Goal: Task Accomplishment & Management: Contribute content

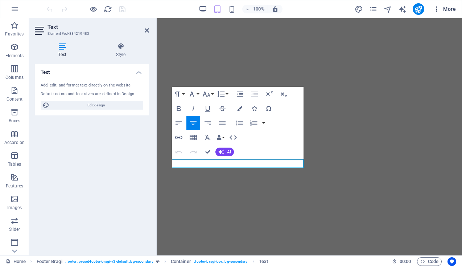
click at [451, 11] on span "More" at bounding box center [444, 8] width 23 height 7
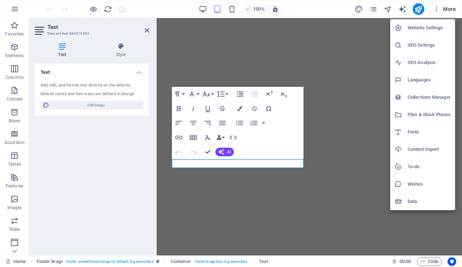
click at [428, 31] on h6 "Website Settings" at bounding box center [428, 28] width 43 height 9
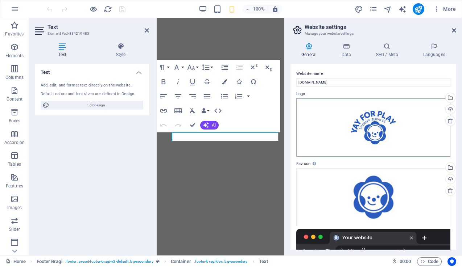
scroll to position [55, 0]
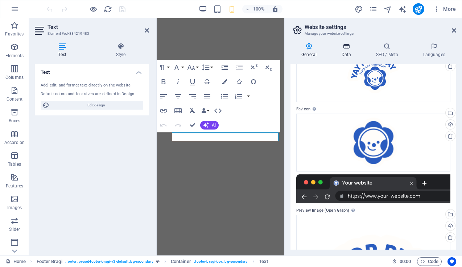
click at [345, 43] on icon at bounding box center [346, 46] width 32 height 7
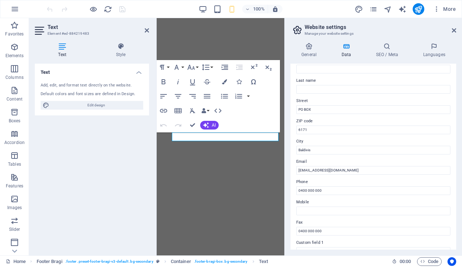
scroll to position [54, 0]
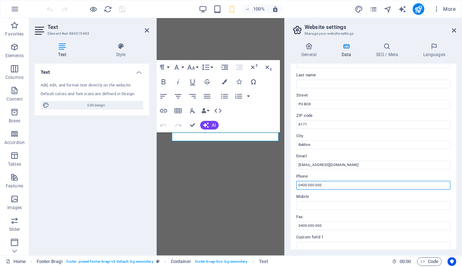
drag, startPoint x: 321, startPoint y: 185, endPoint x: 303, endPoint y: 185, distance: 17.4
click at [303, 185] on input "0400 000 000" at bounding box center [373, 185] width 154 height 9
type input "0419 805 678"
click at [451, 29] on icon at bounding box center [453, 31] width 4 height 6
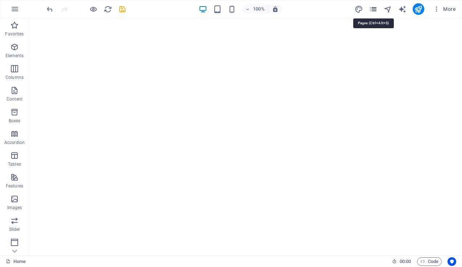
click at [374, 8] on icon "pages" at bounding box center [373, 9] width 8 height 8
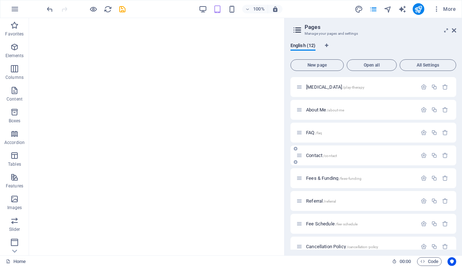
click at [309, 153] on span "Contact /contact" at bounding box center [321, 155] width 31 height 5
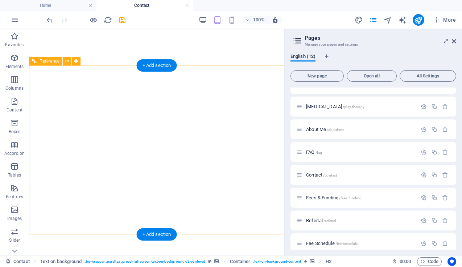
scroll to position [518, 0]
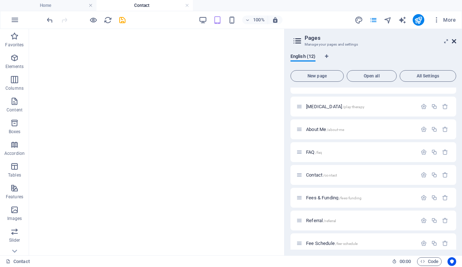
click at [453, 41] on icon at bounding box center [453, 41] width 4 height 6
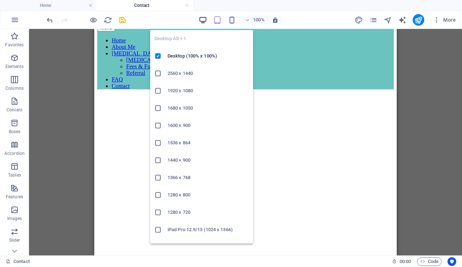
click at [201, 20] on icon "button" at bounding box center [203, 20] width 8 height 8
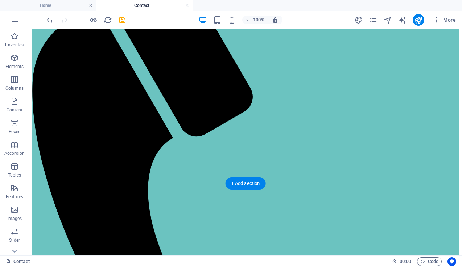
scroll to position [387, 0]
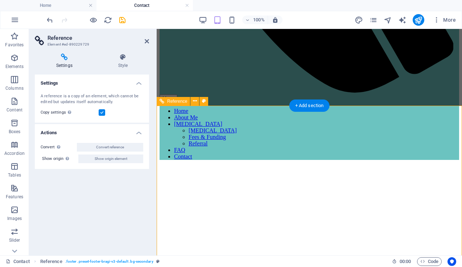
click at [145, 40] on icon at bounding box center [147, 41] width 4 height 6
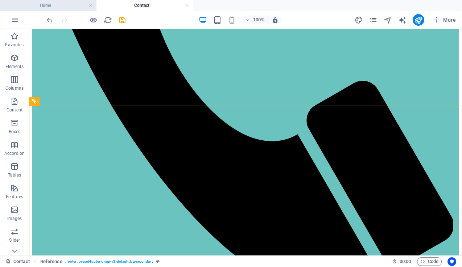
click at [49, 7] on h4 "Home" at bounding box center [48, 5] width 96 height 8
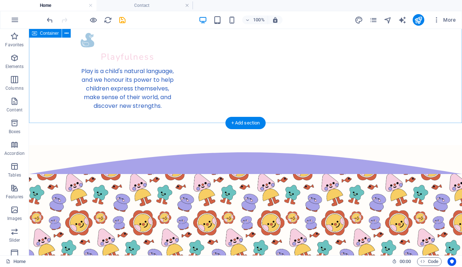
scroll to position [1657, 0]
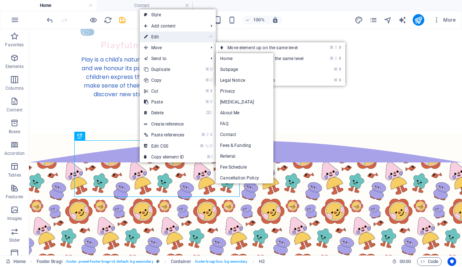
click at [157, 37] on link "⏎ Edit" at bounding box center [163, 37] width 49 height 11
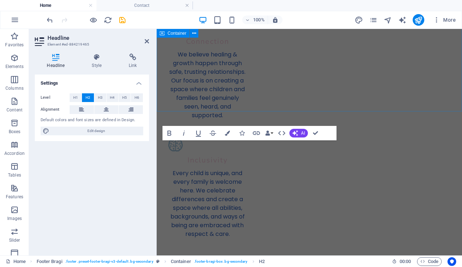
scroll to position [1906, 0]
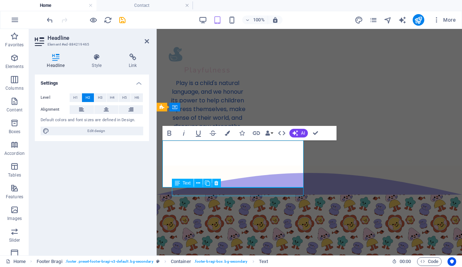
scroll to position [1657, 0]
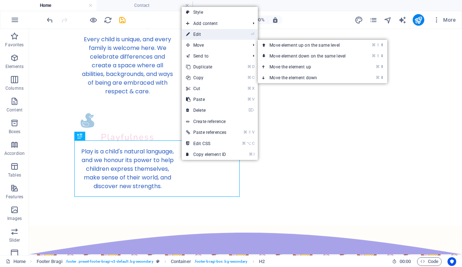
click at [205, 34] on link "⏎ Edit" at bounding box center [205, 34] width 49 height 11
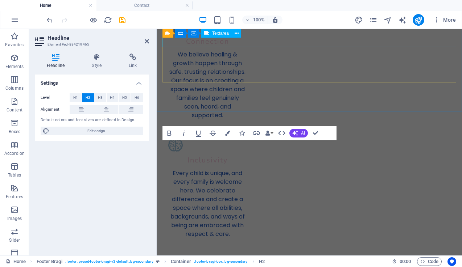
scroll to position [1906, 0]
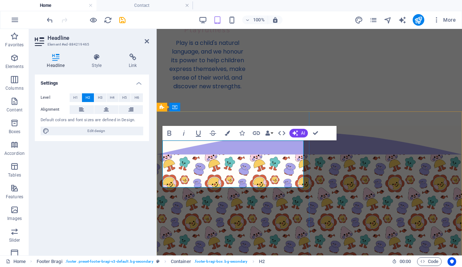
drag, startPoint x: 240, startPoint y: 146, endPoint x: 295, endPoint y: 181, distance: 64.9
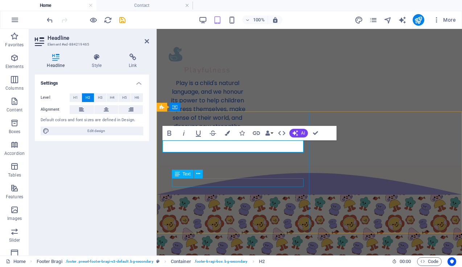
scroll to position [1662, 0]
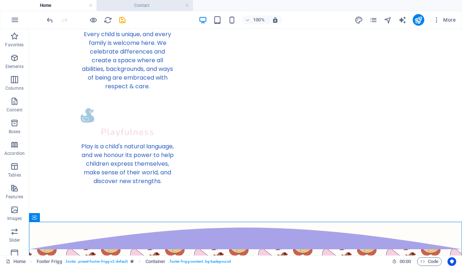
click at [134, 5] on h4 "Contact" at bounding box center [144, 5] width 96 height 8
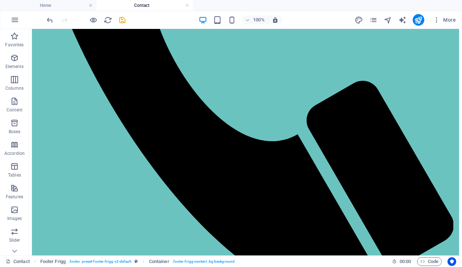
scroll to position [0, 0]
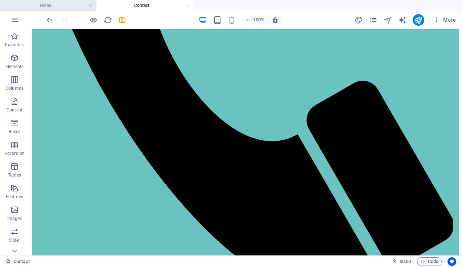
click at [74, 7] on h4 "Home" at bounding box center [48, 5] width 96 height 8
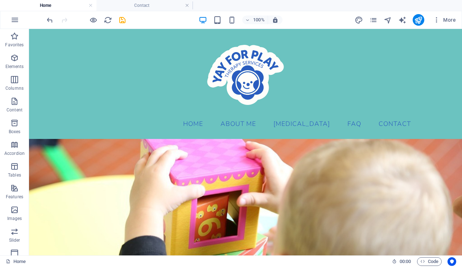
scroll to position [1662, 0]
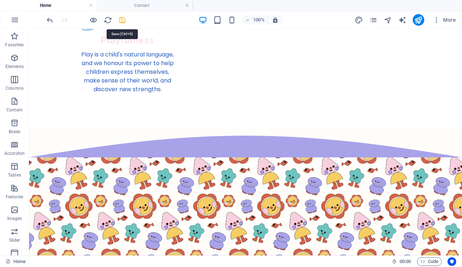
click at [120, 22] on icon "save" at bounding box center [122, 20] width 8 height 8
checkbox input "false"
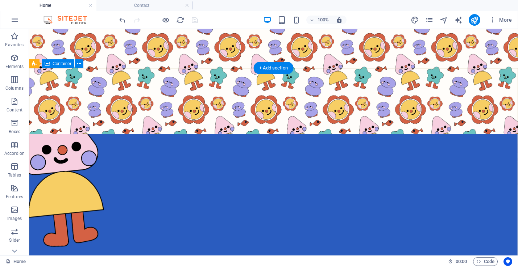
scroll to position [1837, 0]
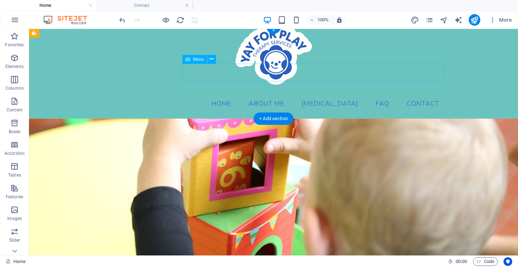
scroll to position [0, 0]
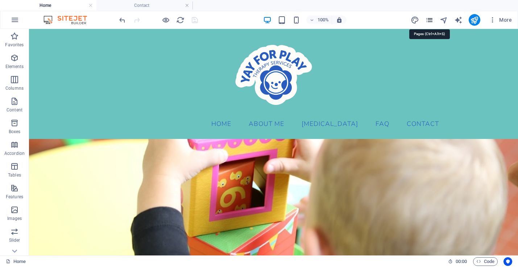
click at [430, 20] on icon "pages" at bounding box center [429, 20] width 8 height 8
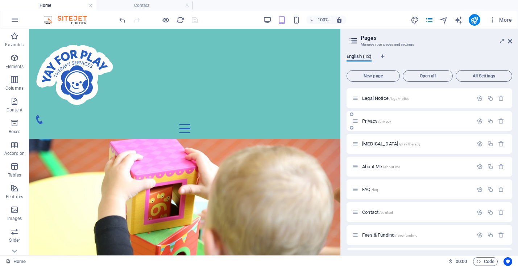
scroll to position [53, 0]
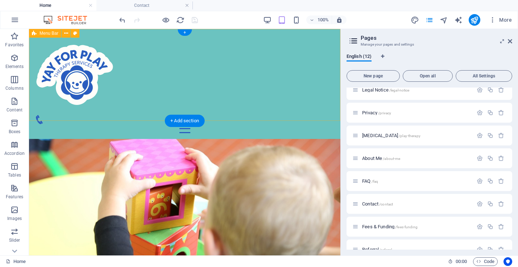
click at [257, 85] on div "Menu Home About Me Play Therapy Play Therapy Fees & Funding Referral FAQ Contact" at bounding box center [184, 84] width 311 height 110
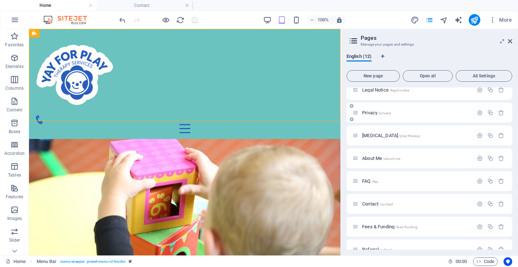
scroll to position [112, 0]
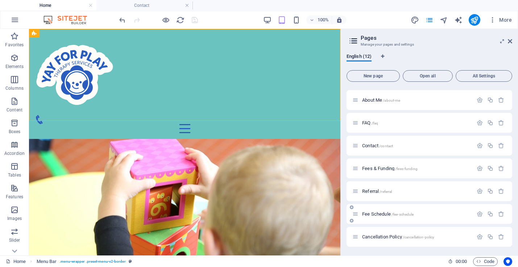
click at [386, 214] on span "Fee Schedule /fee-schedule" at bounding box center [387, 214] width 51 height 5
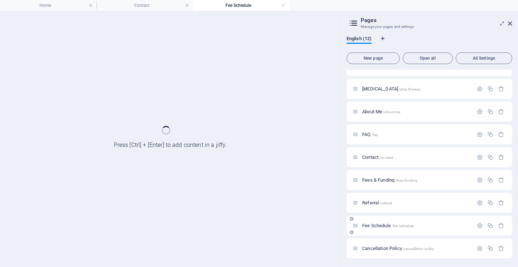
scroll to position [82, 0]
click at [461, 22] on aside "Pages Manage your pages and settings English (12) New page Open all All Setting…" at bounding box center [429, 139] width 178 height 256
click at [461, 23] on icon at bounding box center [510, 24] width 4 height 6
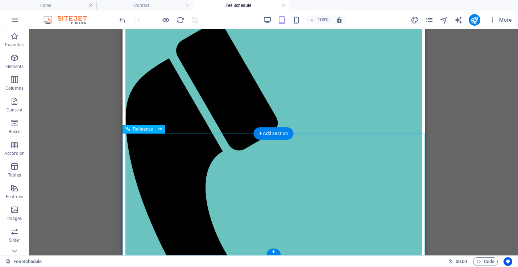
scroll to position [0, 0]
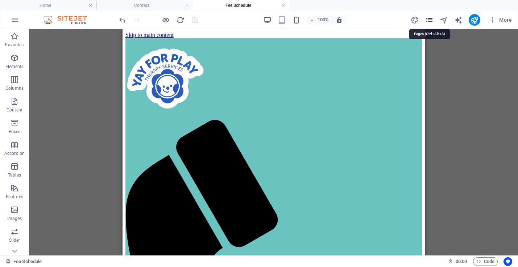
click at [430, 18] on icon "pages" at bounding box center [429, 20] width 8 height 8
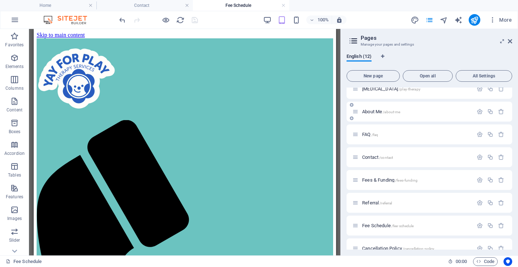
scroll to position [102, 0]
click at [383, 173] on div "Fees & Funding /fees-funding" at bounding box center [429, 178] width 166 height 20
click at [382, 179] on span "Fees & Funding /fees-funding" at bounding box center [389, 177] width 55 height 5
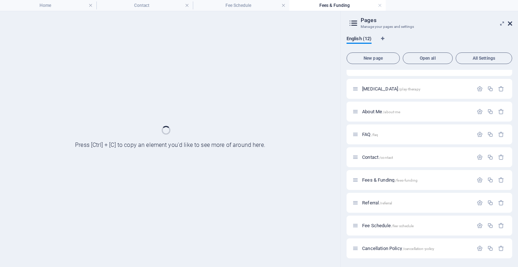
click at [461, 26] on icon at bounding box center [510, 24] width 4 height 6
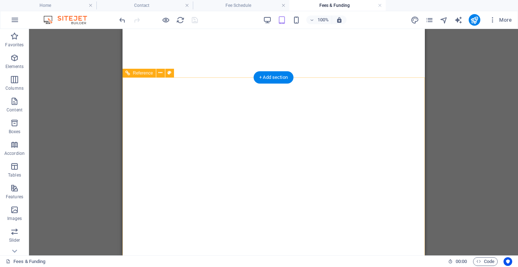
scroll to position [590, 0]
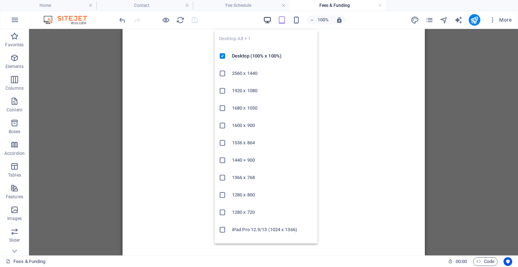
click at [270, 23] on icon "button" at bounding box center [267, 20] width 8 height 8
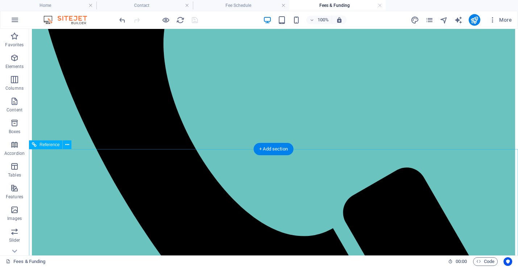
scroll to position [348, 0]
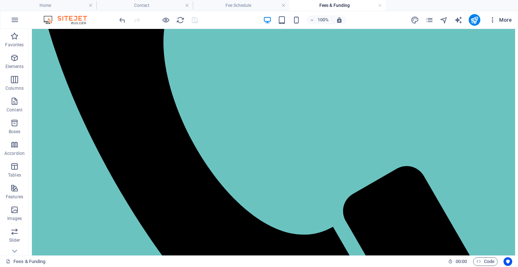
click at [461, 19] on span "More" at bounding box center [500, 19] width 23 height 7
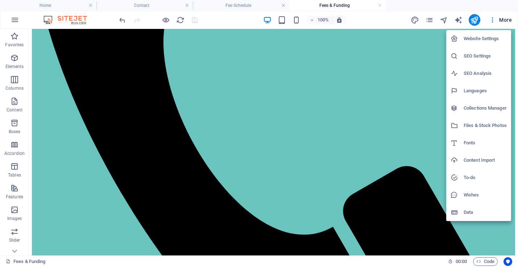
click at [461, 42] on h6 "Website Settings" at bounding box center [484, 38] width 43 height 9
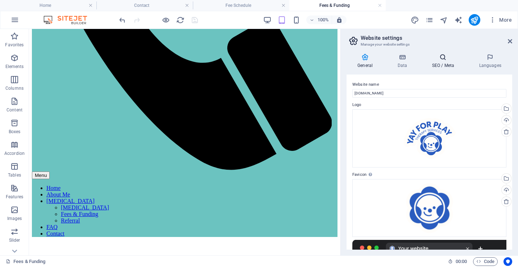
click at [440, 63] on h4 "SEO / Meta" at bounding box center [444, 61] width 47 height 15
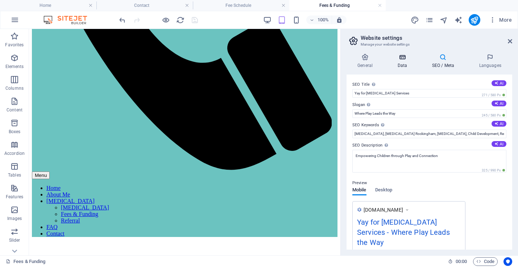
click at [398, 61] on h4 "Data" at bounding box center [403, 61] width 34 height 15
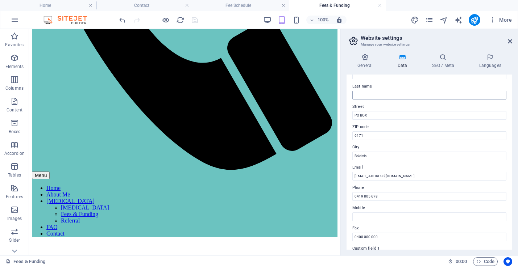
scroll to position [54, 0]
click at [382, 117] on input "PO BOX" at bounding box center [429, 115] width 154 height 9
type input "PO BOX 4201"
click at [383, 155] on input "Baldivis" at bounding box center [429, 155] width 154 height 9
type input "Baldivis WA"
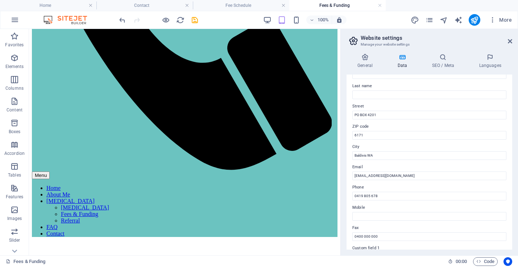
click at [392, 146] on label "City" at bounding box center [429, 147] width 154 height 9
click at [392, 151] on input "Baldivis WA" at bounding box center [429, 155] width 154 height 9
drag, startPoint x: 366, startPoint y: 136, endPoint x: 347, endPoint y: 136, distance: 18.5
click at [348, 136] on div "Contact data for this website. This can be used everywhere on the website and w…" at bounding box center [429, 162] width 166 height 175
click at [400, 158] on input "Baldivis WA" at bounding box center [429, 155] width 154 height 9
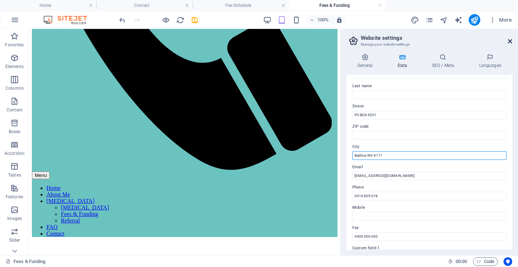
type input "Baldivis WA 6171"
click at [461, 41] on icon at bounding box center [510, 41] width 4 height 6
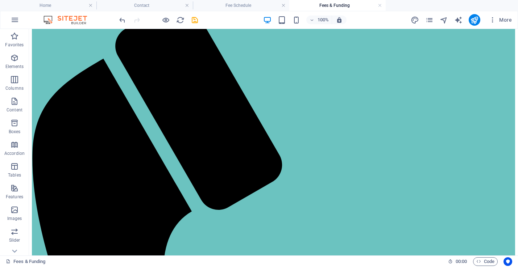
scroll to position [119, 0]
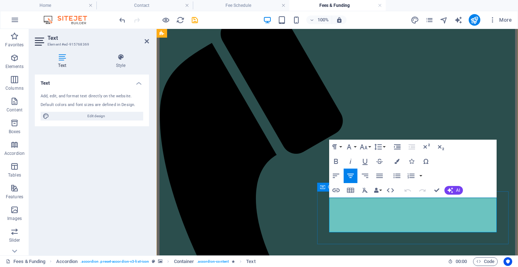
drag, startPoint x: 343, startPoint y: 203, endPoint x: 507, endPoint y: 227, distance: 165.9
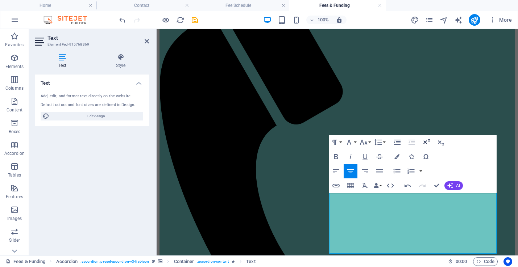
scroll to position [154, 0]
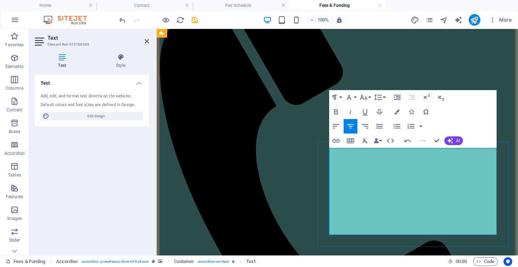
scroll to position [169, 0]
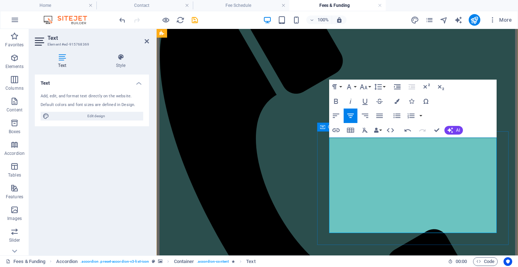
scroll to position [180, 0]
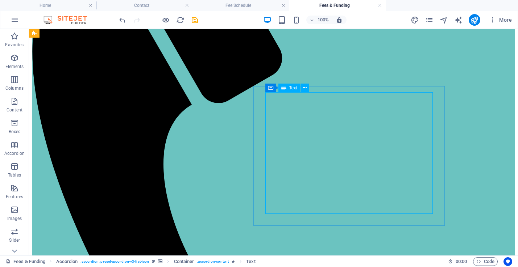
scroll to position [227, 0]
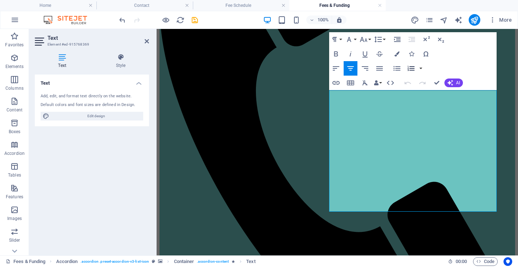
click at [410, 70] on icon "button" at bounding box center [410, 68] width 9 height 9
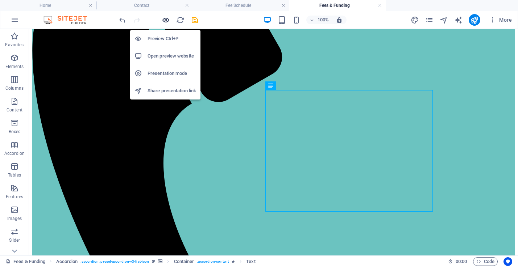
click at [168, 20] on icon "button" at bounding box center [166, 20] width 8 height 8
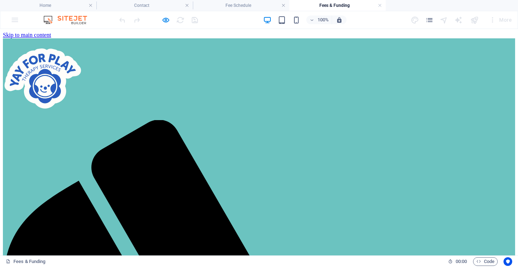
scroll to position [58, 0]
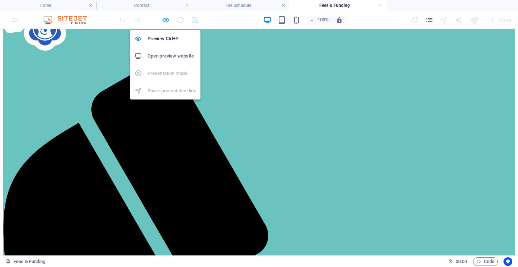
click at [163, 18] on icon "button" at bounding box center [166, 20] width 8 height 8
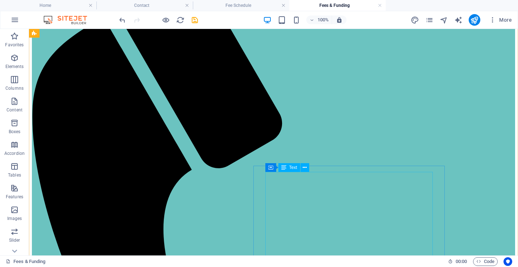
scroll to position [162, 0]
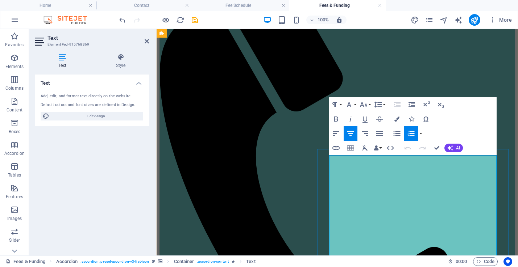
drag, startPoint x: 342, startPoint y: 160, endPoint x: 429, endPoint y: 160, distance: 87.3
click at [396, 117] on icon "button" at bounding box center [396, 119] width 5 height 5
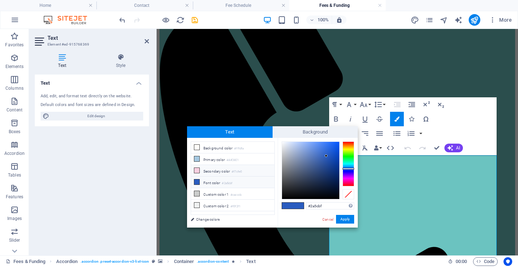
click at [227, 172] on li "Secondary color #f7cfe0" at bounding box center [232, 171] width 83 height 12
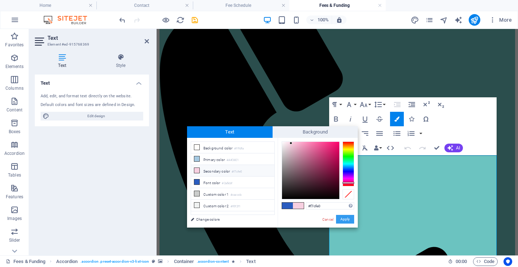
click at [342, 218] on button "Apply" at bounding box center [345, 219] width 18 height 9
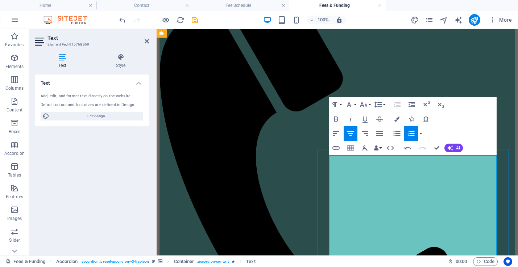
drag, startPoint x: 342, startPoint y: 169, endPoint x: 403, endPoint y: 170, distance: 60.9
click at [398, 116] on button "Colors" at bounding box center [397, 119] width 14 height 14
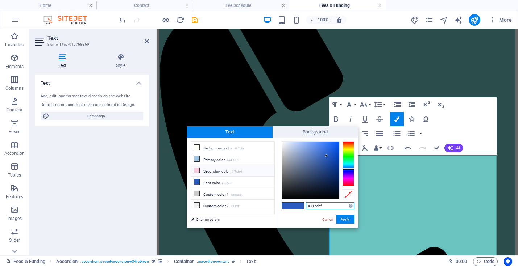
click at [317, 208] on input "#2a5cbf" at bounding box center [330, 205] width 48 height 7
paste input "A8A3E9"
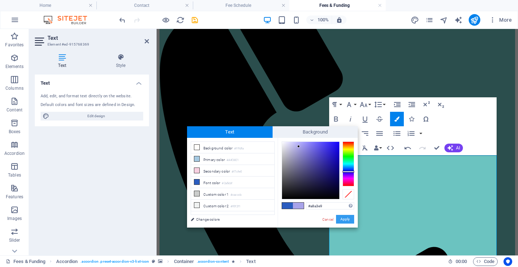
click at [346, 220] on button "Apply" at bounding box center [345, 219] width 18 height 9
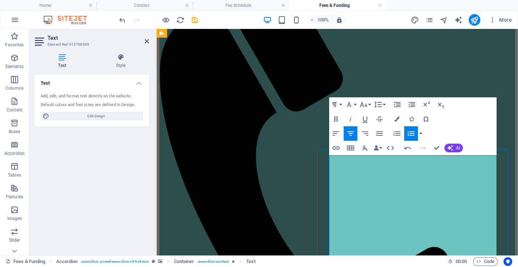
drag, startPoint x: 338, startPoint y: 186, endPoint x: 414, endPoint y: 189, distance: 76.1
click at [397, 124] on button "Colors" at bounding box center [397, 119] width 14 height 14
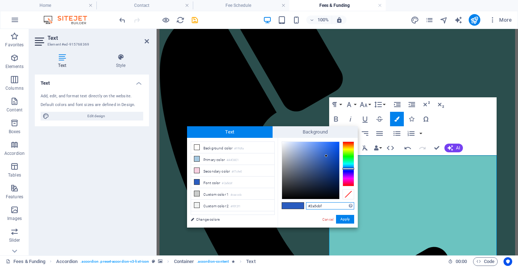
click at [315, 205] on input "#2a5cbf" at bounding box center [330, 205] width 48 height 7
paste input "F7CE64"
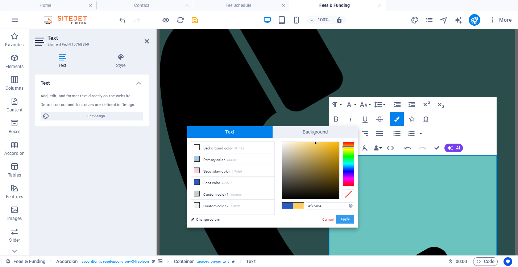
click at [344, 220] on button "Apply" at bounding box center [345, 219] width 18 height 9
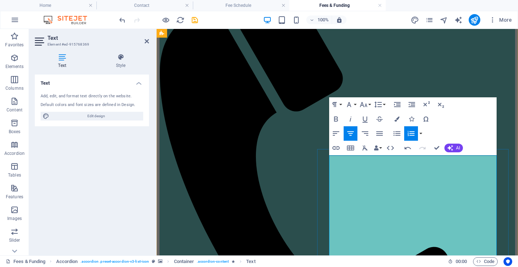
drag, startPoint x: 336, startPoint y: 213, endPoint x: 409, endPoint y: 212, distance: 72.8
click at [398, 118] on icon "button" at bounding box center [396, 119] width 5 height 5
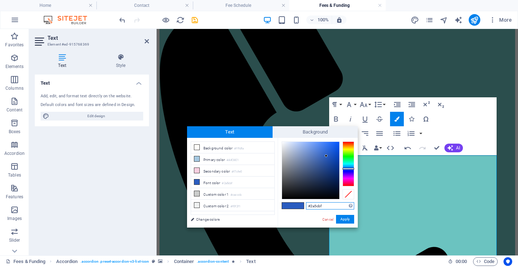
click at [317, 209] on input "#2a5cbf" at bounding box center [330, 205] width 48 height 7
paste input "6BC3C0"
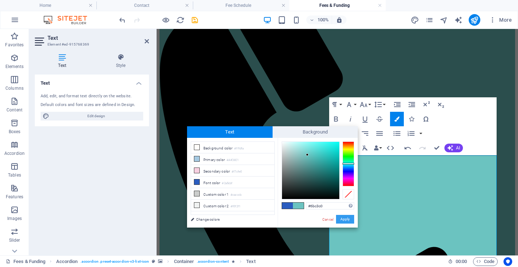
click at [354, 221] on button "Apply" at bounding box center [345, 219] width 18 height 9
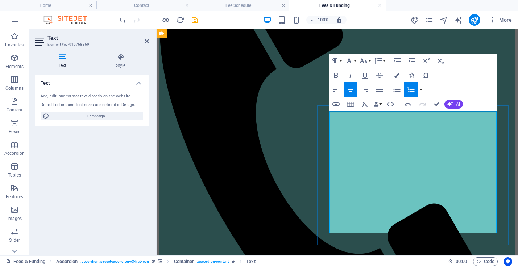
scroll to position [205, 0]
drag, startPoint x: 343, startPoint y: 212, endPoint x: 435, endPoint y: 213, distance: 92.7
drag, startPoint x: 446, startPoint y: 213, endPoint x: 341, endPoint y: 214, distance: 105.4
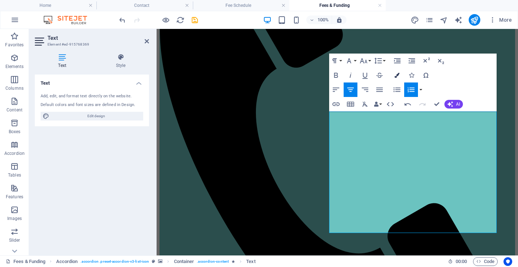
click at [399, 75] on button "Colors" at bounding box center [397, 75] width 14 height 14
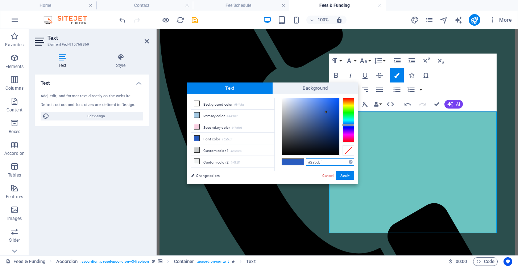
click at [313, 163] on input "#2a5cbf" at bounding box center [330, 162] width 48 height 7
paste input "D46144"
type input "#d46144"
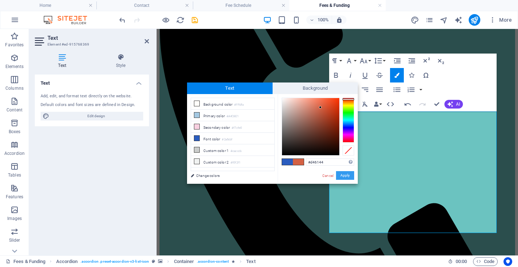
click at [347, 177] on button "Apply" at bounding box center [345, 175] width 18 height 9
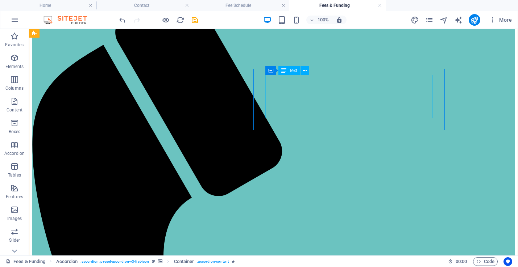
scroll to position [133, 0]
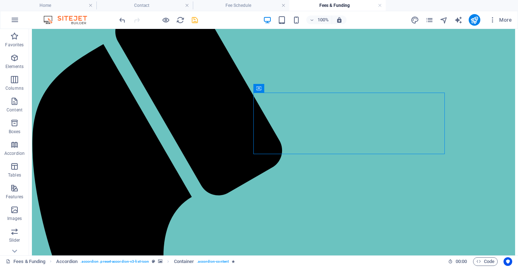
click at [197, 18] on icon "save" at bounding box center [195, 20] width 8 height 8
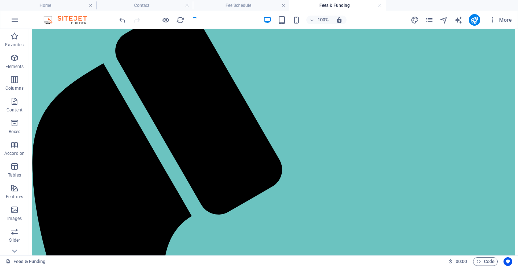
scroll to position [57, 0]
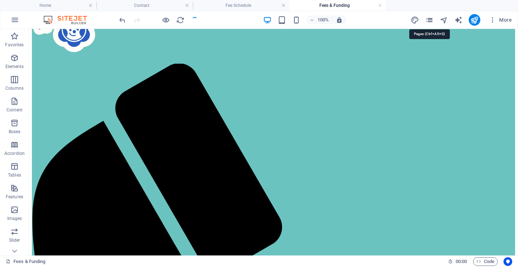
click at [433, 19] on icon "pages" at bounding box center [429, 20] width 8 height 8
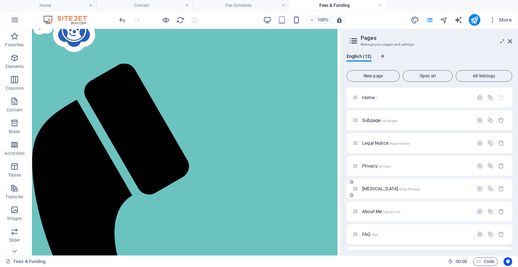
click at [380, 192] on div "Play Therapy /play-therapy" at bounding box center [412, 189] width 121 height 8
click at [378, 187] on span "Play Therapy /play-therapy" at bounding box center [391, 188] width 58 height 5
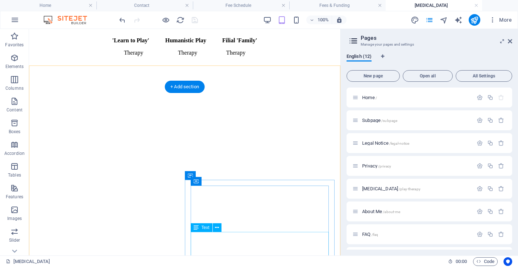
scroll to position [1747, 0]
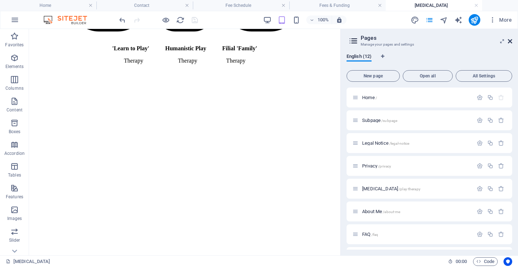
click at [461, 40] on icon at bounding box center [510, 41] width 4 height 6
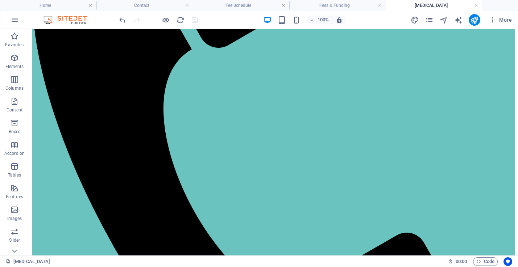
scroll to position [332, 0]
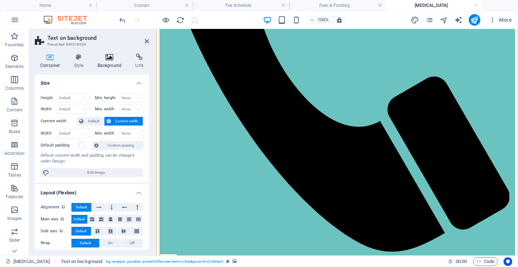
click at [114, 59] on icon at bounding box center [109, 57] width 35 height 7
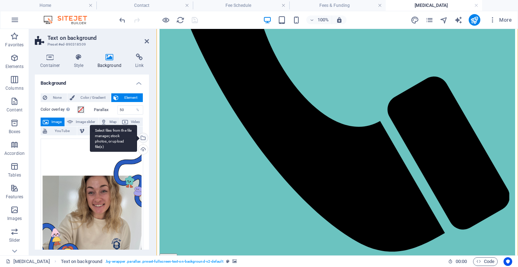
click at [141, 137] on div "Select files from the file manager, stock photos, or upload file(s)" at bounding box center [142, 138] width 11 height 11
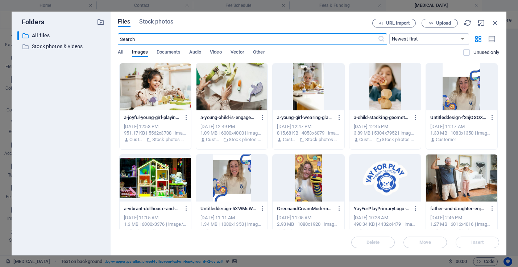
click at [307, 181] on div at bounding box center [307, 178] width 71 height 47
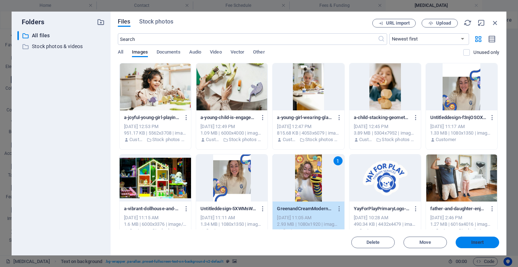
click at [461, 244] on span "Insert" at bounding box center [477, 243] width 13 height 4
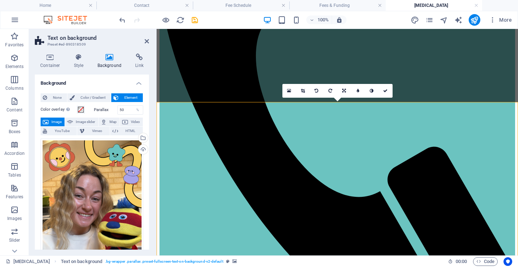
scroll to position [303, 0]
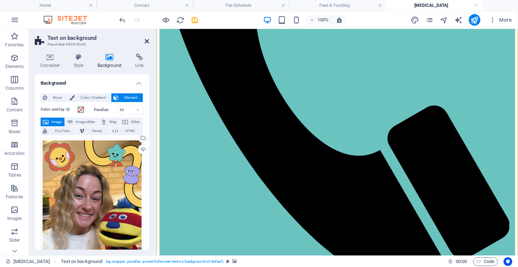
click at [146, 42] on icon at bounding box center [147, 41] width 4 height 6
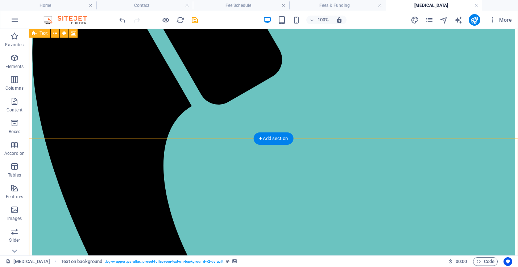
scroll to position [120, 0]
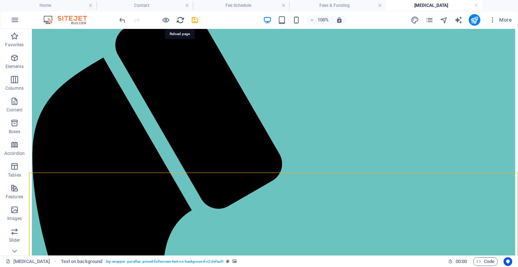
click at [180, 21] on icon "reload" at bounding box center [180, 20] width 8 height 8
click at [196, 18] on icon "save" at bounding box center [195, 20] width 8 height 8
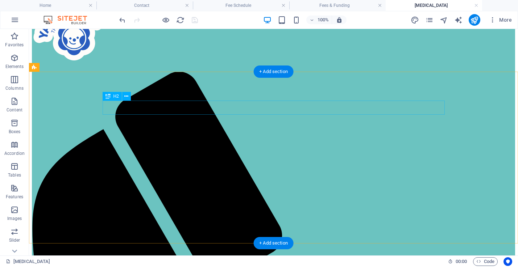
scroll to position [50, 0]
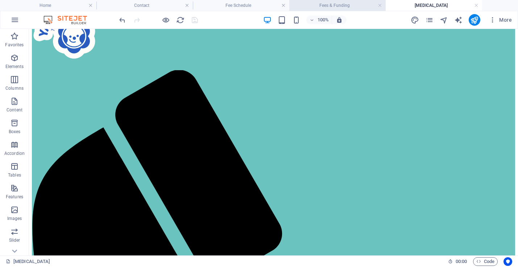
click at [357, 5] on h4 "Fees & Funding" at bounding box center [337, 5] width 96 height 8
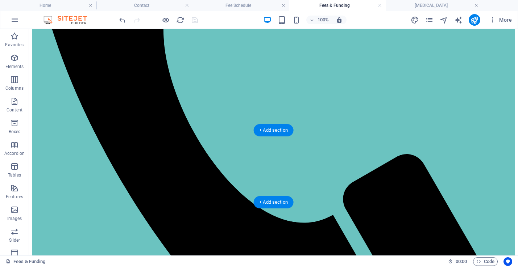
scroll to position [361, 0]
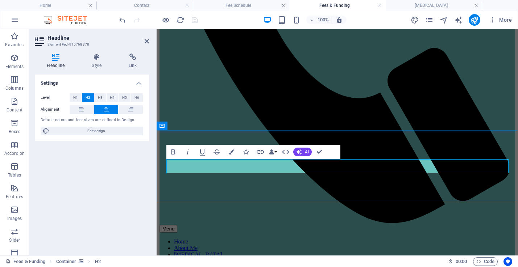
drag, startPoint x: 332, startPoint y: 168, endPoint x: 474, endPoint y: 174, distance: 141.8
click at [259, 153] on icon "button" at bounding box center [260, 152] width 9 height 9
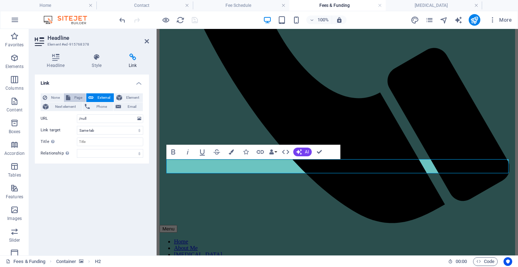
click at [75, 96] on span "Page" at bounding box center [77, 97] width 11 height 9
select select
click at [88, 119] on select "Home Subpage Legal Notice Privacy Play Therapy About Me FAQ Contact Fees &amp; …" at bounding box center [110, 118] width 66 height 9
click at [103, 97] on span "External" at bounding box center [104, 97] width 16 height 9
click at [124, 100] on button "Element" at bounding box center [128, 97] width 29 height 9
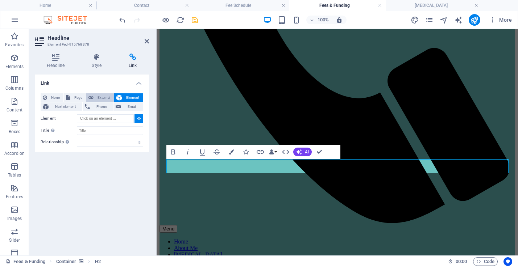
click at [99, 94] on span "External" at bounding box center [104, 97] width 16 height 9
select select "blank"
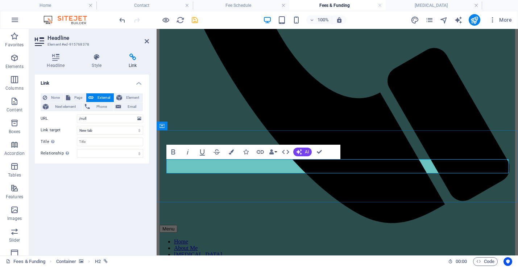
drag, startPoint x: 455, startPoint y: 166, endPoint x: 199, endPoint y: 164, distance: 256.5
click at [258, 152] on icon "button" at bounding box center [260, 152] width 9 height 9
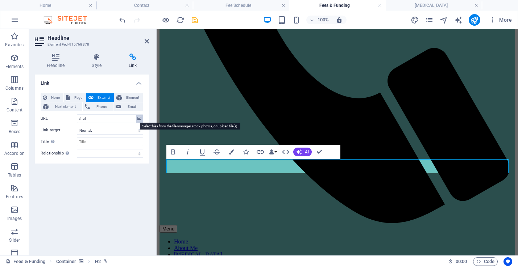
click at [141, 120] on icon at bounding box center [139, 119] width 4 height 8
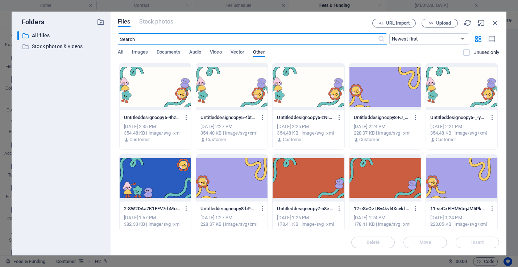
scroll to position [507, 0]
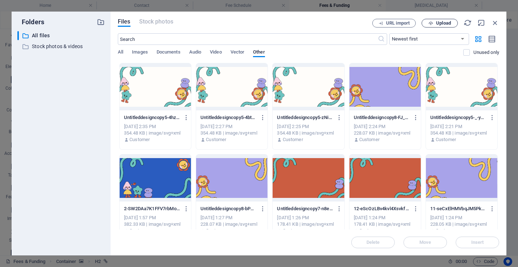
click at [438, 21] on span "Upload" at bounding box center [443, 23] width 15 height 4
type input "https://cdn1.site-media.eu/images/document/19729176/FeeSchedule2025-26-r0v5N-E_…"
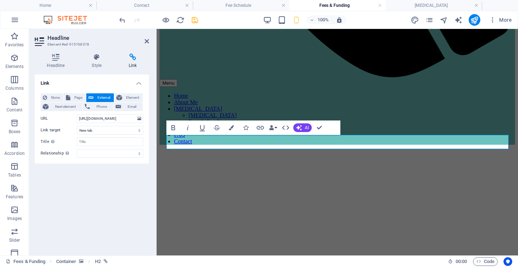
scroll to position [385, 0]
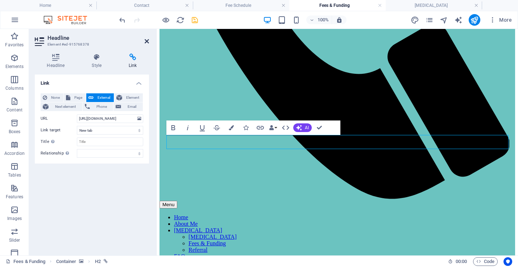
click at [146, 40] on icon at bounding box center [147, 41] width 4 height 6
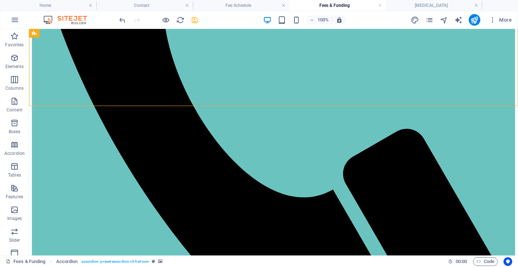
click at [194, 22] on icon "save" at bounding box center [195, 20] width 8 height 8
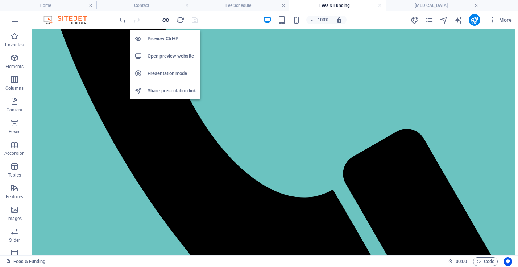
click at [166, 18] on icon "button" at bounding box center [166, 20] width 8 height 8
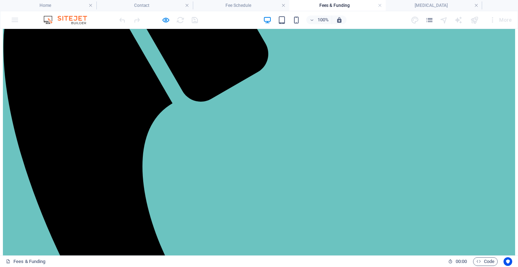
scroll to position [114, 0]
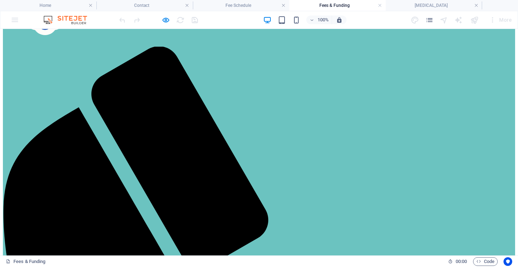
scroll to position [129, 0]
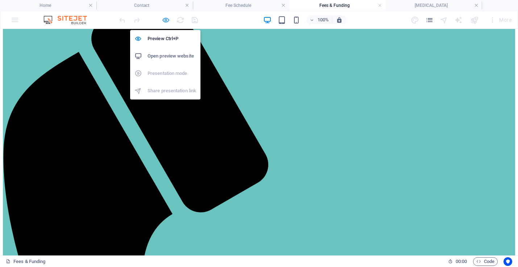
click at [166, 19] on icon "button" at bounding box center [166, 20] width 8 height 8
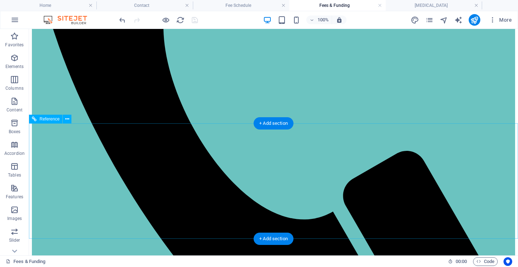
scroll to position [440, 0]
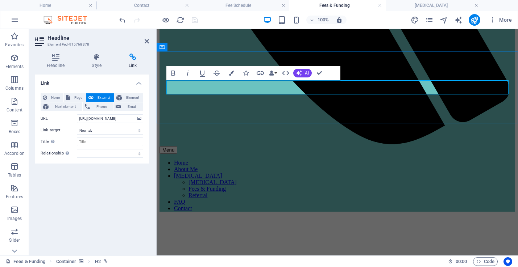
drag, startPoint x: 213, startPoint y: 85, endPoint x: 513, endPoint y: 91, distance: 299.3
click at [229, 74] on icon "button" at bounding box center [231, 73] width 5 height 5
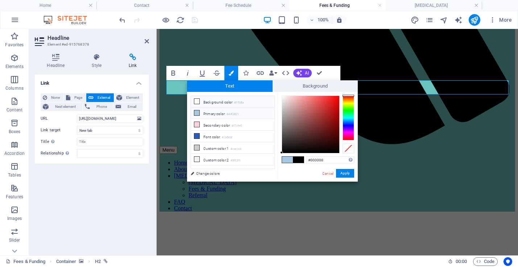
click at [225, 103] on li "Background color #fffdfa" at bounding box center [232, 102] width 83 height 12
type input "#fffdfa"
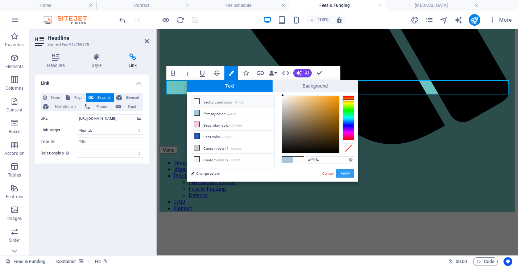
click at [344, 173] on button "Apply" at bounding box center [345, 173] width 18 height 9
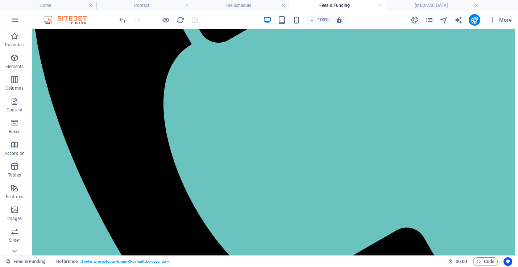
scroll to position [285, 0]
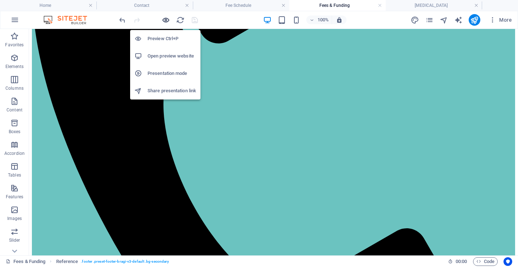
click at [163, 19] on icon "button" at bounding box center [166, 20] width 8 height 8
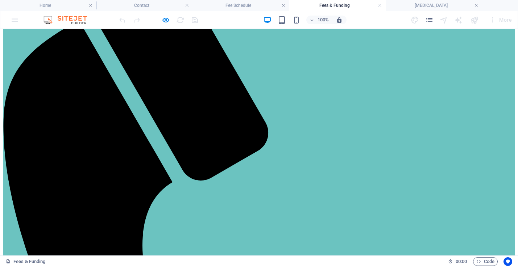
scroll to position [159, 0]
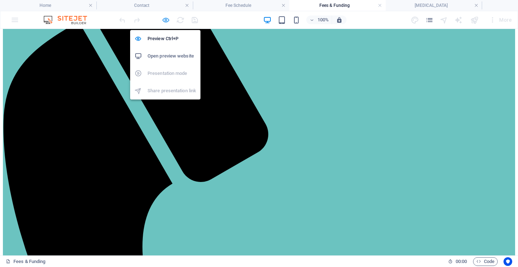
click at [164, 20] on icon "button" at bounding box center [166, 20] width 8 height 8
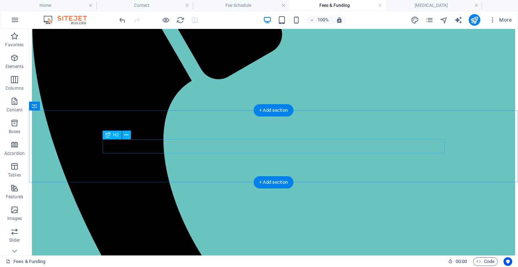
scroll to position [381, 0]
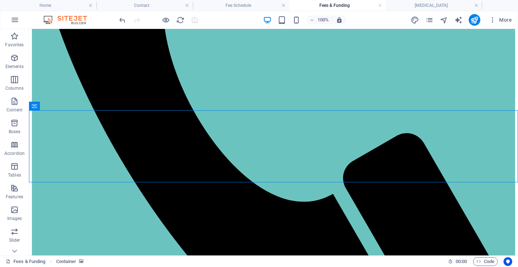
click at [195, 22] on div at bounding box center [158, 20] width 81 height 12
click at [380, 4] on link at bounding box center [379, 5] width 4 height 7
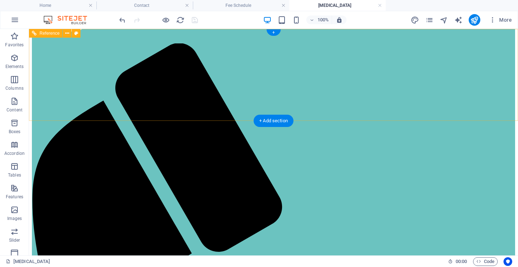
scroll to position [0, 0]
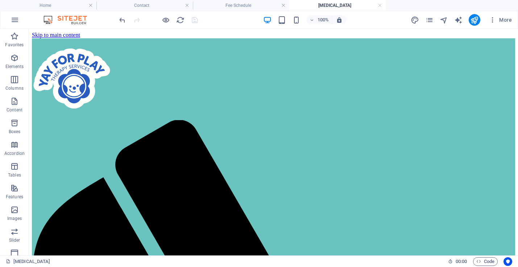
click at [434, 19] on div "More" at bounding box center [462, 20] width 104 height 12
click at [428, 20] on icon "pages" at bounding box center [429, 20] width 8 height 8
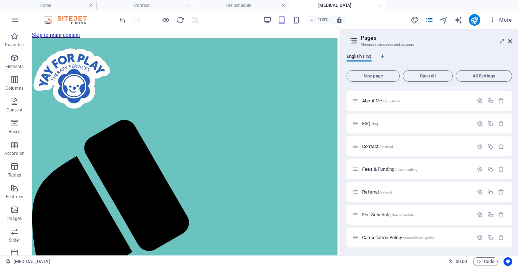
scroll to position [112, 0]
click at [384, 214] on span "Fee Schedule /fee-schedule" at bounding box center [387, 214] width 51 height 5
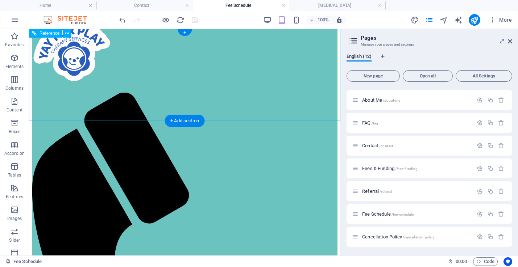
scroll to position [0, 0]
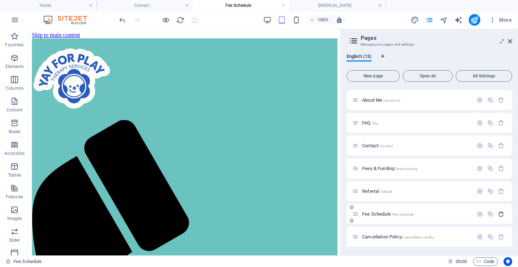
click at [461, 213] on icon "button" at bounding box center [501, 214] width 6 height 6
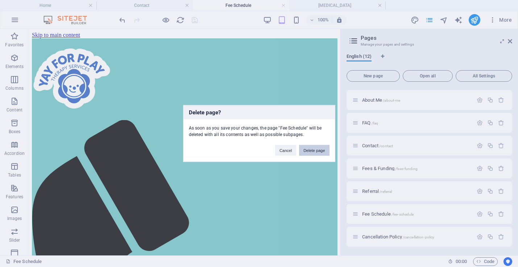
click at [308, 151] on button "Delete page" at bounding box center [314, 150] width 30 height 11
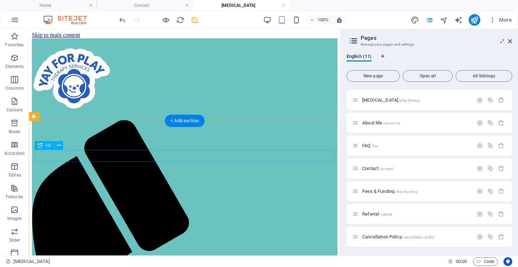
scroll to position [89, 0]
click at [382, 97] on div "Play Therapy /play-therapy" at bounding box center [412, 100] width 121 height 8
click at [381, 100] on span "Play Therapy /play-therapy" at bounding box center [391, 99] width 58 height 5
click at [461, 41] on icon at bounding box center [510, 41] width 4 height 6
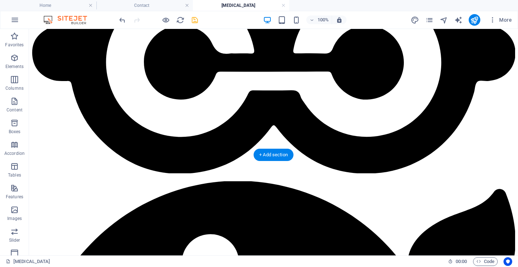
scroll to position [1473, 0]
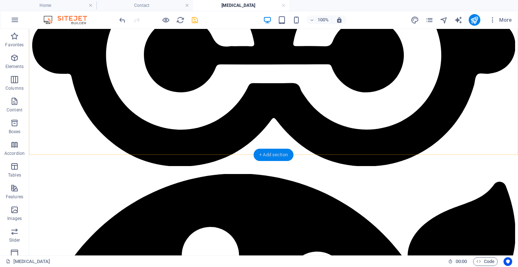
click at [275, 154] on div "+ Add section" at bounding box center [273, 155] width 40 height 12
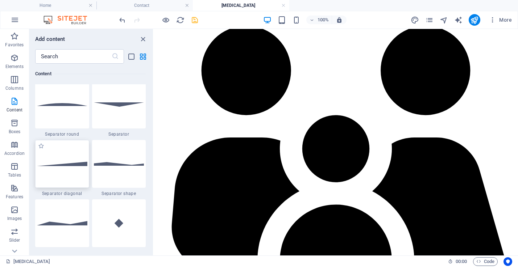
scroll to position [1758, 0]
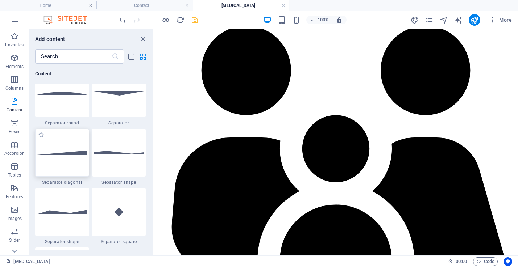
click at [73, 141] on div at bounding box center [62, 153] width 54 height 48
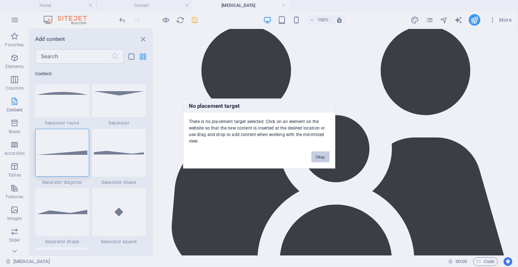
click at [324, 160] on button "Okay" at bounding box center [320, 157] width 18 height 11
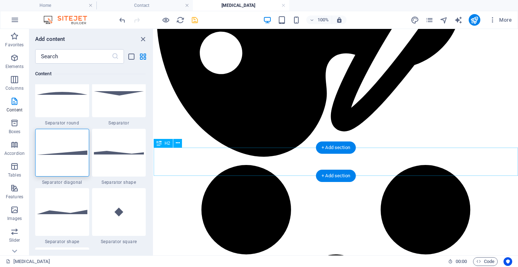
scroll to position [1564, 0]
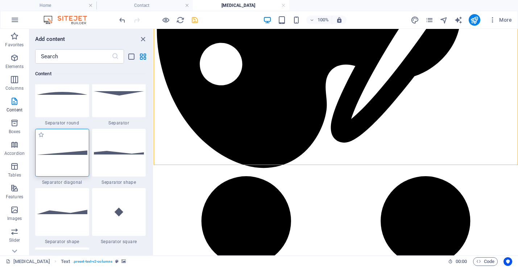
click at [68, 151] on img at bounding box center [62, 153] width 50 height 4
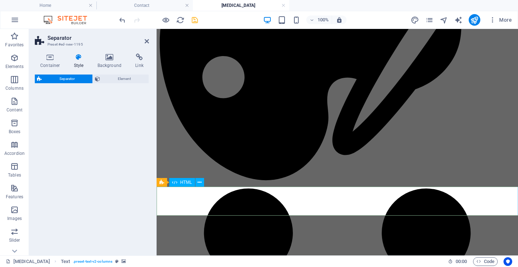
select select "diagonal"
select select "rem"
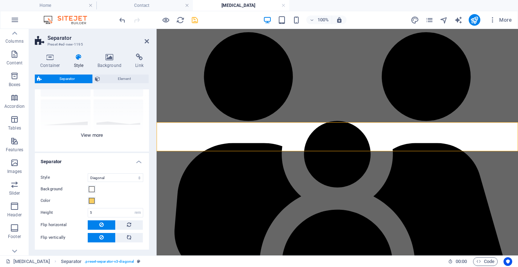
scroll to position [88, 0]
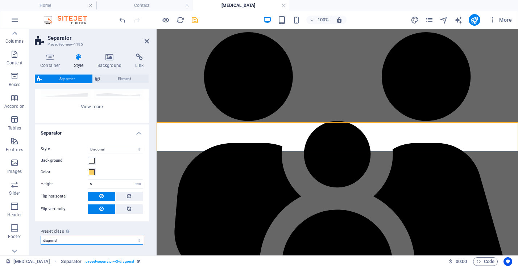
click at [82, 241] on select "polygon1 circle zigzag diagonal default Add preset class" at bounding box center [92, 240] width 103 height 9
select select "preset-separator-v3-circle"
click at [41, 236] on select "polygon1 circle zigzag diagonal default Add preset class" at bounding box center [92, 240] width 103 height 9
select select "circle"
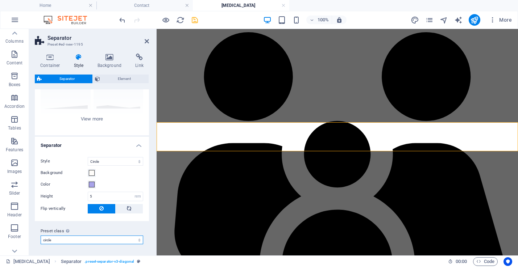
click at [83, 241] on select "polygon1 circle zigzag diagonal default Add preset class" at bounding box center [92, 240] width 103 height 9
select select "preset-separator-v3-zigzag"
click at [41, 236] on select "polygon1 circle zigzag diagonal default Add preset class" at bounding box center [92, 240] width 103 height 9
select select "zigzag"
click at [85, 241] on select "polygon1 circle zigzag diagonal default Add preset class" at bounding box center [92, 240] width 103 height 9
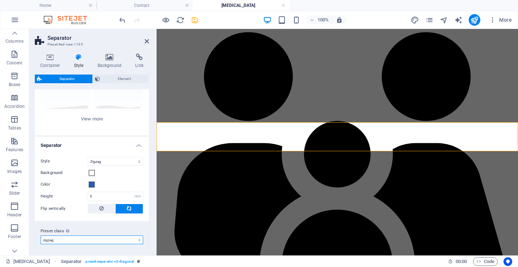
select select "preset-separator-v3-polygon1"
click at [41, 236] on select "polygon1 circle zigzag diagonal default Add preset class" at bounding box center [92, 240] width 103 height 9
select select "polygon1"
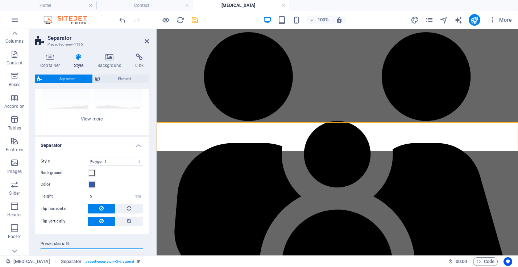
scroll to position [88, 0]
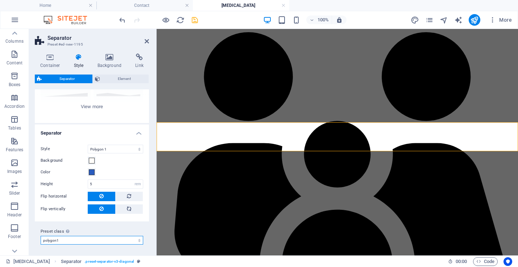
click at [87, 241] on select "polygon1 circle zigzag diagonal default Add preset class" at bounding box center [92, 240] width 103 height 9
select select "preset-separator-v3-diagonal"
click at [41, 236] on select "polygon1 circle zigzag diagonal default Add preset class" at bounding box center [92, 240] width 103 height 9
select select "diagonal"
select select "preset-separator-v3-diagonal"
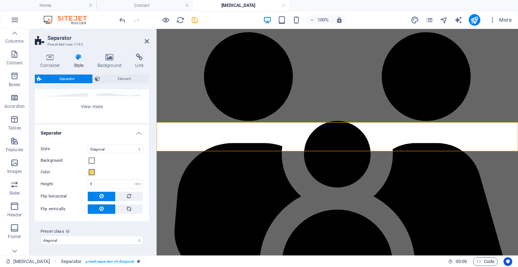
click at [117, 166] on div "Style Triangle Circle Diagonal Zigzag Polygon 1 Polygon 2 Square Background Col…" at bounding box center [91, 180] width 117 height 84
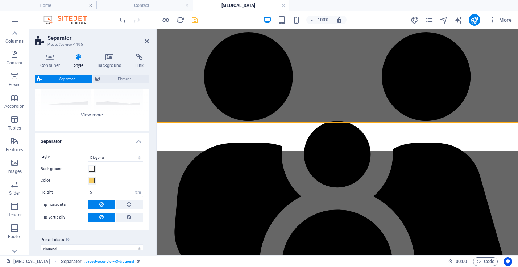
scroll to position [78, 0]
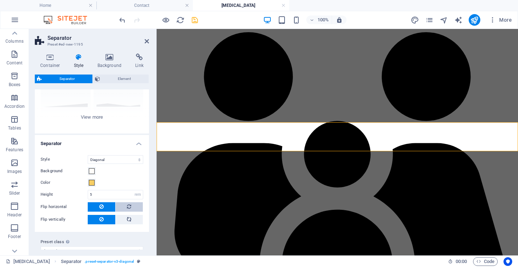
click at [131, 206] on button at bounding box center [130, 206] width 28 height 9
click at [140, 239] on label "Preset class Above chosen variant and settings affect all elements which carry …" at bounding box center [92, 242] width 103 height 9
click at [140, 247] on select "polygon1 circle zigzag diagonal default Add preset class" at bounding box center [92, 251] width 103 height 9
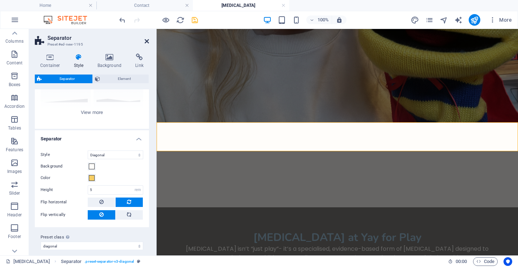
click at [148, 40] on icon at bounding box center [147, 41] width 4 height 6
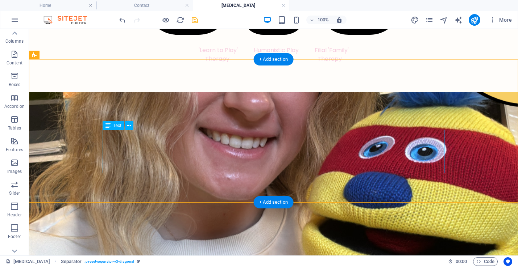
scroll to position [1425, 0]
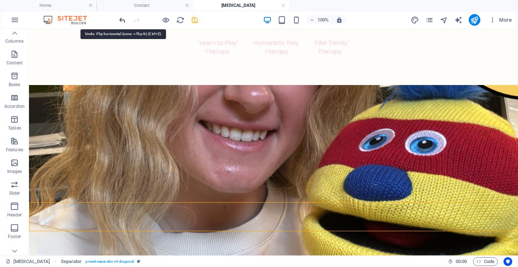
click at [121, 21] on icon "undo" at bounding box center [122, 20] width 8 height 8
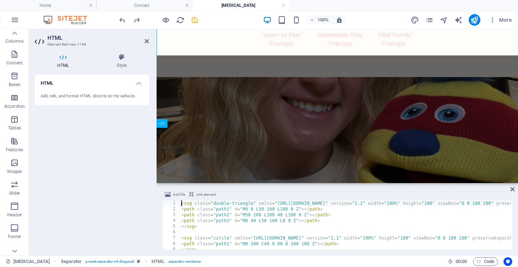
scroll to position [1601, 0]
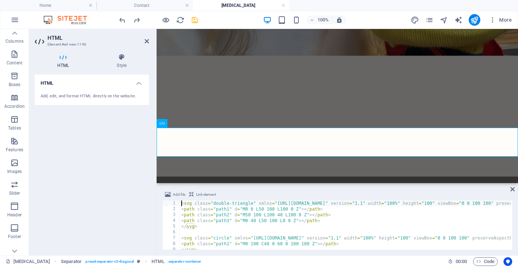
click at [69, 54] on icon at bounding box center [63, 57] width 57 height 7
click at [119, 59] on icon at bounding box center [121, 57] width 55 height 7
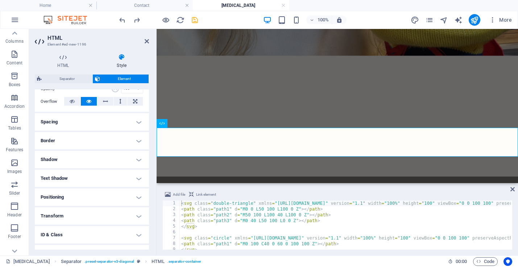
scroll to position [116, 0]
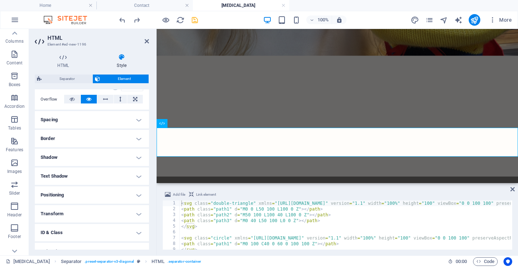
click at [149, 42] on aside "HTML Element #ed-new-1196 HTML Style HTML Add, edit, and format HTML directly o…" at bounding box center [93, 142] width 128 height 227
click at [148, 42] on icon at bounding box center [147, 41] width 4 height 6
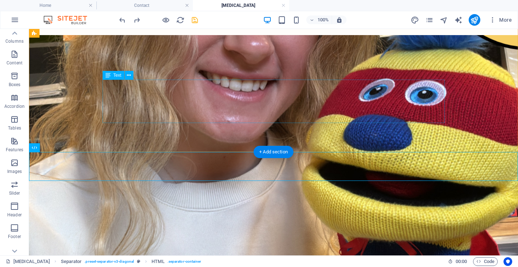
scroll to position [1477, 0]
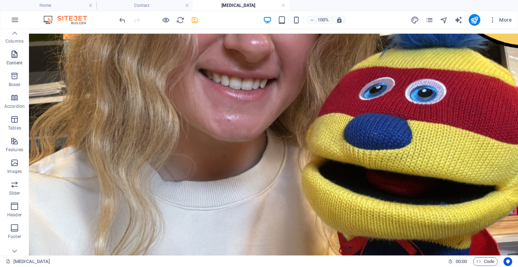
click at [12, 57] on icon "button" at bounding box center [14, 54] width 9 height 9
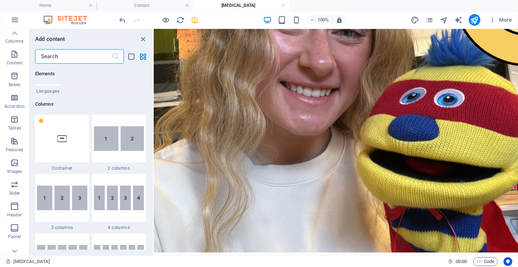
scroll to position [327, 0]
click at [116, 138] on img at bounding box center [119, 139] width 50 height 25
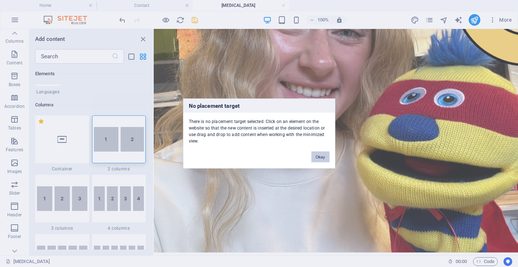
click at [318, 155] on button "Okay" at bounding box center [320, 157] width 18 height 11
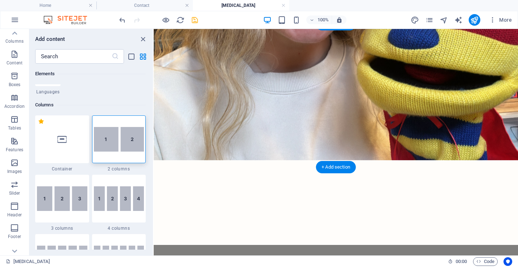
scroll to position [1571, 0]
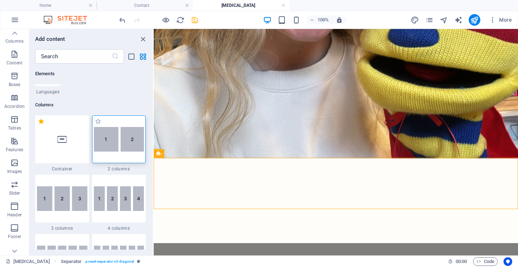
click at [121, 130] on img at bounding box center [119, 139] width 50 height 25
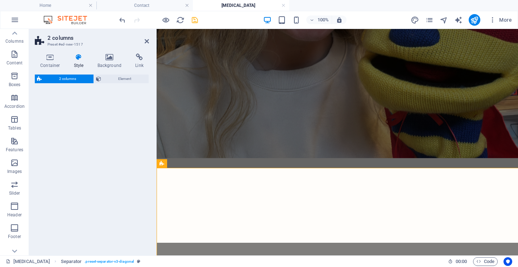
select select "rem"
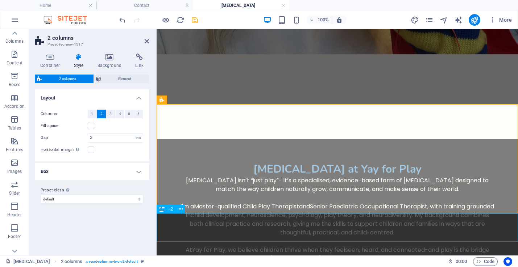
scroll to position [1676, 0]
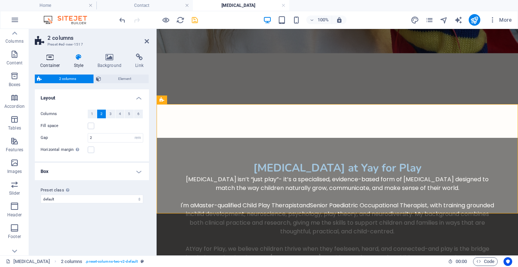
click at [51, 61] on h4 "Container" at bounding box center [52, 61] width 34 height 15
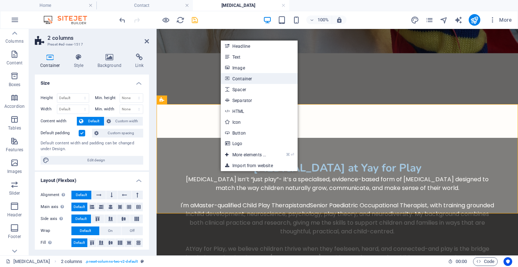
click at [261, 79] on link "Container" at bounding box center [259, 78] width 77 height 11
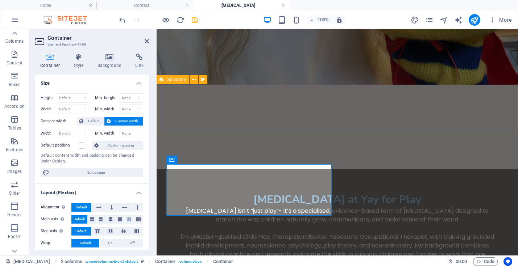
scroll to position [1645, 0]
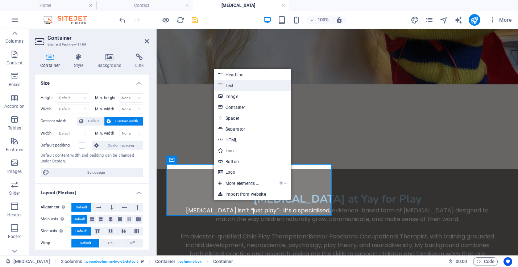
click at [251, 85] on link "Text" at bounding box center [252, 85] width 77 height 11
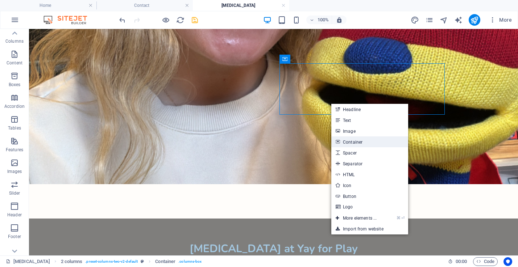
click at [351, 141] on link "Container" at bounding box center [369, 142] width 77 height 11
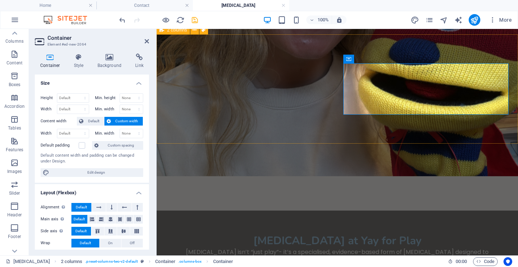
scroll to position [1746, 0]
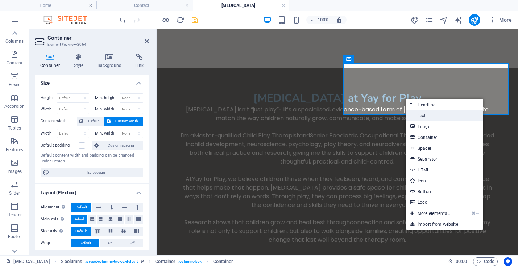
click at [428, 117] on link "Text" at bounding box center [444, 115] width 77 height 11
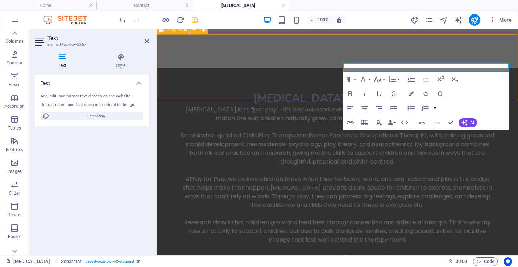
scroll to position [1645, 0]
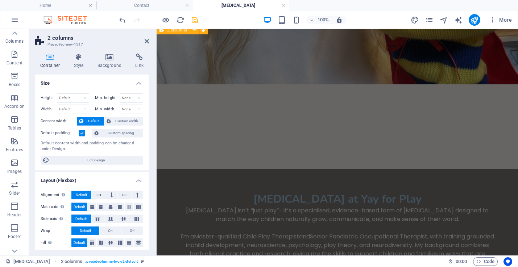
scroll to position [1746, 0]
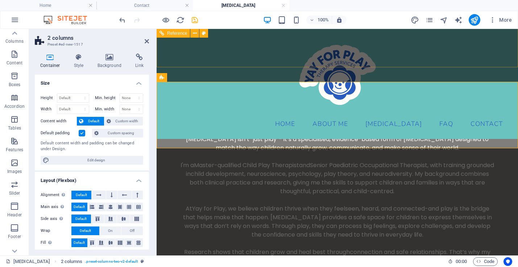
scroll to position [1699, 0]
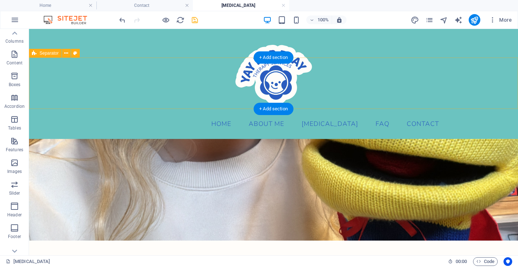
scroll to position [1557, 0]
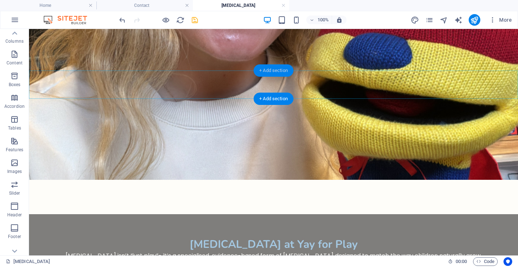
click at [280, 69] on div "+ Add section" at bounding box center [273, 70] width 40 height 12
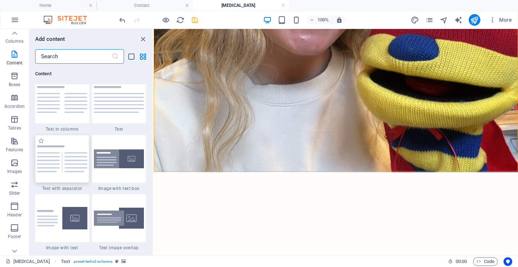
scroll to position [1277, 0]
click at [75, 166] on img at bounding box center [62, 158] width 50 height 27
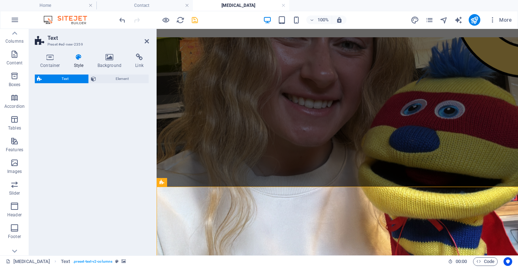
scroll to position [1542, 0]
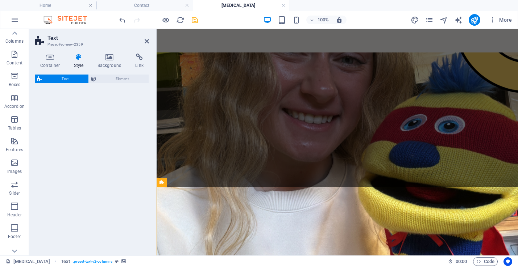
select select "preset-text-v2-separator"
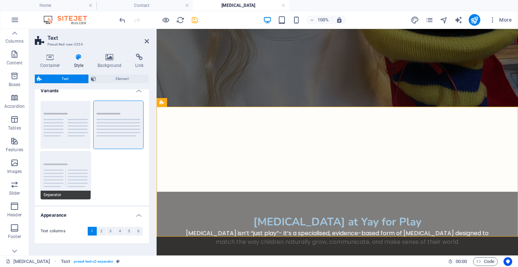
scroll to position [6, 0]
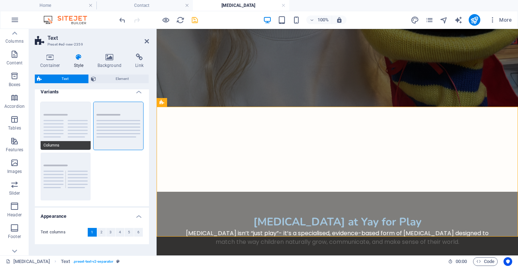
click at [69, 130] on button "Columns" at bounding box center [66, 126] width 50 height 48
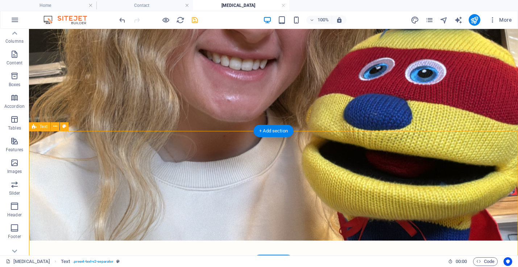
scroll to position [1497, 0]
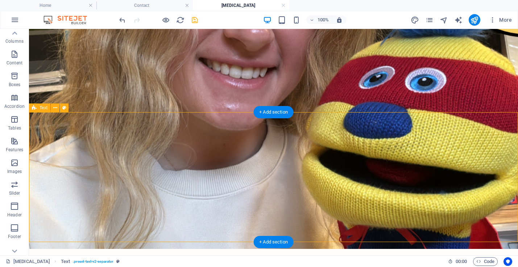
scroll to position [1523, 0]
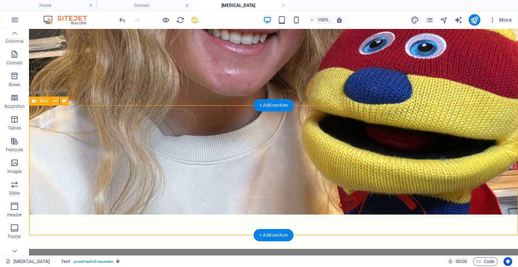
select select "rem"
select select "preset-text-v2-separator"
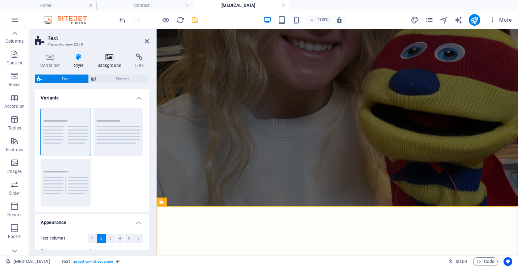
click at [109, 61] on h4 "Background" at bounding box center [111, 61] width 38 height 15
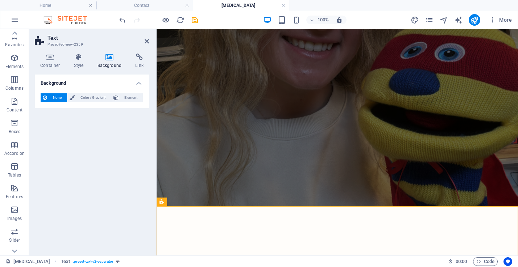
scroll to position [47, 0]
click at [125, 99] on span "Element" at bounding box center [131, 97] width 20 height 9
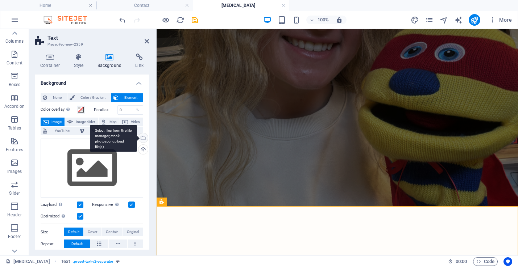
click at [141, 141] on div "Select files from the file manager, stock photos, or upload file(s)" at bounding box center [142, 138] width 11 height 11
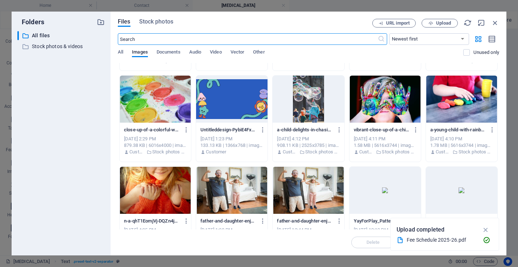
scroll to position [169, 0]
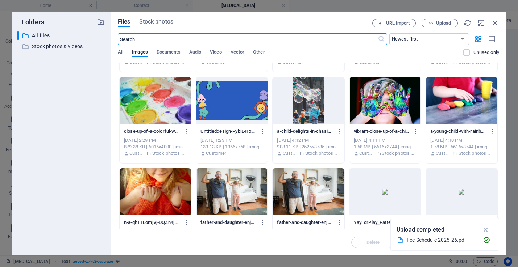
click at [226, 99] on div at bounding box center [231, 100] width 71 height 47
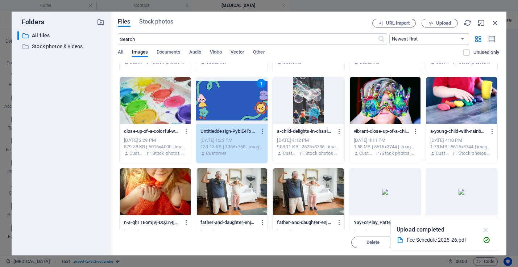
click at [488, 228] on icon "button" at bounding box center [485, 230] width 8 height 8
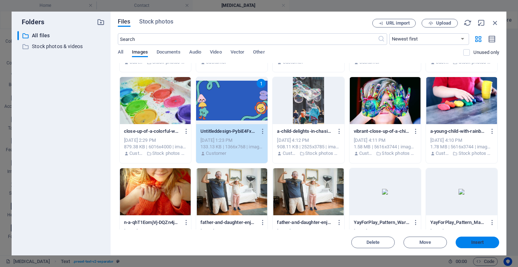
click at [481, 237] on button "Insert" at bounding box center [476, 243] width 43 height 12
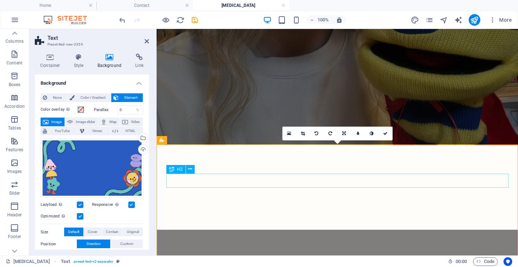
scroll to position [1649, 0]
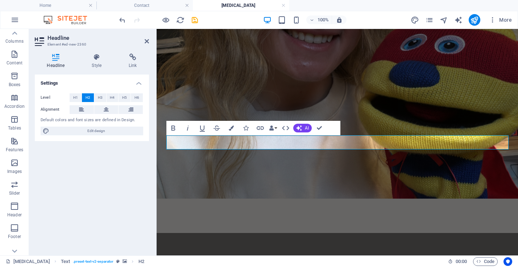
scroll to position [1521, 0]
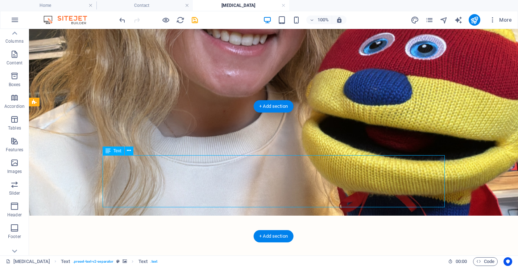
scroll to position [1636, 0]
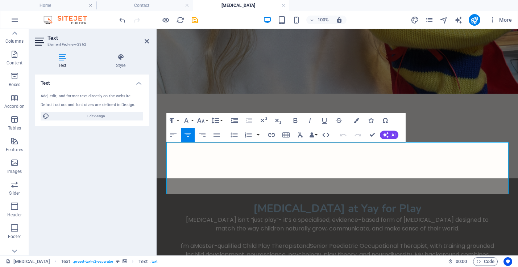
drag, startPoint x: 452, startPoint y: 190, endPoint x: 164, endPoint y: 143, distance: 291.4
click at [354, 121] on icon "button" at bounding box center [356, 120] width 5 height 5
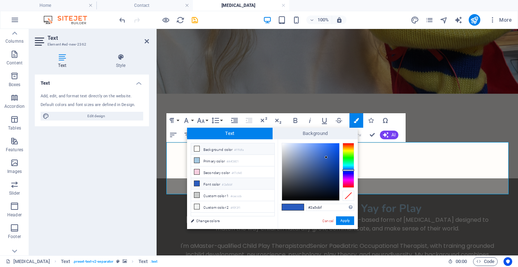
click at [231, 150] on li "Background color #fffdfa" at bounding box center [232, 149] width 83 height 12
type input "#fffdfa"
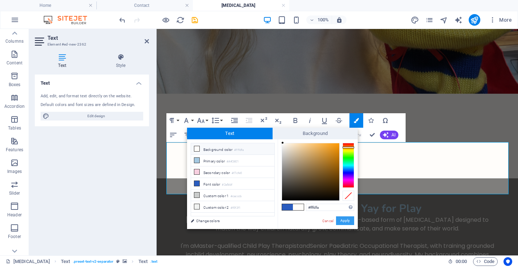
click at [346, 220] on button "Apply" at bounding box center [345, 221] width 18 height 9
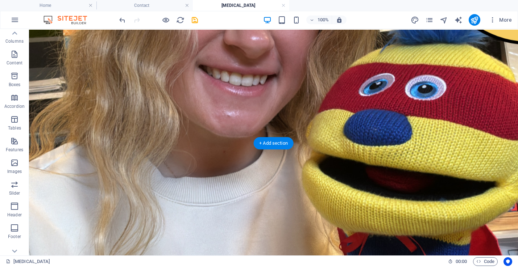
scroll to position [1524, 0]
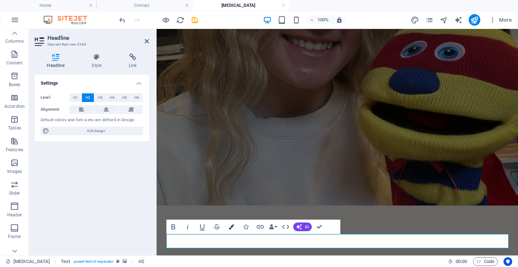
click at [233, 225] on icon "button" at bounding box center [231, 227] width 5 height 5
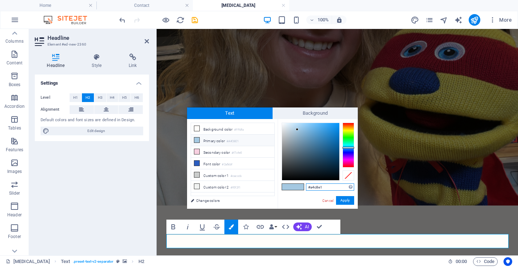
click at [317, 189] on input "#a4c8e1" at bounding box center [330, 187] width 48 height 7
paste input "F7CE64"
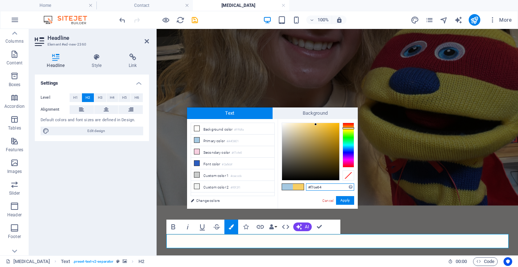
type input "#f7ce64"
click at [349, 202] on button "Apply" at bounding box center [345, 200] width 18 height 9
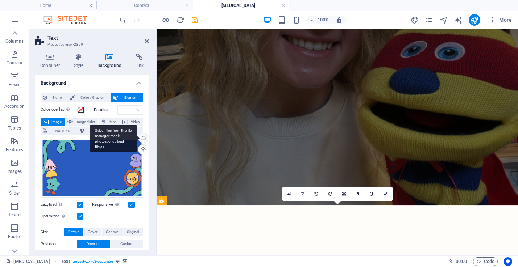
click at [141, 137] on div "Select files from the file manager, stock photos, or upload file(s)" at bounding box center [142, 138] width 11 height 11
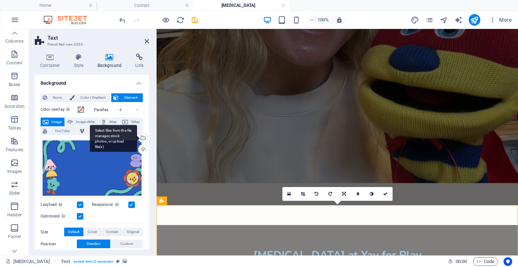
scroll to position [1876, 0]
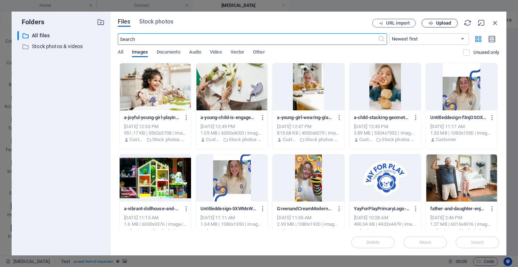
click at [448, 20] on button "Upload" at bounding box center [439, 23] width 36 height 9
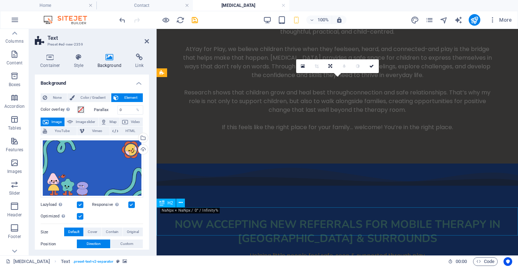
scroll to position [1652, 0]
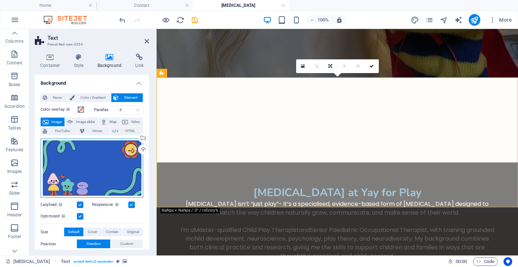
click at [125, 168] on div "Drag files here, click to choose files or select files from Files or our free s…" at bounding box center [92, 168] width 103 height 59
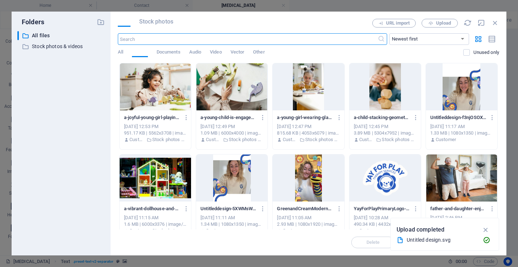
scroll to position [1876, 0]
click at [495, 21] on icon "button" at bounding box center [495, 23] width 8 height 8
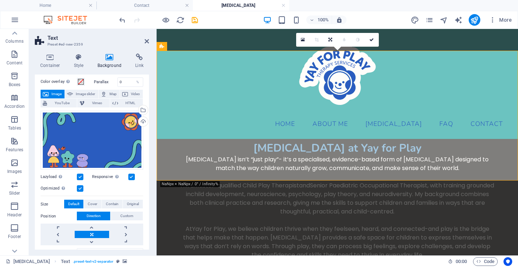
scroll to position [30, 0]
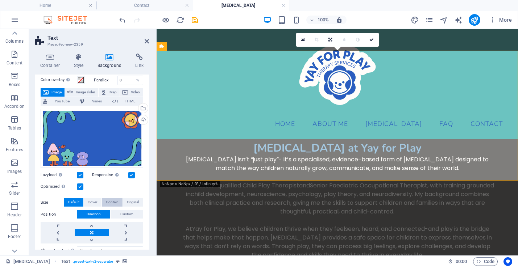
click at [110, 202] on span "Contain" at bounding box center [112, 202] width 13 height 9
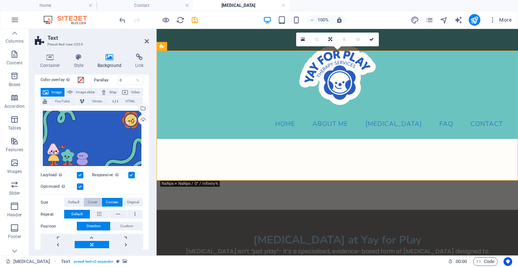
click at [88, 202] on span "Cover" at bounding box center [92, 202] width 9 height 9
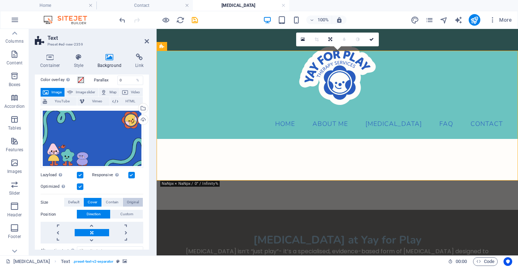
click at [133, 201] on span "Original" at bounding box center [133, 202] width 12 height 9
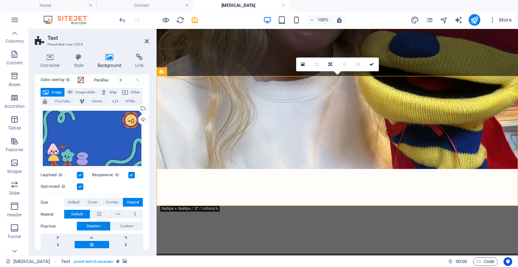
scroll to position [1653, 0]
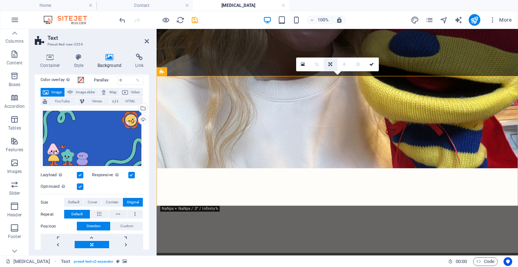
click at [330, 65] on icon at bounding box center [330, 64] width 4 height 4
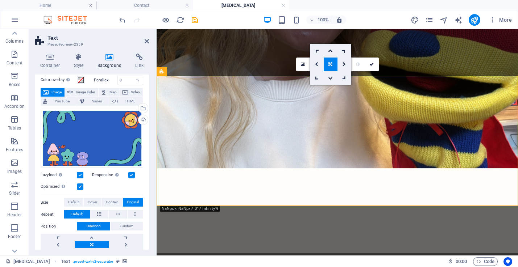
click at [315, 65] on icon at bounding box center [316, 64] width 3 height 4
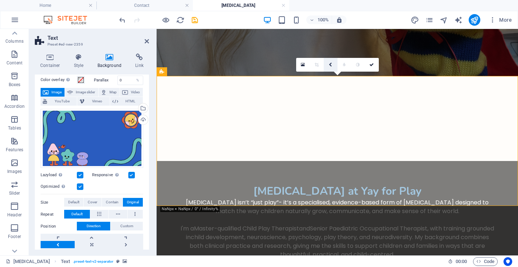
click at [330, 64] on icon at bounding box center [330, 65] width 3 height 4
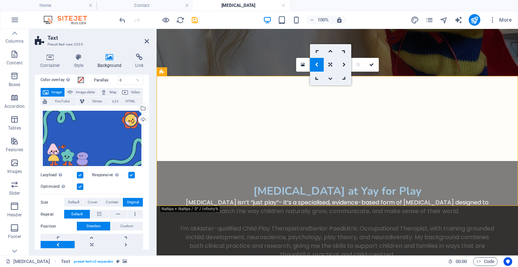
click at [331, 80] on icon at bounding box center [330, 78] width 4 height 4
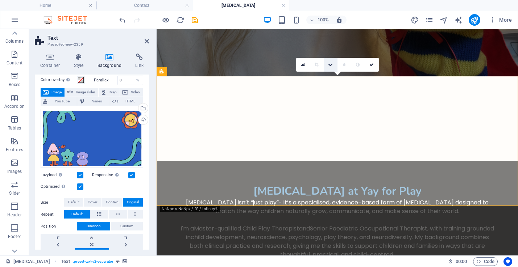
click at [330, 63] on icon at bounding box center [330, 65] width 4 height 4
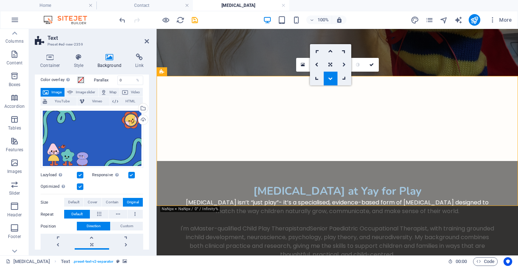
click at [346, 66] on link at bounding box center [344, 65] width 14 height 14
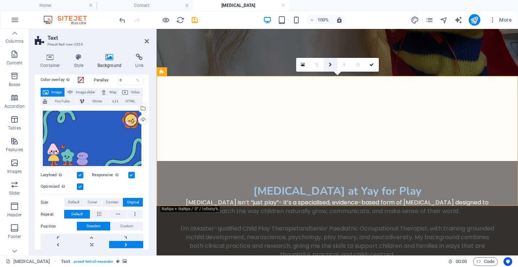
click at [329, 63] on icon at bounding box center [330, 65] width 3 height 4
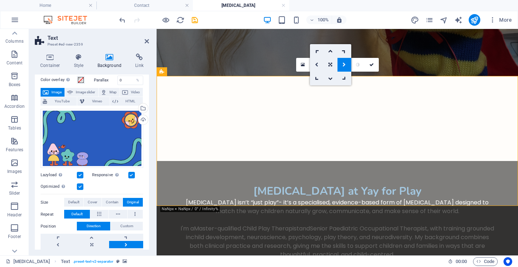
click at [315, 63] on icon at bounding box center [316, 65] width 3 height 4
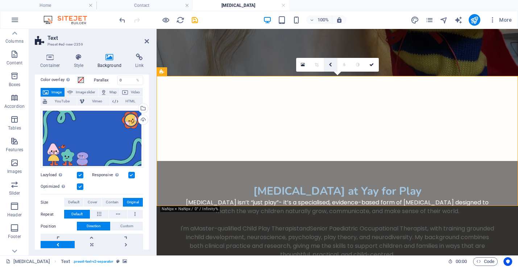
click at [329, 64] on icon at bounding box center [330, 65] width 3 height 4
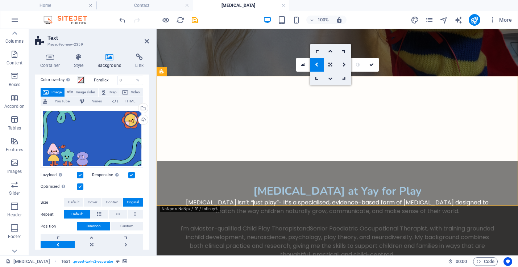
click at [331, 83] on link at bounding box center [330, 79] width 14 height 14
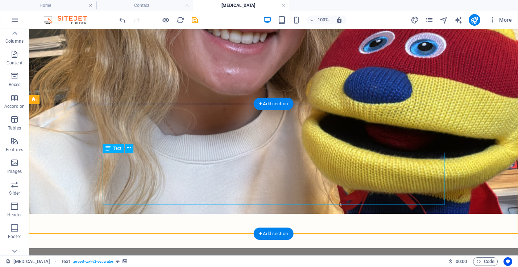
scroll to position [1525, 0]
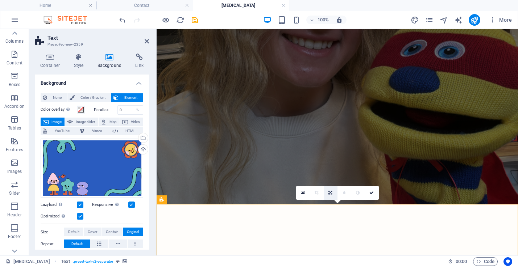
click at [330, 193] on icon at bounding box center [330, 193] width 4 height 4
click at [329, 178] on icon at bounding box center [330, 179] width 4 height 4
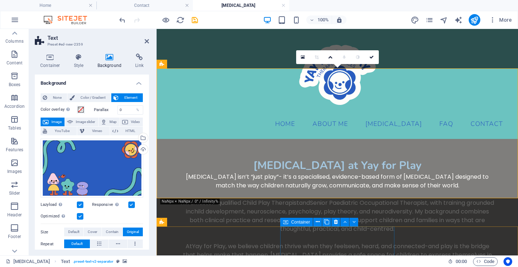
scroll to position [1660, 0]
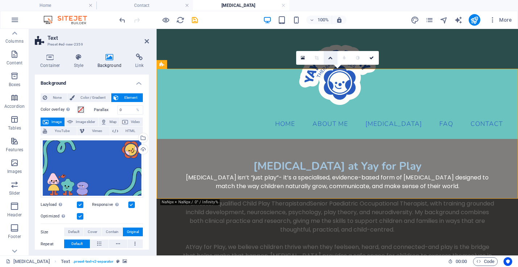
click at [331, 57] on icon at bounding box center [330, 58] width 4 height 4
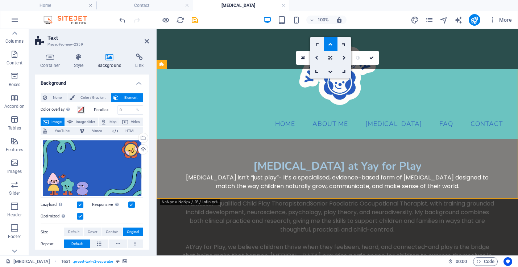
click at [316, 57] on icon at bounding box center [316, 58] width 3 height 4
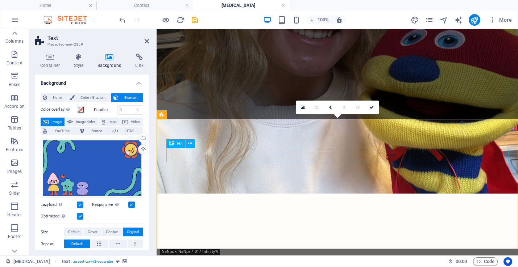
scroll to position [1629, 0]
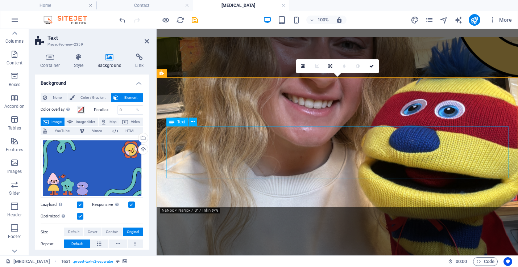
scroll to position [1652, 0]
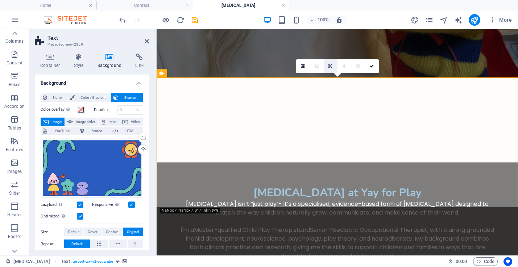
click at [330, 63] on link at bounding box center [330, 66] width 14 height 14
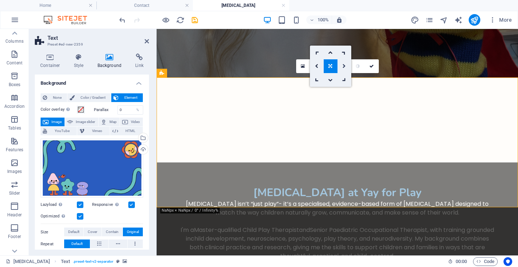
click at [343, 65] on icon at bounding box center [343, 66] width 3 height 4
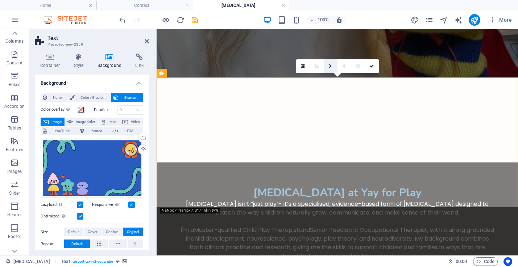
click at [332, 60] on link at bounding box center [330, 66] width 14 height 14
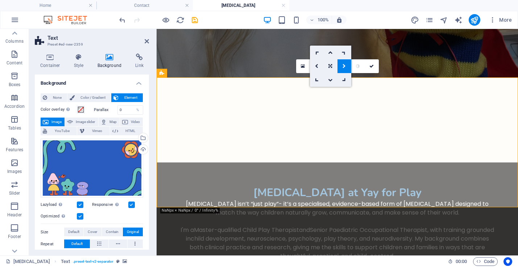
click at [346, 52] on icon at bounding box center [344, 52] width 6 height 6
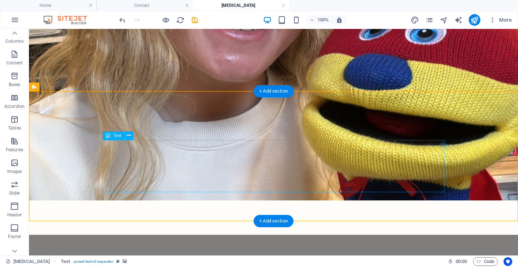
scroll to position [1537, 0]
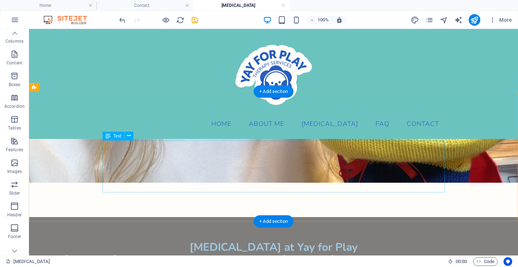
scroll to position [1510, 0]
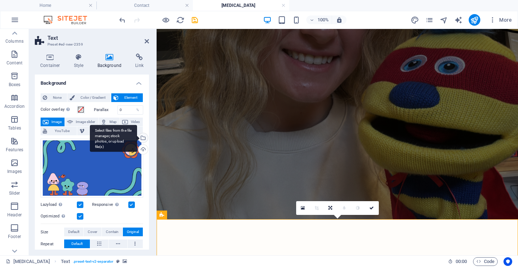
click at [143, 141] on div "Select files from the file manager, stock photos, or upload file(s)" at bounding box center [142, 138] width 11 height 11
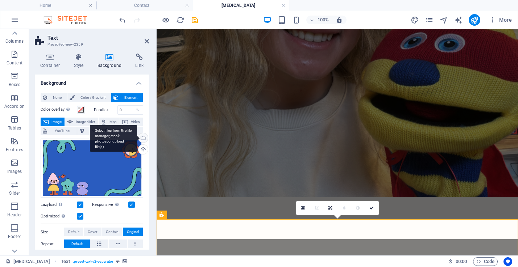
scroll to position [1876, 0]
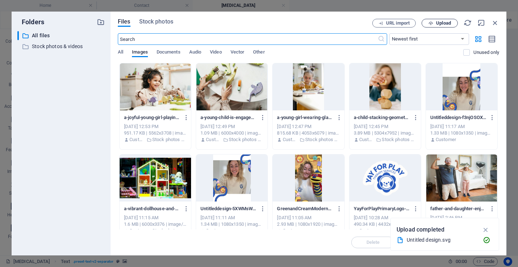
click at [431, 22] on icon "button" at bounding box center [430, 23] width 5 height 5
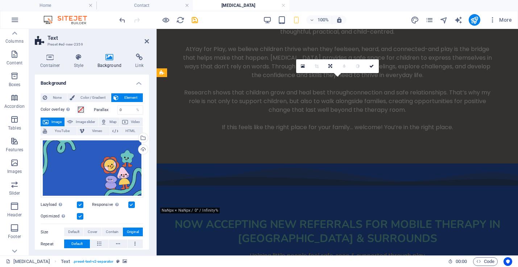
scroll to position [1652, 0]
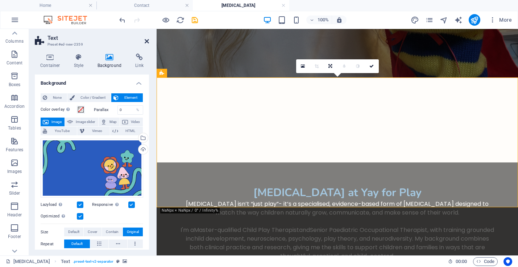
click at [145, 42] on icon at bounding box center [147, 41] width 4 height 6
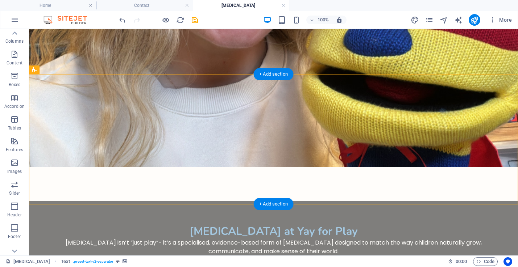
scroll to position [1549, 0]
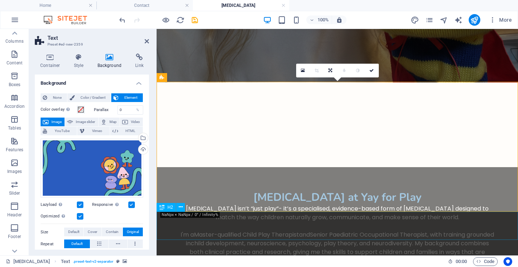
scroll to position [1647, 0]
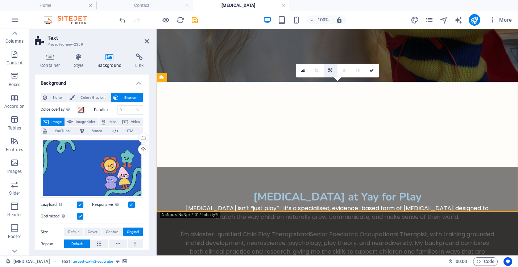
click at [330, 71] on icon at bounding box center [330, 70] width 4 height 4
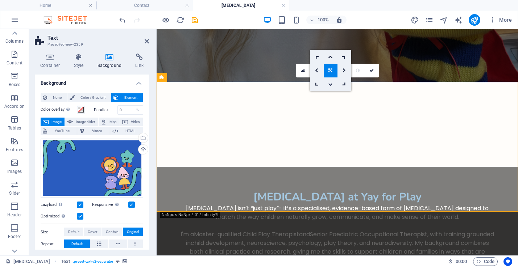
click at [331, 86] on icon at bounding box center [330, 84] width 4 height 4
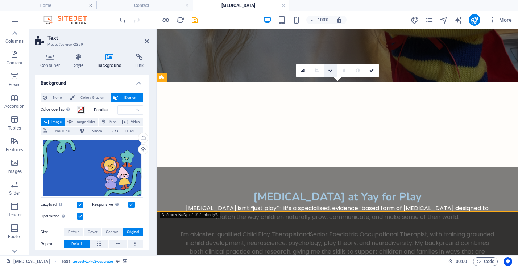
click at [330, 70] on icon at bounding box center [330, 70] width 4 height 4
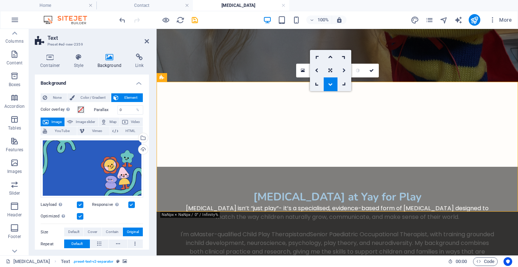
click at [343, 70] on icon at bounding box center [343, 70] width 3 height 4
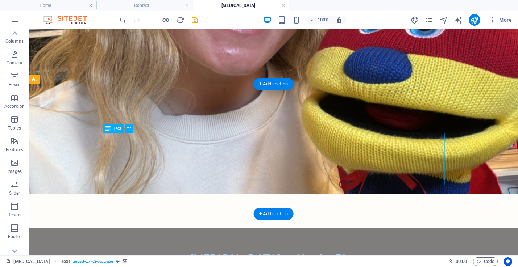
scroll to position [1544, 0]
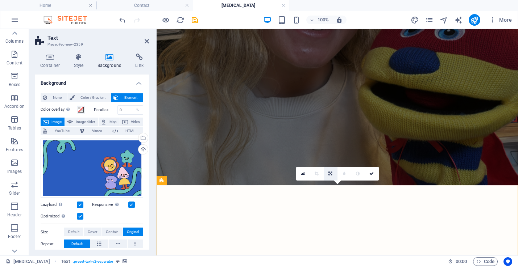
click at [330, 174] on icon at bounding box center [330, 174] width 4 height 4
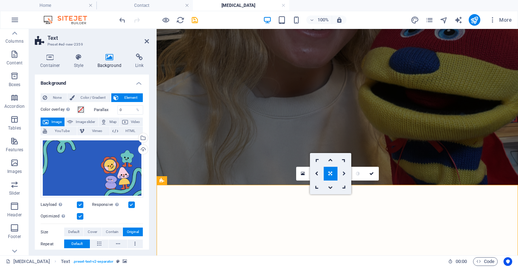
click at [344, 175] on icon at bounding box center [343, 174] width 3 height 4
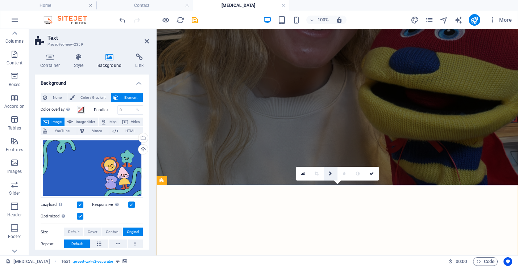
click at [330, 173] on icon at bounding box center [330, 174] width 3 height 4
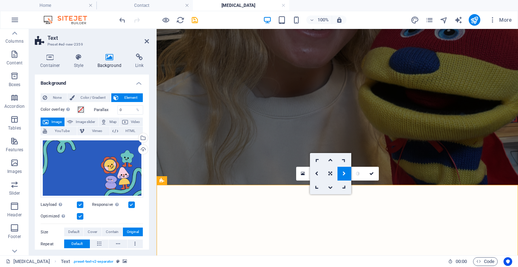
click at [345, 159] on icon at bounding box center [344, 160] width 6 height 6
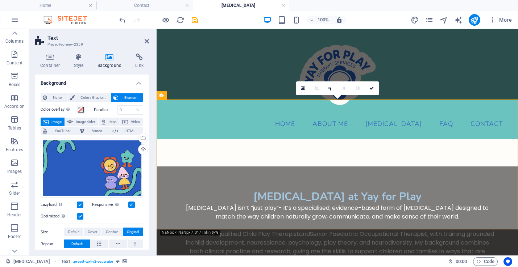
scroll to position [1610, 0]
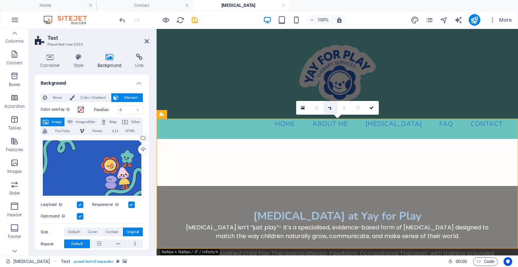
click at [330, 111] on link at bounding box center [330, 108] width 14 height 14
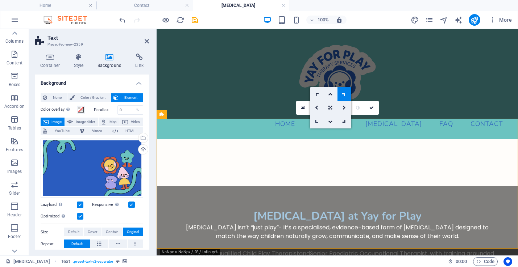
click at [316, 124] on icon at bounding box center [316, 121] width 6 height 6
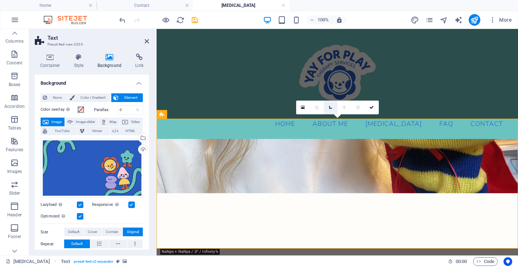
click at [328, 106] on icon at bounding box center [330, 108] width 6 height 6
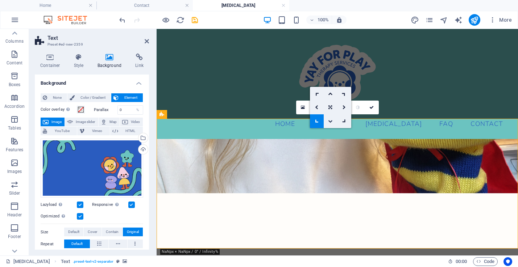
click at [331, 122] on icon at bounding box center [330, 121] width 4 height 4
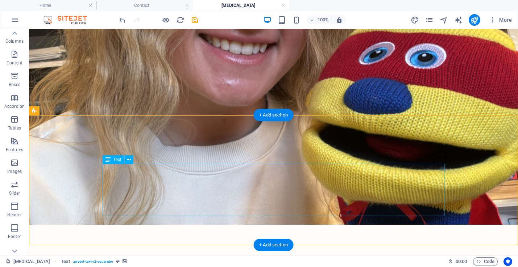
scroll to position [1513, 0]
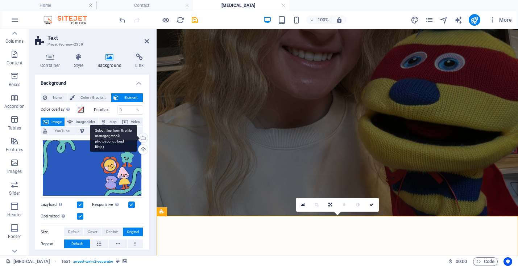
click at [143, 138] on div "Select files from the file manager, stock photos, or upload file(s)" at bounding box center [142, 138] width 11 height 11
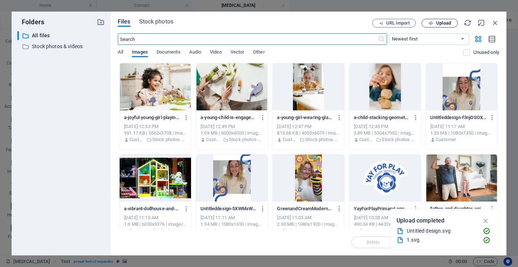
click at [433, 25] on span "Upload" at bounding box center [440, 23] width 30 height 5
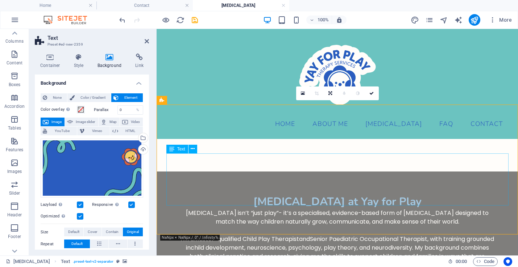
scroll to position [1624, 0]
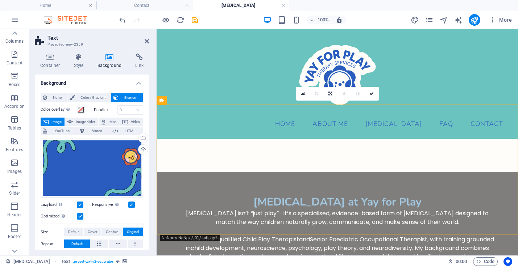
click at [142, 134] on div "Select files from the file manager, stock photos, or upload file(s)" at bounding box center [142, 138] width 11 height 11
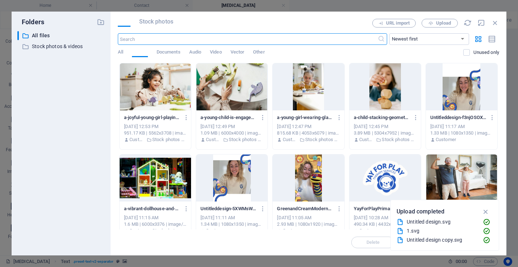
scroll to position [1876, 0]
click at [433, 24] on icon "button" at bounding box center [430, 23] width 5 height 5
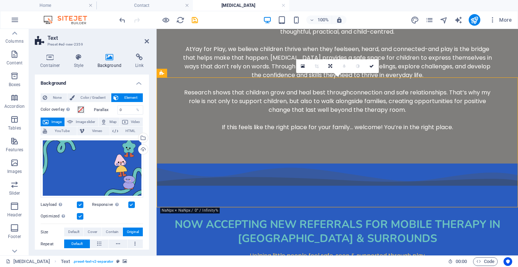
scroll to position [1652, 0]
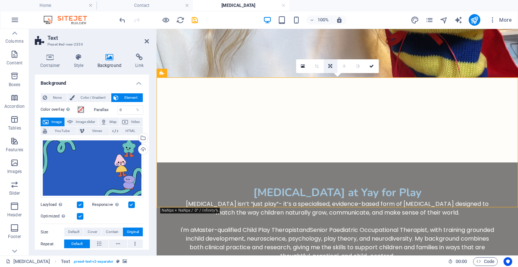
click at [328, 64] on icon at bounding box center [330, 66] width 4 height 4
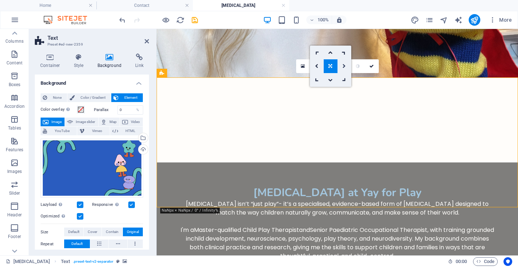
click at [346, 66] on link at bounding box center [344, 66] width 14 height 14
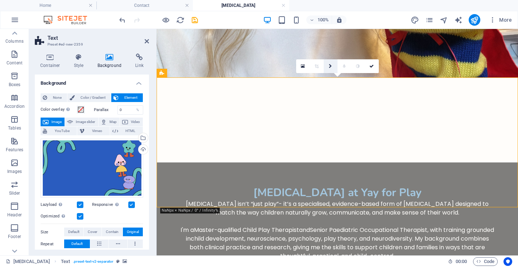
click at [334, 62] on link at bounding box center [330, 66] width 14 height 14
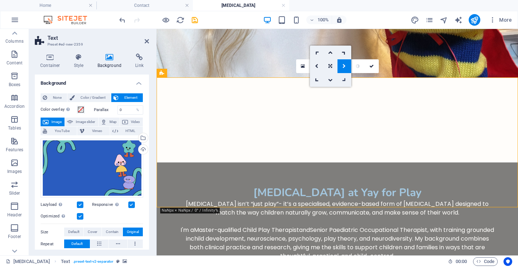
click at [345, 81] on link at bounding box center [344, 80] width 14 height 14
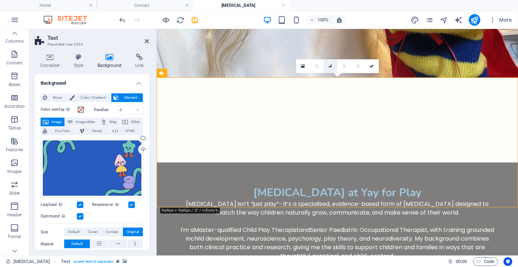
click at [329, 66] on icon at bounding box center [330, 66] width 6 height 6
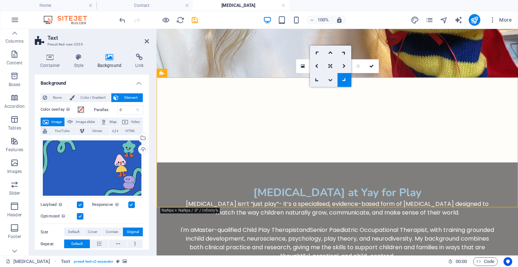
click at [329, 80] on icon at bounding box center [330, 80] width 4 height 4
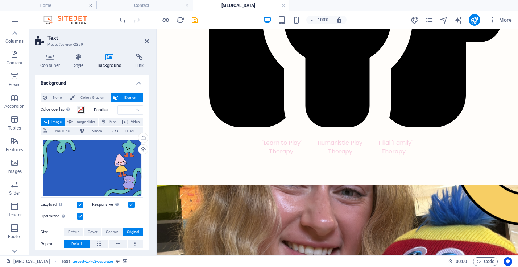
scroll to position [1320, 0]
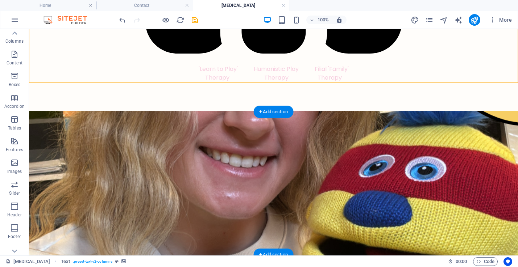
scroll to position [1404, 0]
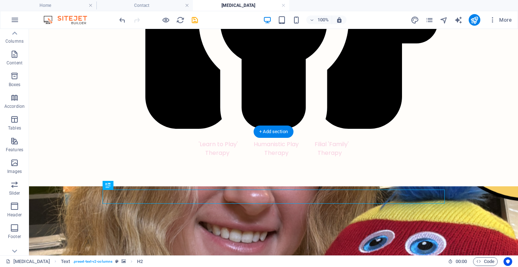
scroll to position [1343, 0]
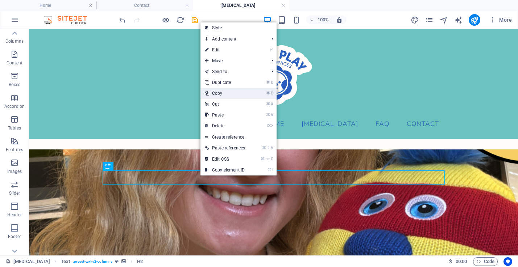
click at [231, 93] on link "⌘ C Copy" at bounding box center [224, 93] width 49 height 11
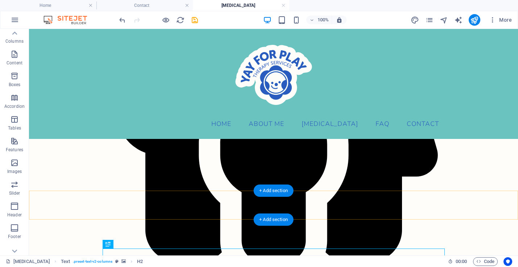
scroll to position [1256, 0]
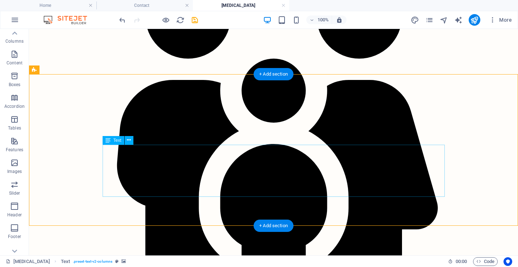
scroll to position [1231, 0]
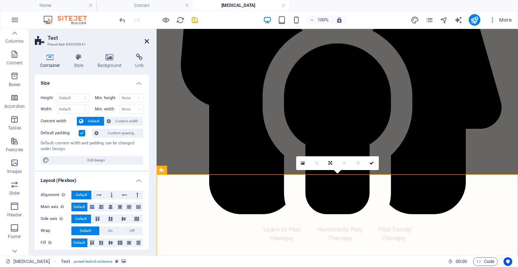
click at [148, 39] on icon at bounding box center [147, 41] width 4 height 6
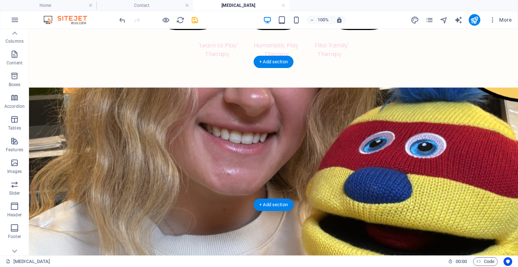
scroll to position [1428, 0]
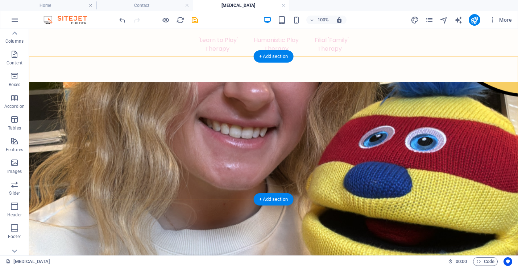
click at [276, 198] on div "+ Add section" at bounding box center [273, 199] width 40 height 12
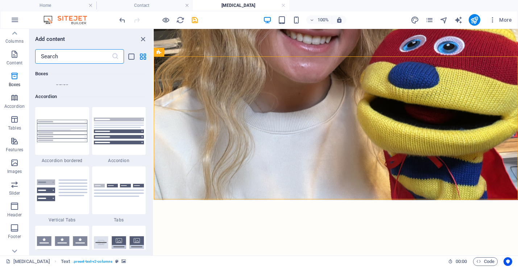
scroll to position [2290, 0]
click at [118, 130] on img at bounding box center [119, 131] width 50 height 27
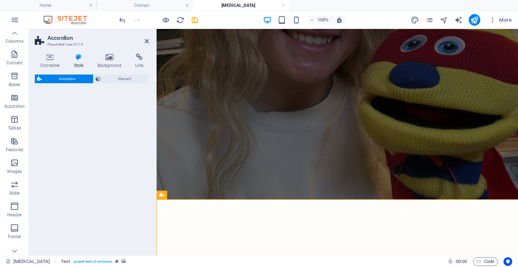
select select "rem"
select select "preset-accordion-v3-default"
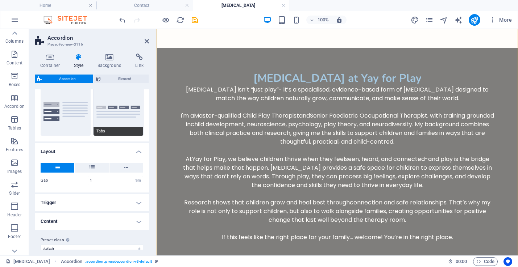
scroll to position [73, 0]
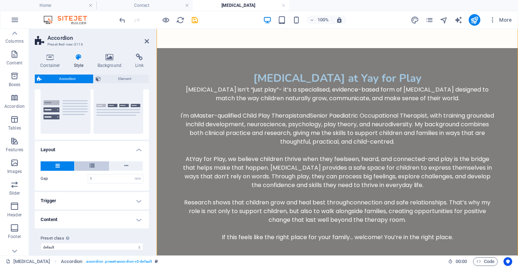
click at [87, 167] on button at bounding box center [92, 166] width 34 height 9
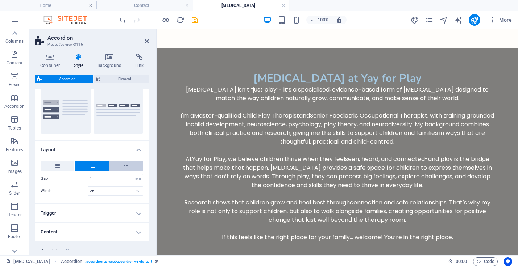
click at [120, 164] on button at bounding box center [125, 166] width 33 height 9
click at [72, 216] on h4 "Trigger" at bounding box center [92, 212] width 114 height 17
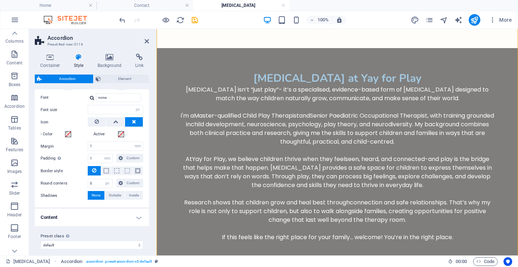
click at [72, 216] on h4 "Content" at bounding box center [92, 217] width 114 height 17
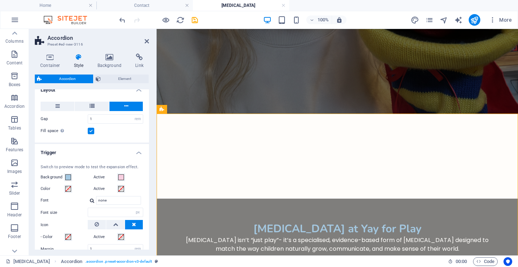
scroll to position [139, 0]
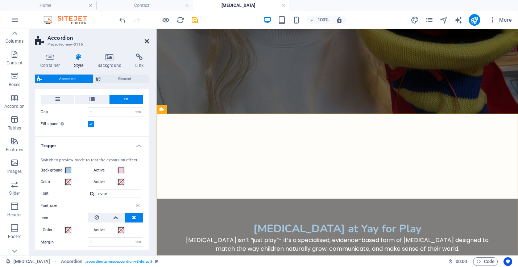
click at [145, 41] on icon at bounding box center [147, 41] width 4 height 6
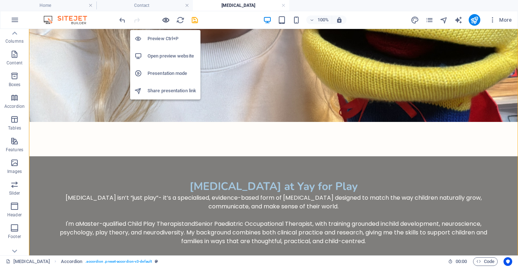
click at [166, 18] on icon "button" at bounding box center [166, 20] width 8 height 8
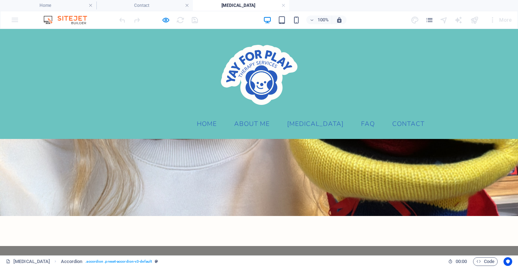
scroll to position [1506, 0]
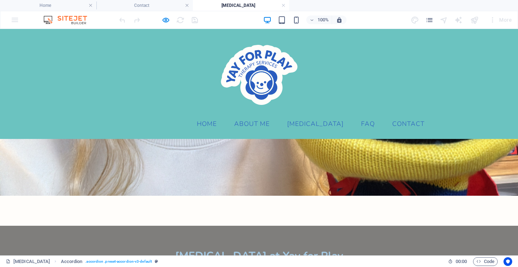
scroll to position [1460, 0]
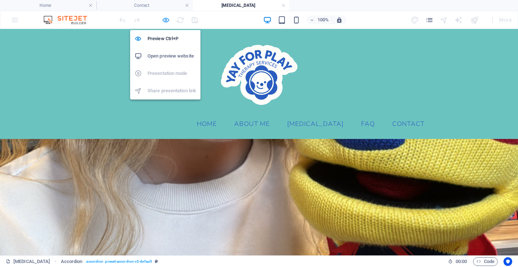
click at [168, 21] on icon "button" at bounding box center [166, 20] width 8 height 8
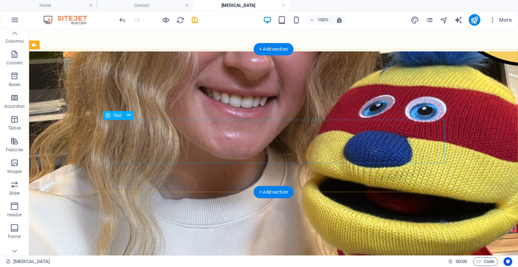
scroll to position [1477, 0]
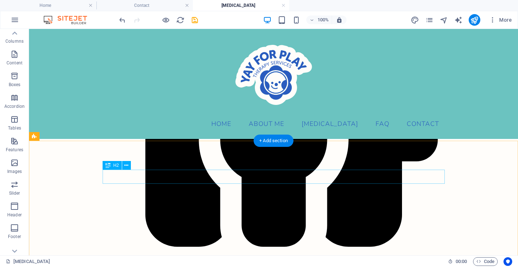
scroll to position [1162, 0]
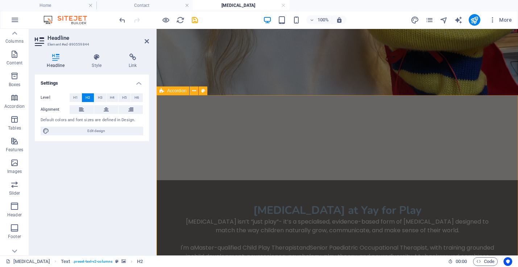
scroll to position [1687, 0]
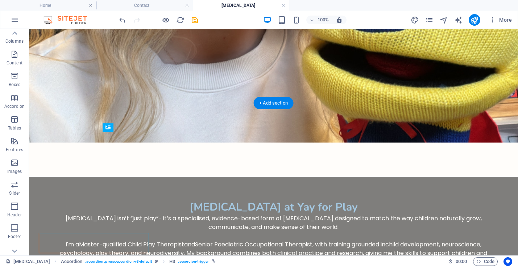
scroll to position [1525, 0]
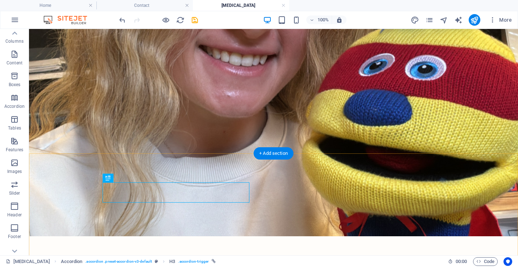
scroll to position [1509, 0]
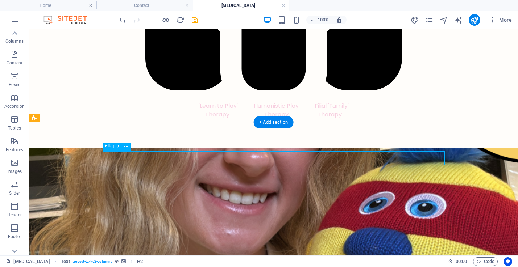
scroll to position [1374, 0]
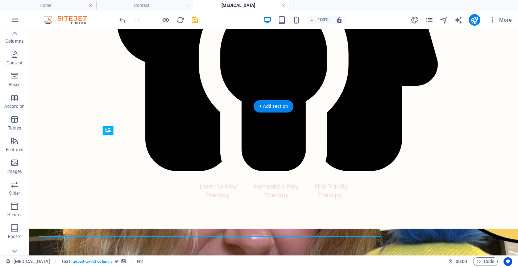
scroll to position [1198, 0]
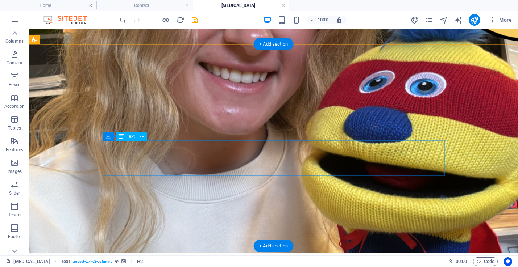
scroll to position [1584, 0]
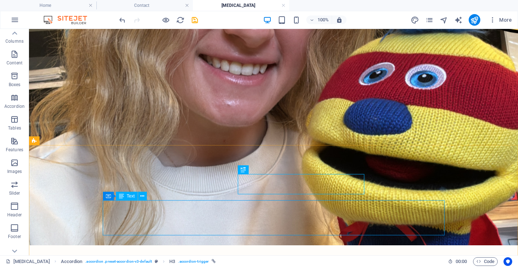
scroll to position [1483, 0]
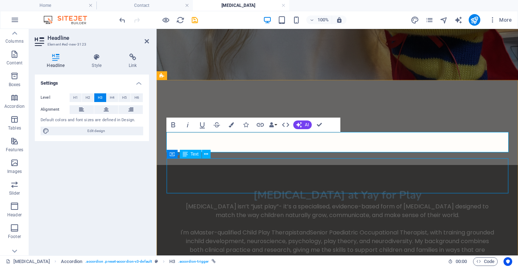
scroll to position [1548, 0]
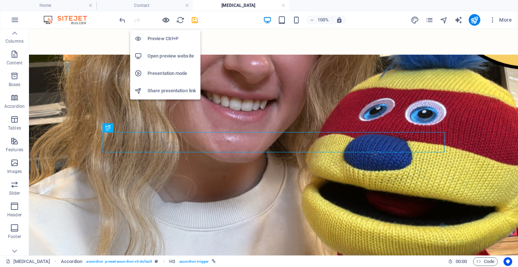
click at [165, 20] on icon "button" at bounding box center [166, 20] width 8 height 8
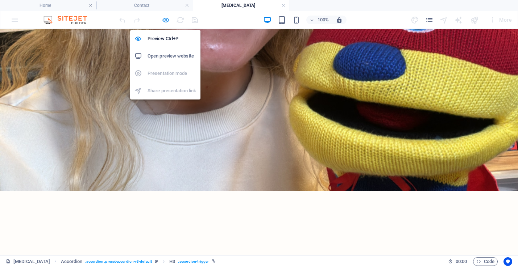
click at [165, 19] on icon "button" at bounding box center [166, 20] width 8 height 8
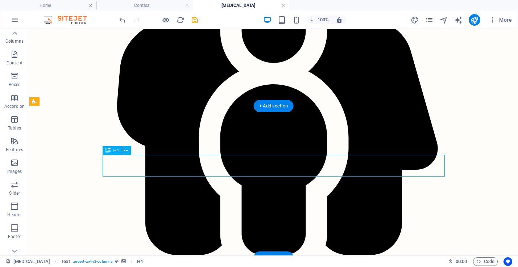
scroll to position [1317, 0]
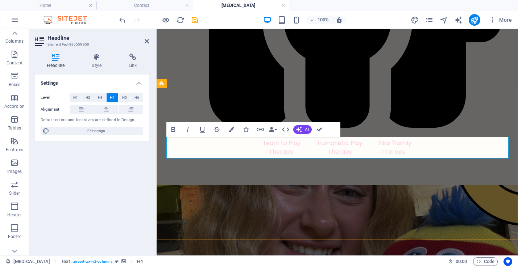
drag, startPoint x: 174, startPoint y: 143, endPoint x: 513, endPoint y: 153, distance: 339.2
copy span "At Yay for [MEDICAL_DATA] Services, we offer [MEDICAL_DATA] for children aged […"
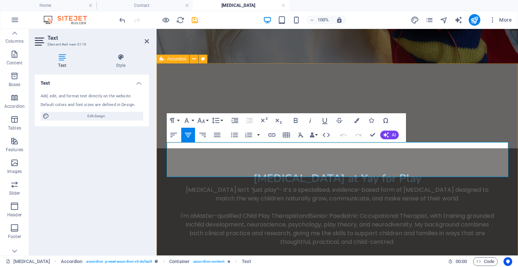
drag, startPoint x: 429, startPoint y: 172, endPoint x: 163, endPoint y: 146, distance: 266.8
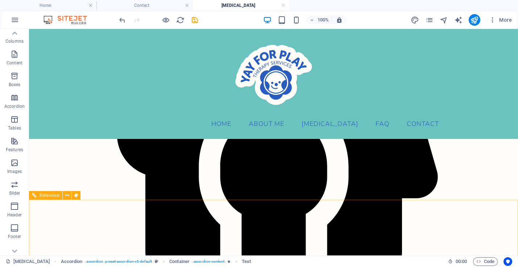
scroll to position [1242, 0]
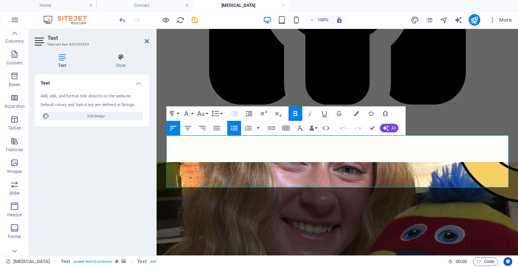
scroll to position [1347, 0]
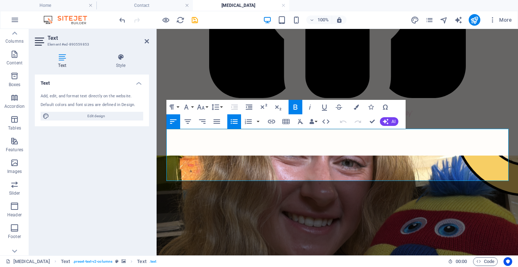
drag, startPoint x: 501, startPoint y: 177, endPoint x: 164, endPoint y: 131, distance: 339.7
copy ul "Emotional, social, behavioural & learning challenges Anxiety, fears & worries T…"
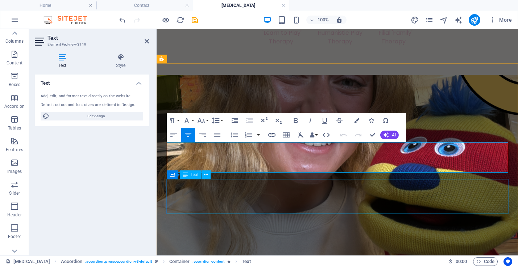
scroll to position [1666, 0]
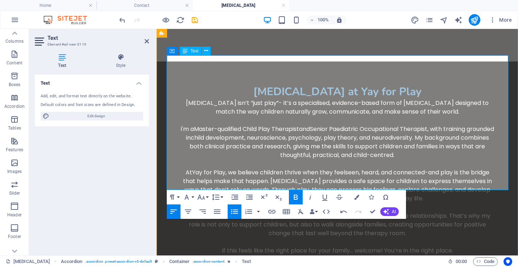
scroll to position [1757, 0]
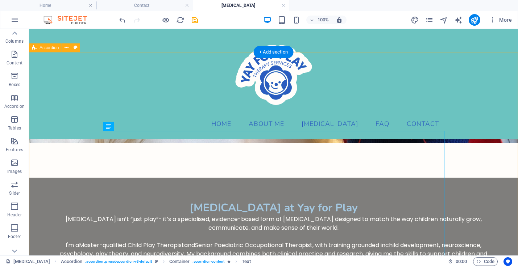
scroll to position [1541, 0]
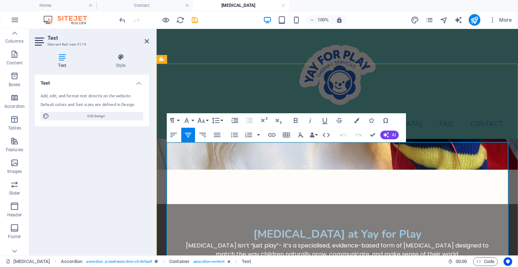
scroll to position [1665, 0]
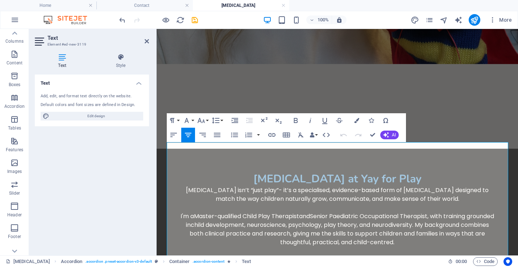
drag, startPoint x: 503, startPoint y: 163, endPoint x: 142, endPoint y: 150, distance: 361.0
click at [355, 121] on icon "button" at bounding box center [356, 120] width 5 height 5
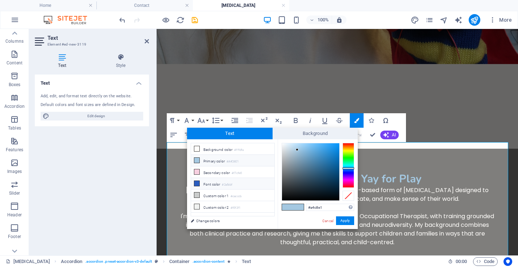
click at [210, 185] on li "Font color #2a5cbf" at bounding box center [232, 184] width 83 height 12
type input "#2a5cbf"
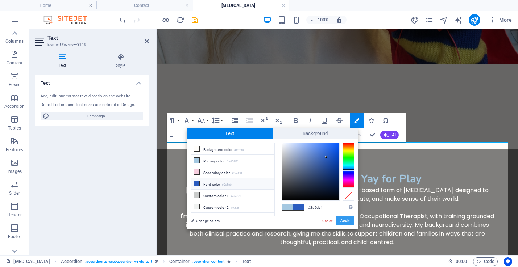
click at [342, 219] on button "Apply" at bounding box center [345, 221] width 18 height 9
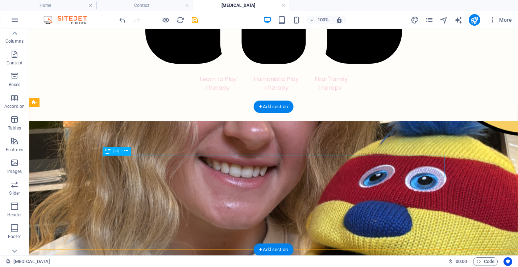
scroll to position [1390, 0]
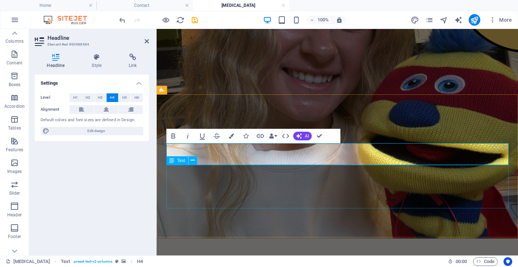
scroll to position [1493, 0]
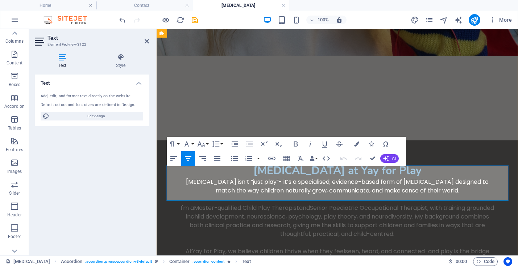
scroll to position [1775, 0]
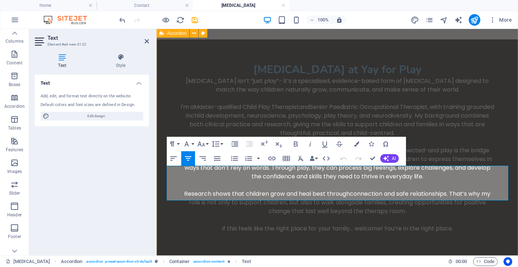
drag, startPoint x: 427, startPoint y: 197, endPoint x: 164, endPoint y: 169, distance: 264.1
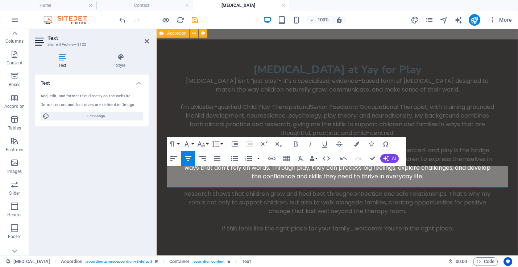
drag, startPoint x: 388, startPoint y: 172, endPoint x: 163, endPoint y: 172, distance: 224.6
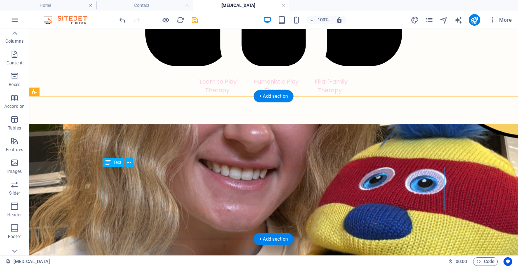
scroll to position [1389, 0]
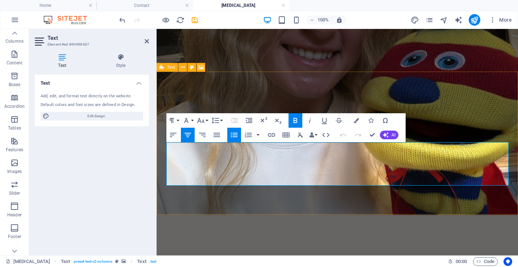
drag, startPoint x: 203, startPoint y: 147, endPoint x: 495, endPoint y: 191, distance: 294.9
copy ul "Building confidence & self-esteem Improving emotional regulation Supporting rel…"
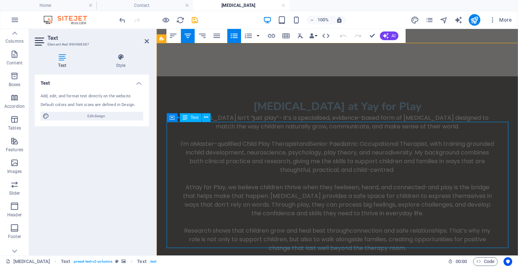
scroll to position [1752, 0]
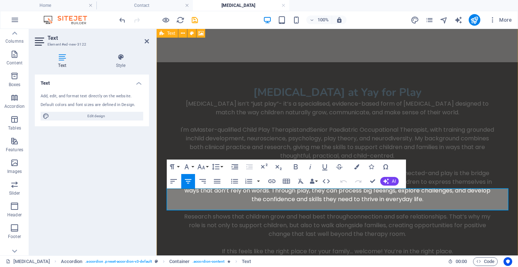
drag, startPoint x: 339, startPoint y: 204, endPoint x: 386, endPoint y: 205, distance: 46.7
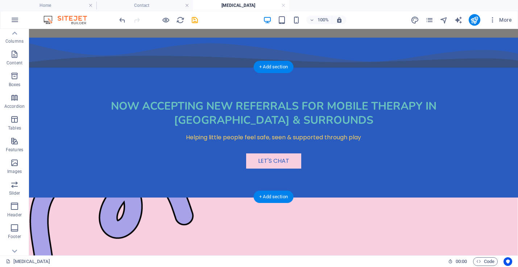
scroll to position [1952, 0]
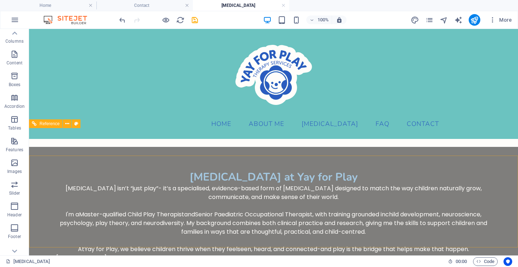
scroll to position [1603, 0]
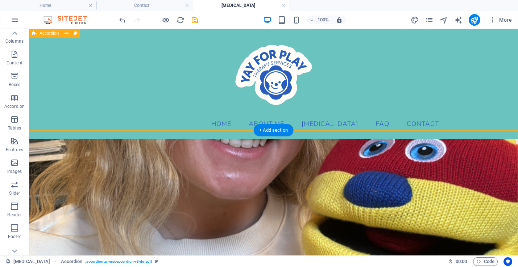
scroll to position [1479, 0]
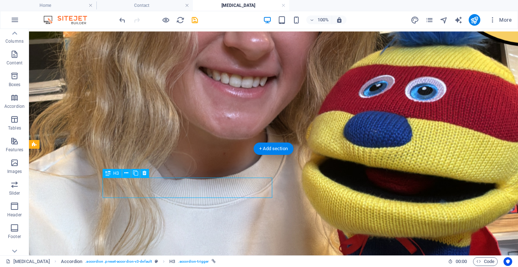
scroll to position [1626, 0]
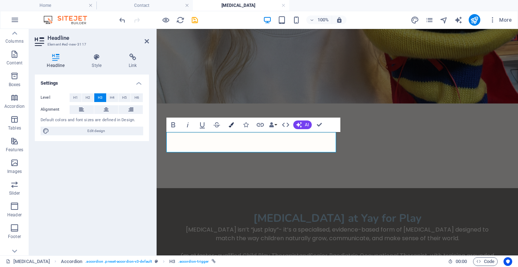
click at [229, 124] on icon "button" at bounding box center [231, 124] width 5 height 5
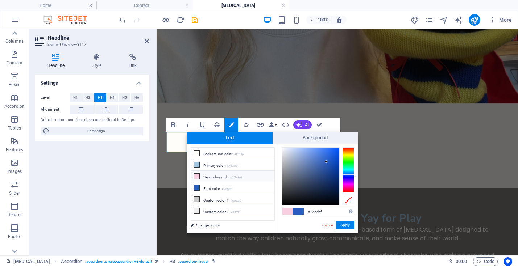
click at [285, 212] on span at bounding box center [287, 212] width 11 height 6
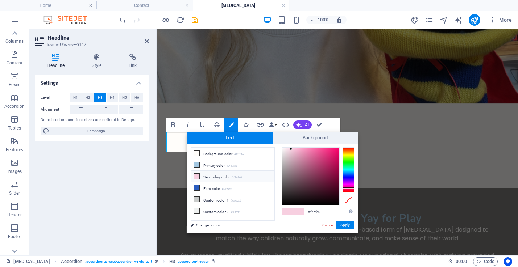
drag, startPoint x: 328, startPoint y: 212, endPoint x: 296, endPoint y: 212, distance: 31.9
click at [296, 212] on div "#f7cfe0 Supported formats #0852ed rgb(8, 82, 237) rgba(8, 82, 237, 90%) hsv(221…" at bounding box center [317, 241] width 80 height 195
paste input "F7CE64"
type input "#f7ce64"
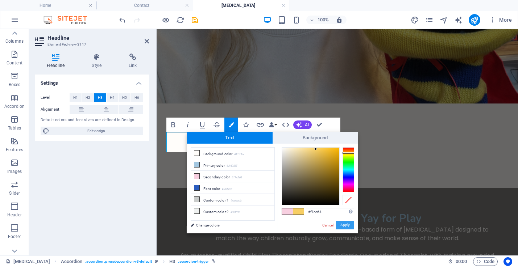
click at [347, 223] on button "Apply" at bounding box center [345, 225] width 18 height 9
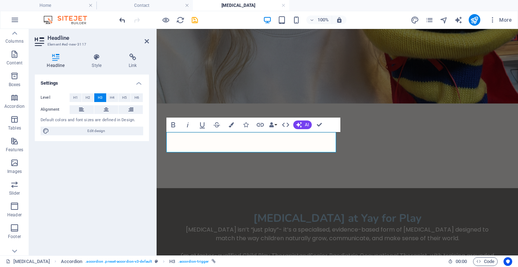
click at [122, 21] on icon "undo" at bounding box center [122, 20] width 8 height 8
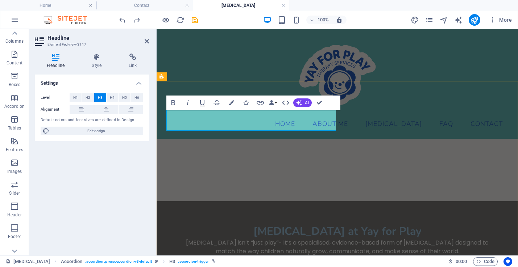
scroll to position [1570, 0]
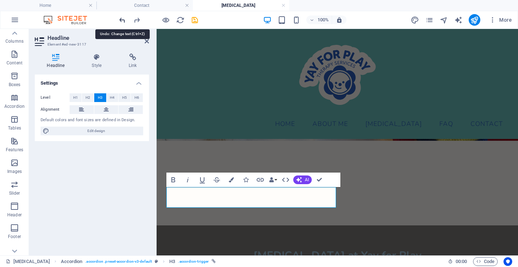
click at [119, 18] on icon "undo" at bounding box center [122, 20] width 8 height 8
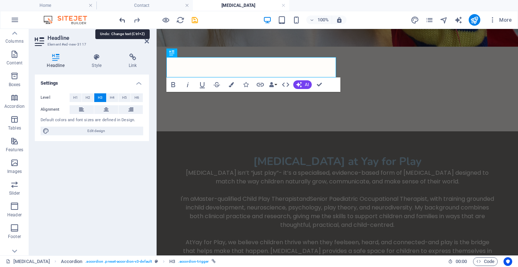
scroll to position [1809, 0]
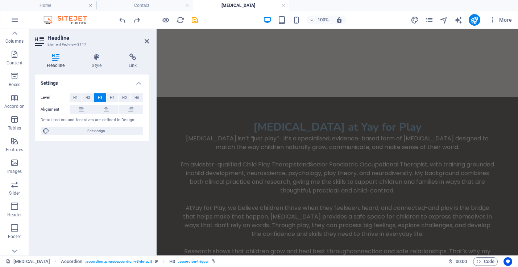
click at [135, 19] on icon "redo" at bounding box center [137, 20] width 8 height 8
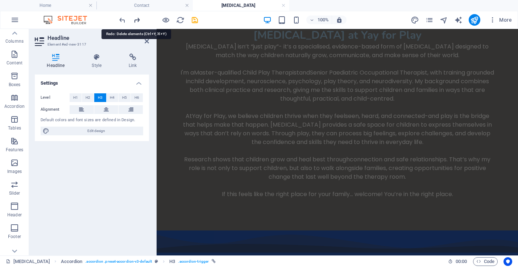
click at [135, 19] on icon "redo" at bounding box center [137, 20] width 8 height 8
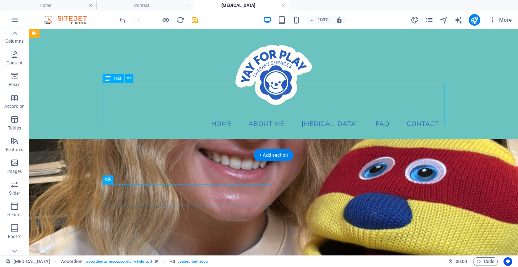
scroll to position [1471, 0]
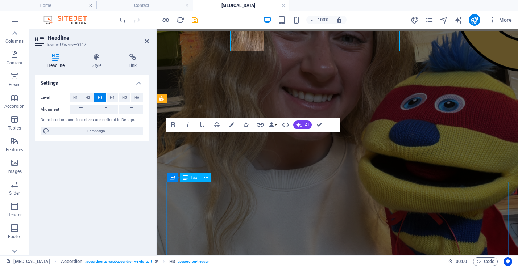
scroll to position [1626, 0]
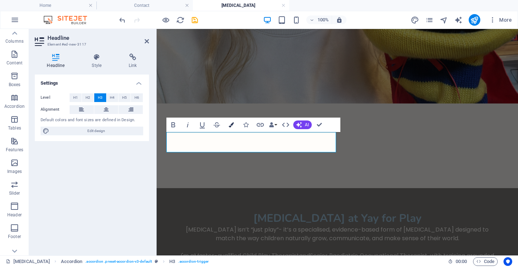
click at [231, 125] on icon "button" at bounding box center [231, 124] width 5 height 5
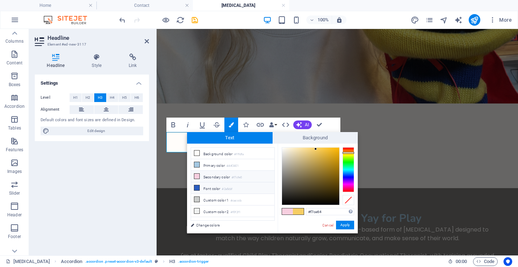
click at [210, 188] on li "Font color #2a5cbf" at bounding box center [232, 189] width 83 height 12
type input "#2a5cbf"
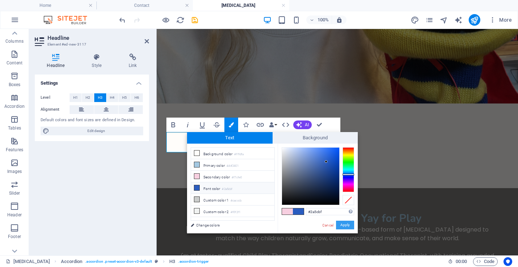
click at [345, 228] on button "Apply" at bounding box center [345, 225] width 18 height 9
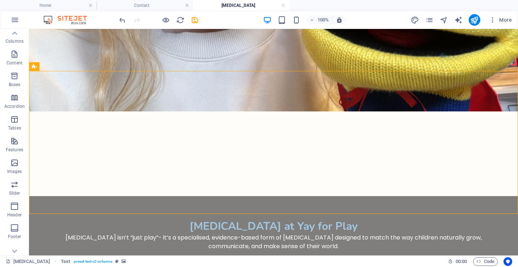
scroll to position [1414, 0]
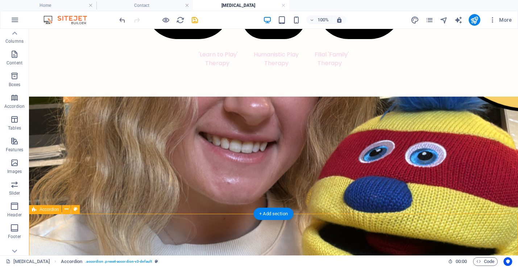
scroll to position [1782, 0]
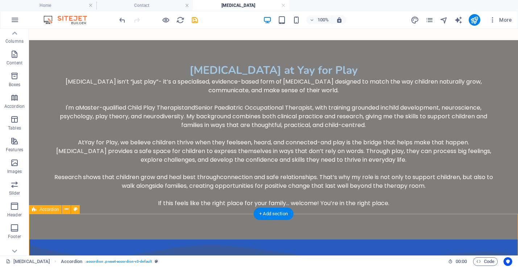
select select "rem"
select select "px"
select select "rem"
select select "px"
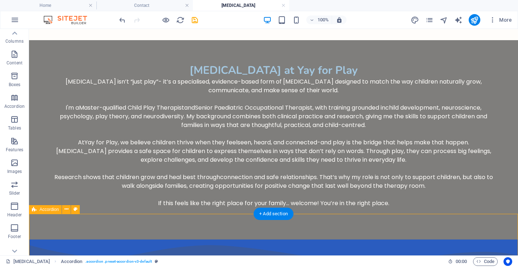
select select "rem"
select select "px"
select select "preset-accordion-v3-default"
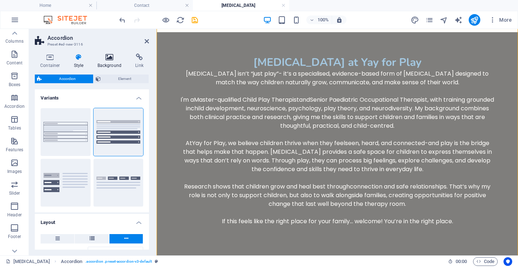
click at [104, 60] on icon at bounding box center [109, 57] width 35 height 7
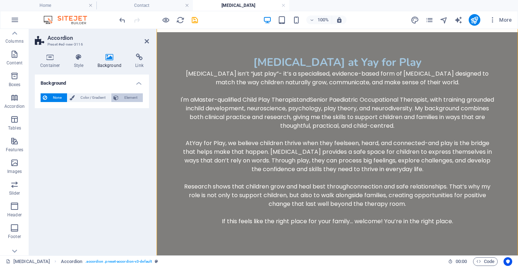
click at [123, 97] on span "Element" at bounding box center [131, 97] width 20 height 9
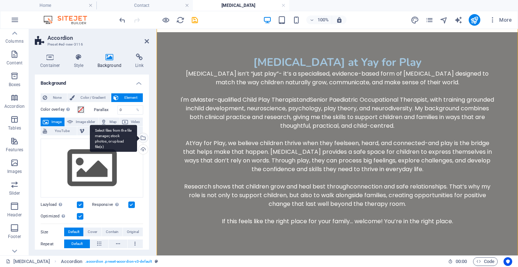
click at [137, 136] on div "Select files from the file manager, stock photos, or upload file(s)" at bounding box center [113, 138] width 47 height 27
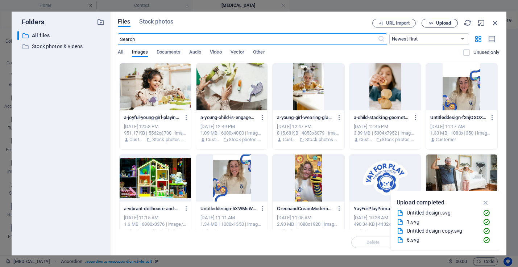
click at [440, 23] on span "Upload" at bounding box center [443, 23] width 15 height 4
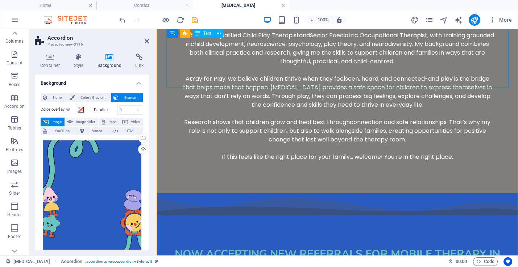
scroll to position [1774, 0]
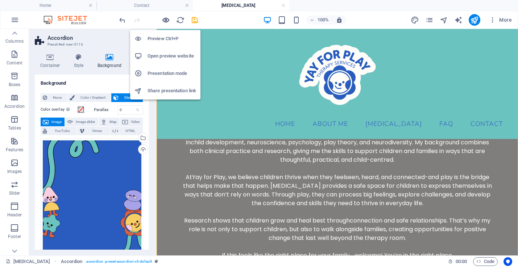
click at [166, 17] on icon "button" at bounding box center [166, 20] width 8 height 8
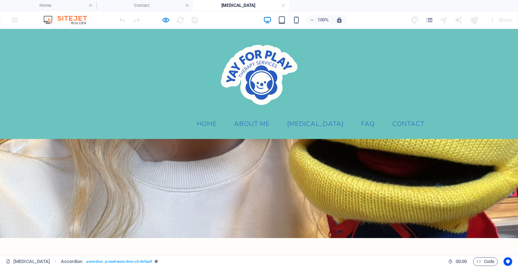
scroll to position [1483, 0]
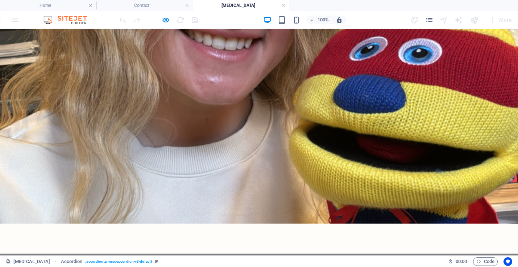
scroll to position [1519, 0]
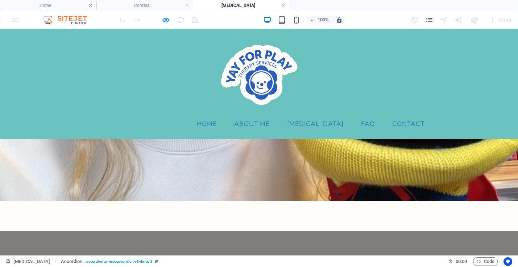
scroll to position [1520, 0]
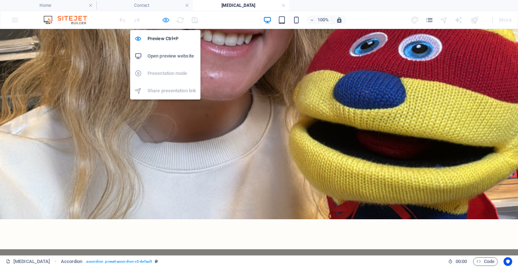
click at [165, 21] on icon "button" at bounding box center [166, 20] width 8 height 8
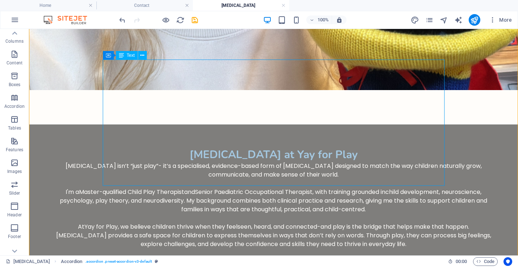
scroll to position [1648, 0]
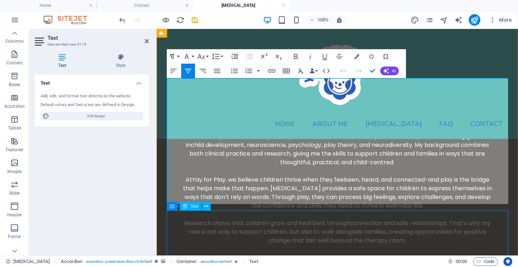
scroll to position [1716, 0]
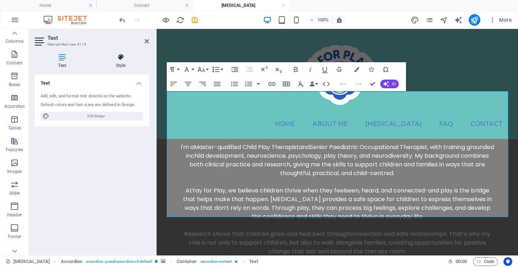
click at [122, 59] on icon at bounding box center [120, 57] width 57 height 7
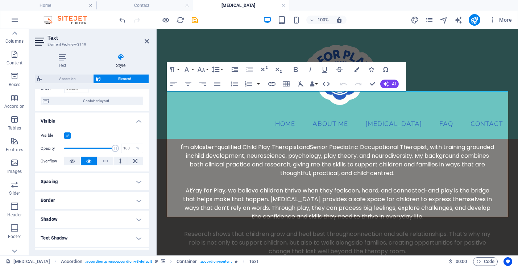
scroll to position [47, 0]
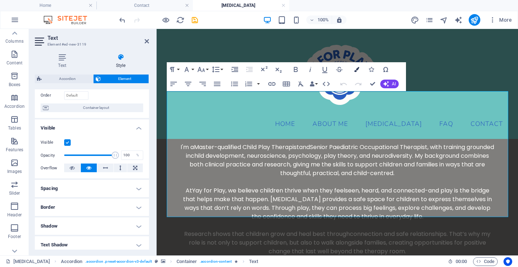
click at [355, 68] on icon "button" at bounding box center [356, 69] width 5 height 5
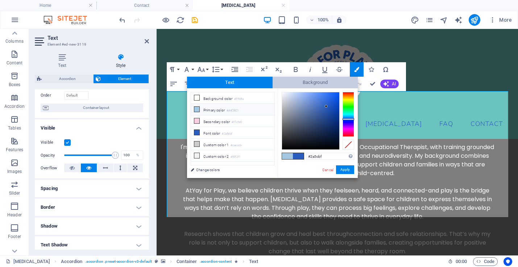
click at [316, 79] on span "Background" at bounding box center [314, 83] width 85 height 12
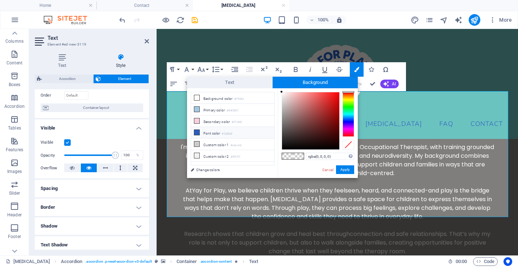
click at [222, 133] on li "Font color #2a5cbf" at bounding box center [232, 133] width 83 height 12
type input "rgba(42, 92, 191, 0)"
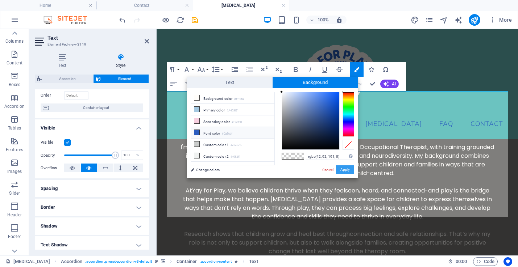
click at [342, 168] on button "Apply" at bounding box center [345, 170] width 18 height 9
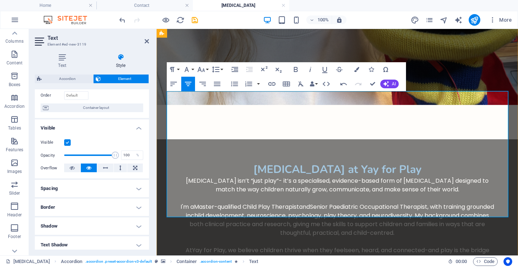
scroll to position [1615, 0]
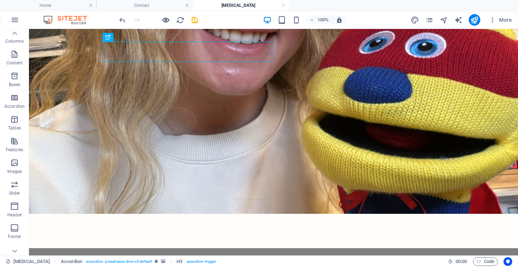
click at [169, 17] on icon "button" at bounding box center [166, 20] width 8 height 8
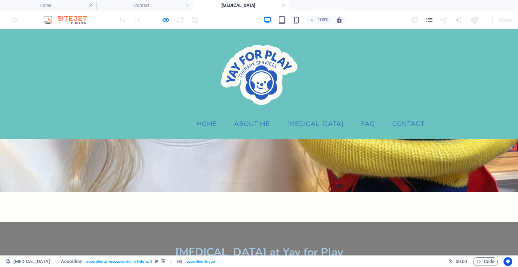
scroll to position [1498, 0]
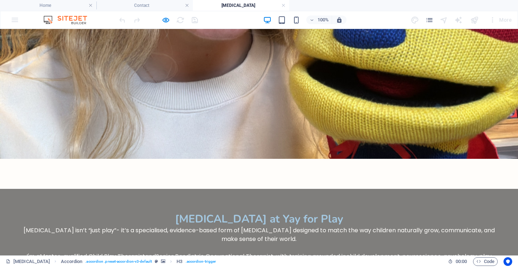
scroll to position [1582, 0]
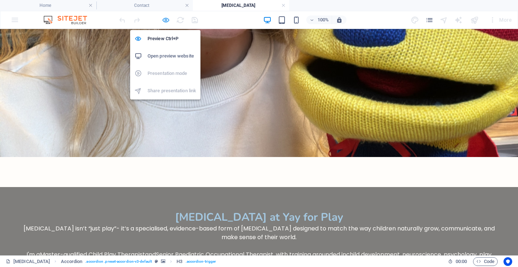
click at [164, 18] on icon "button" at bounding box center [166, 20] width 8 height 8
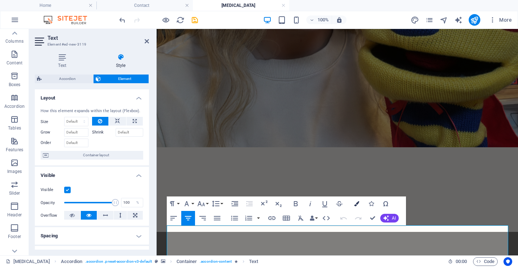
click at [356, 206] on icon "button" at bounding box center [356, 203] width 5 height 5
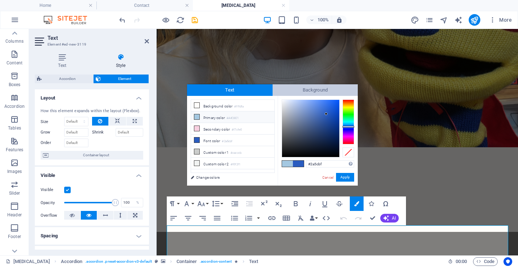
click at [314, 90] on span "Background" at bounding box center [314, 90] width 85 height 12
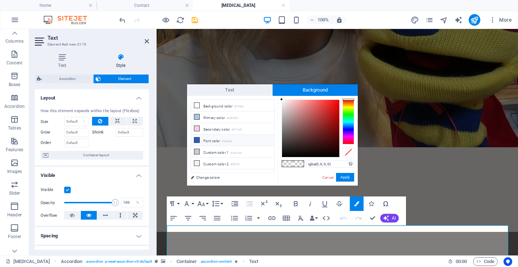
click at [231, 142] on small "#2a5cbf" at bounding box center [227, 141] width 11 height 5
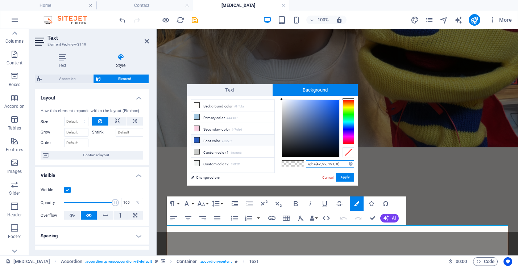
drag, startPoint x: 341, startPoint y: 165, endPoint x: 279, endPoint y: 165, distance: 61.6
click at [279, 165] on div "rgba(42, 92, 191, 0) Supported formats #0852ed rgb(8, 82, 237) rgba(8, 82, 237,…" at bounding box center [317, 193] width 80 height 195
paste input "2A5CBF"
type input "#2a5cbf"
click at [347, 179] on button "Apply" at bounding box center [345, 177] width 18 height 9
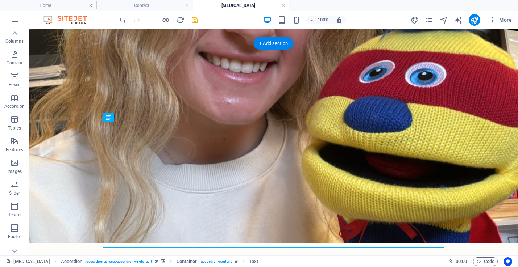
scroll to position [1589, 0]
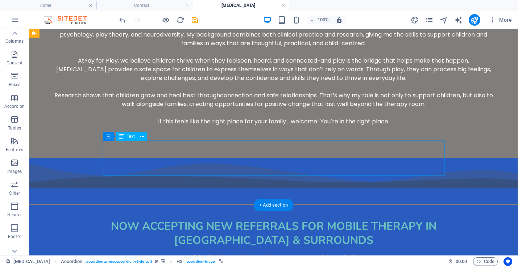
scroll to position [1851, 0]
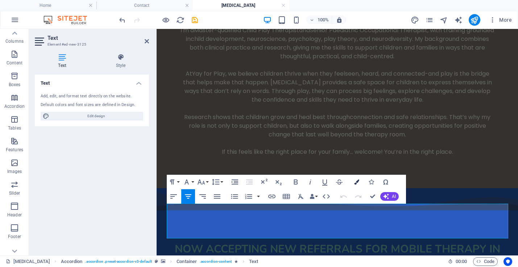
click at [355, 181] on icon "button" at bounding box center [356, 182] width 5 height 5
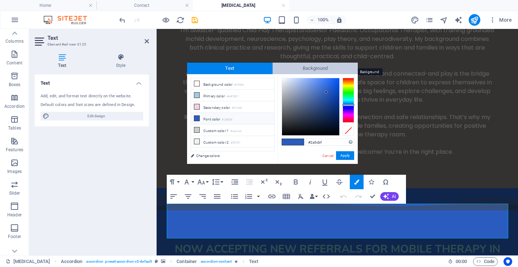
click at [323, 67] on span "Background" at bounding box center [314, 69] width 85 height 12
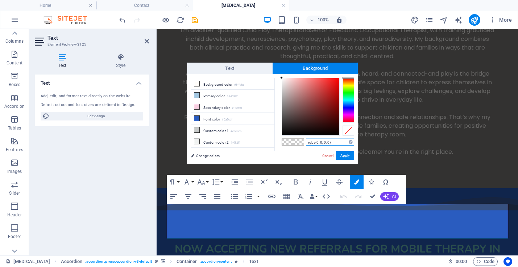
drag, startPoint x: 336, startPoint y: 142, endPoint x: 281, endPoint y: 142, distance: 54.3
click at [281, 142] on div "rgba(0, 0, 0, 0) Supported formats #0852ed rgb(8, 82, 237) rgba(8, 82, 237, 90%…" at bounding box center [317, 171] width 80 height 195
paste input "2A5CBF"
type input "#2a5cbf"
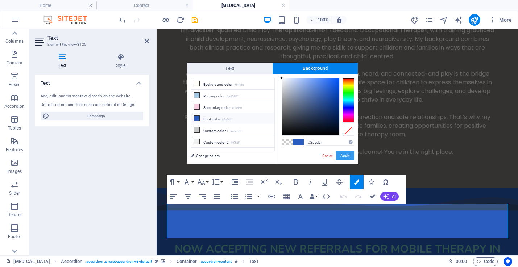
click at [345, 156] on button "Apply" at bounding box center [345, 155] width 18 height 9
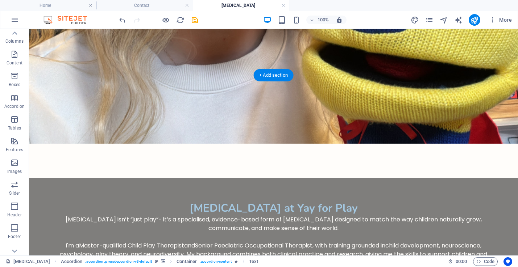
scroll to position [1601, 0]
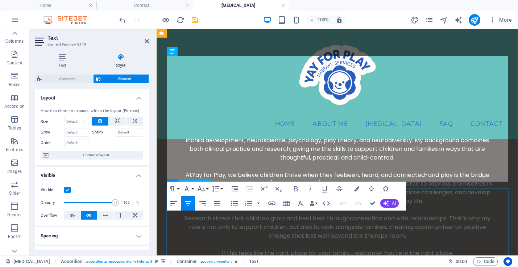
scroll to position [1728, 0]
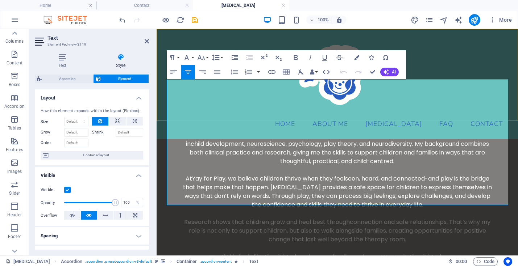
drag, startPoint x: 329, startPoint y: 204, endPoint x: 169, endPoint y: 92, distance: 195.5
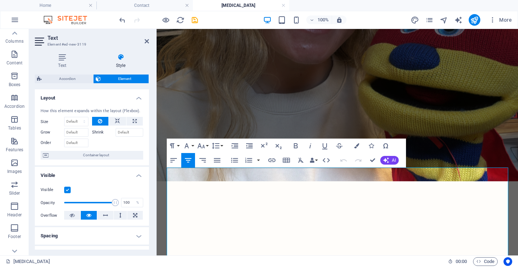
scroll to position [1641, 0]
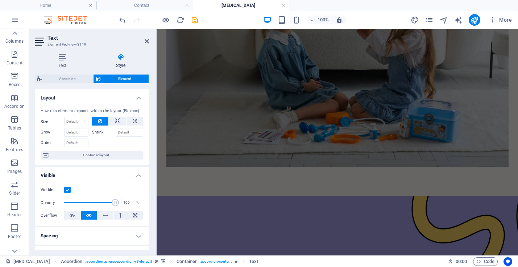
drag, startPoint x: 172, startPoint y: 171, endPoint x: 208, endPoint y: 300, distance: 133.5
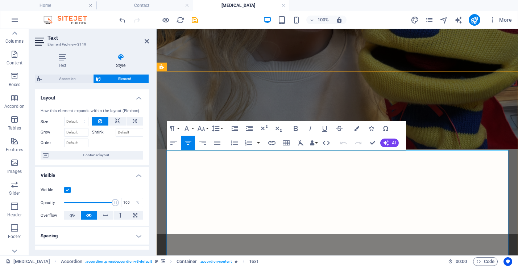
scroll to position [1676, 0]
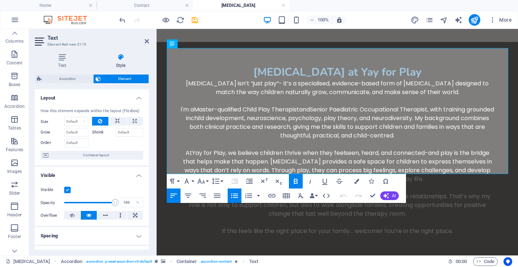
scroll to position [1859, 0]
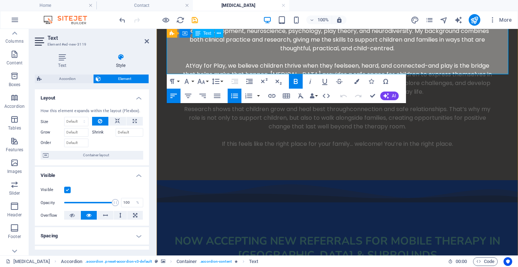
drag, startPoint x: 171, startPoint y: 157, endPoint x: 320, endPoint y: 69, distance: 172.8
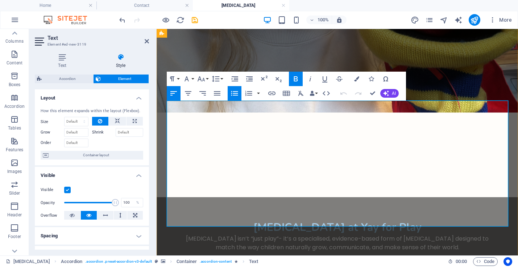
scroll to position [1711, 0]
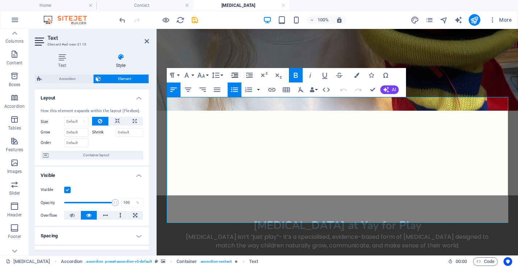
click at [237, 75] on icon "button" at bounding box center [234, 75] width 7 height 5
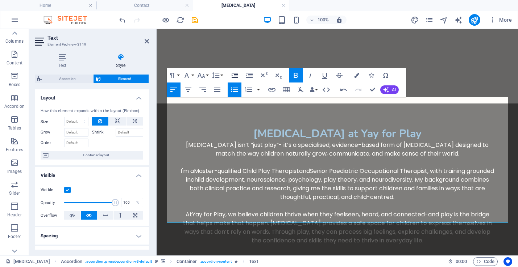
click at [237, 75] on icon "button" at bounding box center [234, 75] width 7 height 5
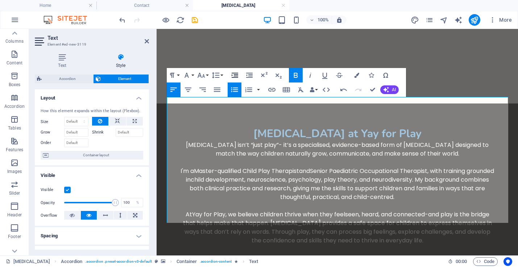
click at [237, 75] on icon "button" at bounding box center [234, 75] width 7 height 5
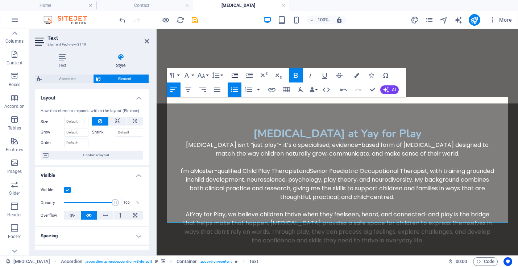
click at [237, 75] on icon "button" at bounding box center [234, 75] width 7 height 5
click at [249, 76] on icon "button" at bounding box center [249, 75] width 7 height 5
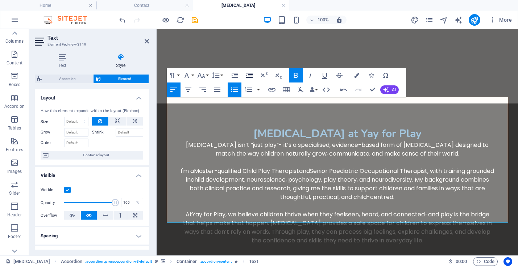
click at [249, 76] on icon "button" at bounding box center [249, 75] width 7 height 5
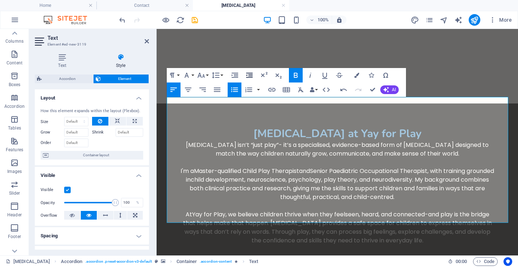
click at [249, 76] on icon "button" at bounding box center [249, 75] width 7 height 5
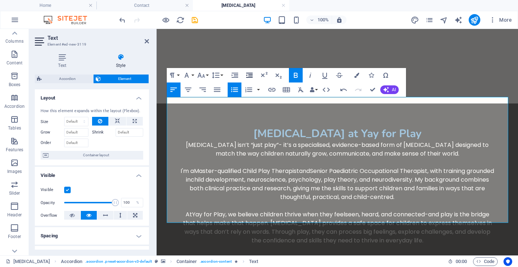
click at [249, 76] on icon "button" at bounding box center [249, 75] width 7 height 5
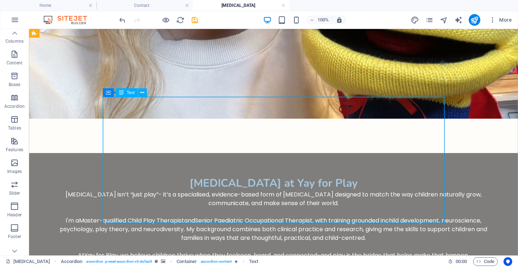
scroll to position [1609, 0]
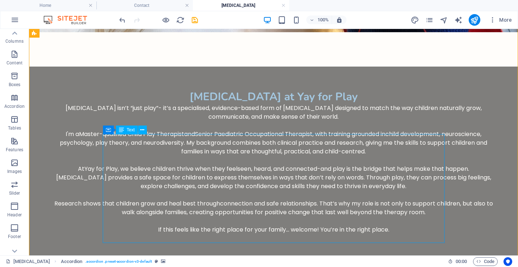
scroll to position [1708, 0]
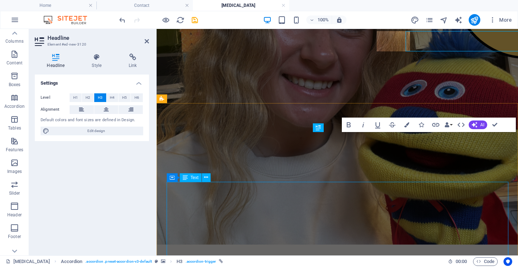
scroll to position [1626, 0]
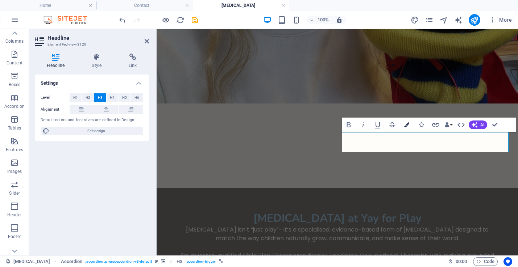
click at [402, 125] on button "Colors" at bounding box center [407, 125] width 14 height 14
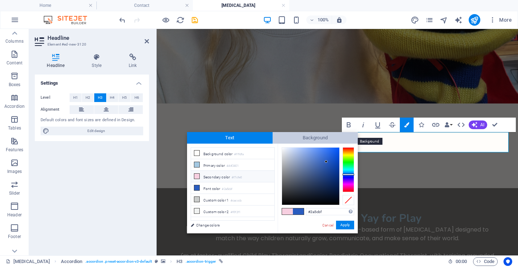
click at [326, 136] on span "Background" at bounding box center [314, 138] width 85 height 12
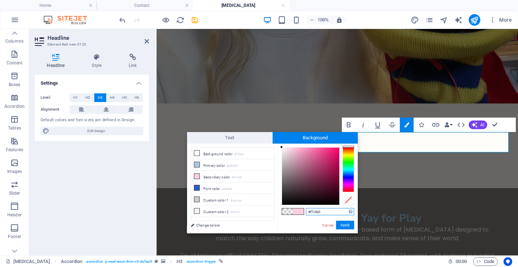
drag, startPoint x: 327, startPoint y: 212, endPoint x: 301, endPoint y: 212, distance: 25.7
click at [301, 212] on div "#f7cfe0 Supported formats #0852ed rgb(8, 82, 237) rgba(8, 82, 237, 90%) hsv(221…" at bounding box center [317, 241] width 80 height 195
paste input "F7CE64"
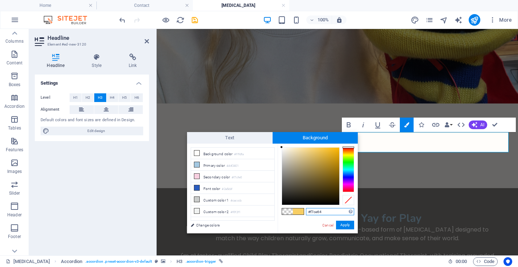
type input "#f7ce64"
click at [349, 226] on button "Apply" at bounding box center [345, 225] width 18 height 9
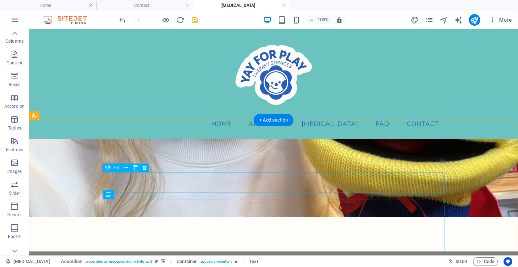
scroll to position [1501, 0]
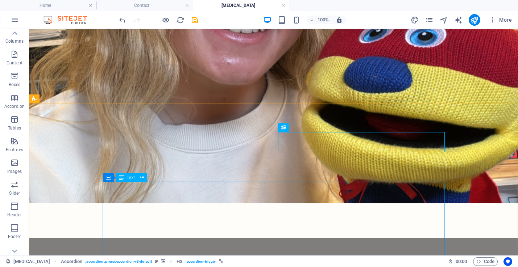
scroll to position [1525, 0]
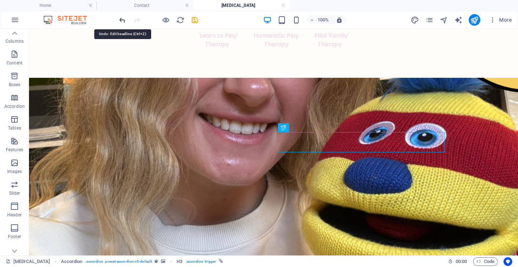
click at [120, 18] on icon "undo" at bounding box center [122, 20] width 8 height 8
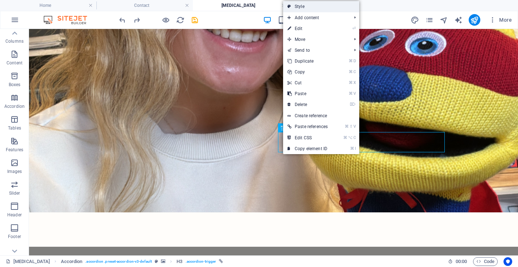
click at [312, 9] on link "Style" at bounding box center [321, 6] width 76 height 11
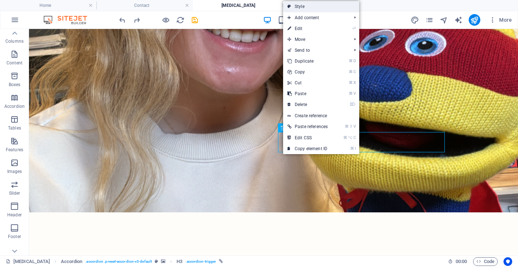
select select "rem"
select select "px"
select select "rem"
select select "px"
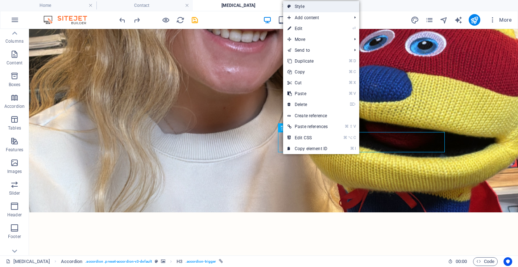
select select "rem"
select select "px"
select select "preset-accordion-v3-default"
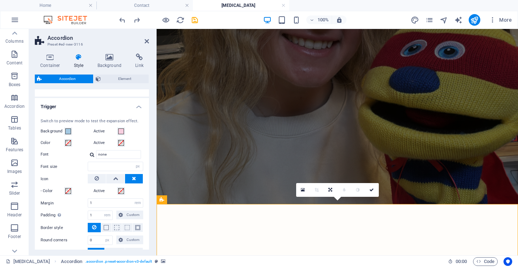
scroll to position [181, 0]
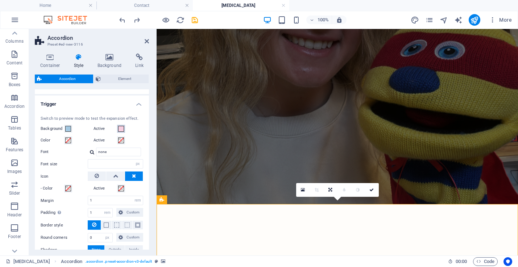
click at [119, 128] on span at bounding box center [121, 129] width 6 height 6
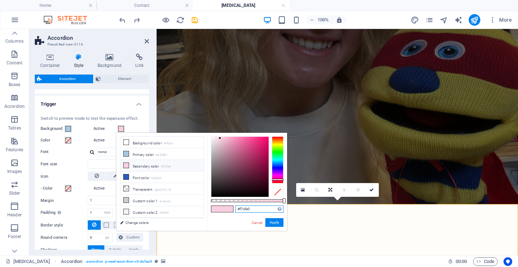
drag, startPoint x: 251, startPoint y: 208, endPoint x: 227, endPoint y: 208, distance: 24.6
click at [227, 208] on div "#f7cfe0 Supported formats #0852ed rgb(8, 82, 237) rgba(8, 82, 237, 90%) hsv(221…" at bounding box center [247, 234] width 80 height 203
paste input "F7CE64"
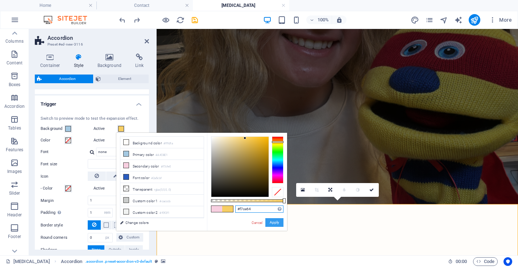
type input "#f7ce64"
click at [273, 226] on button "Apply" at bounding box center [274, 222] width 18 height 9
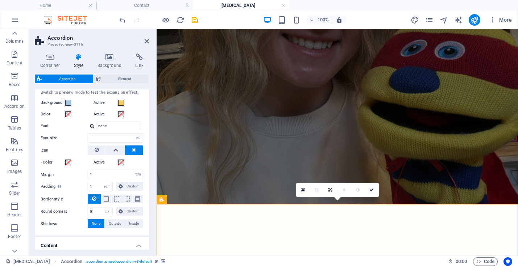
scroll to position [206, 0]
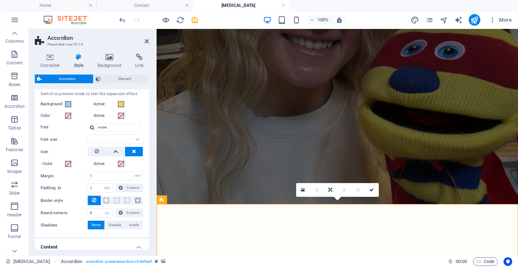
click at [131, 115] on div "Active" at bounding box center [118, 116] width 50 height 9
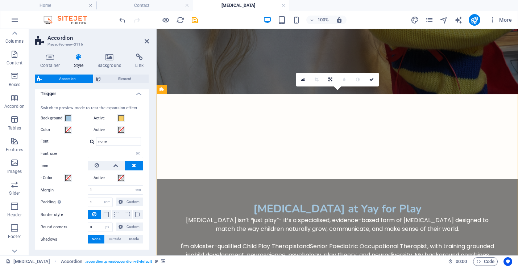
scroll to position [189, 0]
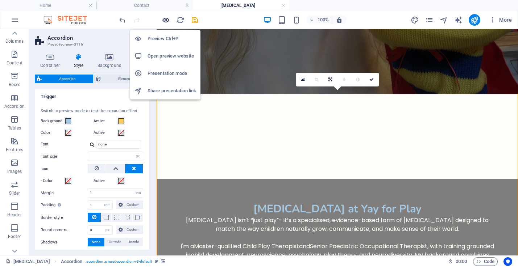
click at [163, 20] on icon "button" at bounding box center [166, 20] width 8 height 8
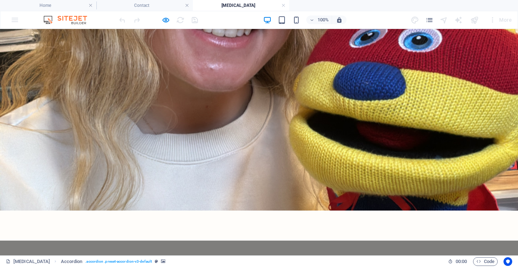
scroll to position [1529, 0]
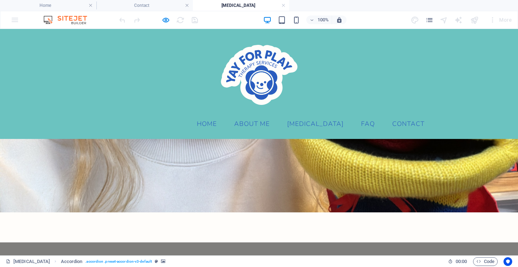
scroll to position [1507, 0]
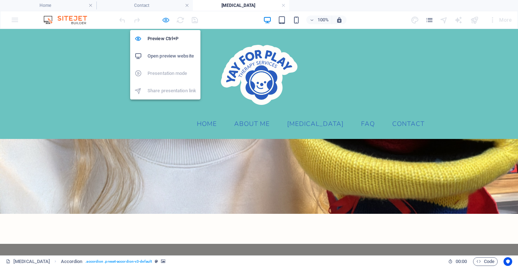
click at [166, 18] on icon "button" at bounding box center [166, 20] width 8 height 8
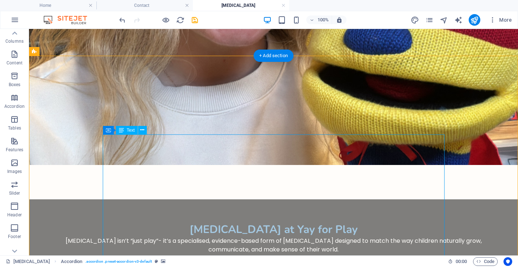
scroll to position [1591, 0]
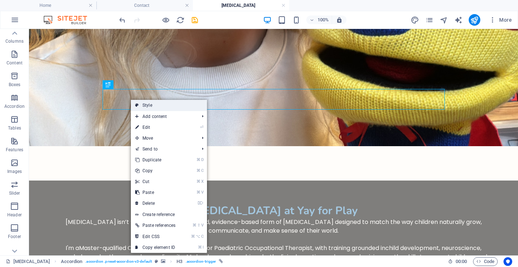
click at [141, 104] on link "Style" at bounding box center [169, 105] width 76 height 11
select select "rem"
select select "px"
select select "rem"
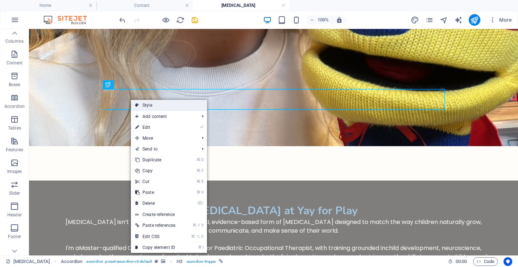
select select "px"
select select "rem"
select select "px"
select select "preset-accordion-v3-default"
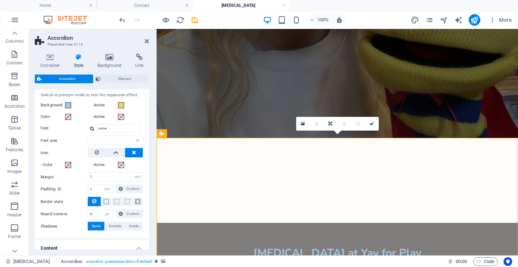
scroll to position [201, 0]
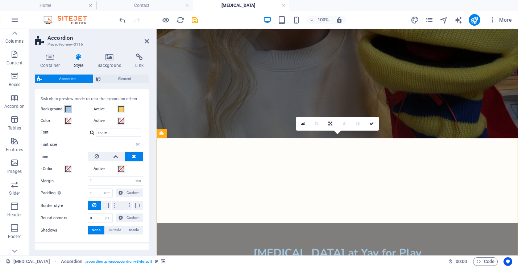
click at [67, 109] on span at bounding box center [68, 110] width 6 height 6
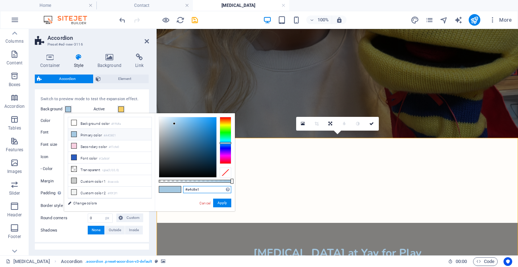
drag, startPoint x: 202, startPoint y: 188, endPoint x: 172, endPoint y: 188, distance: 29.7
click at [172, 188] on div "#a4c8e1 Supported formats #0852ed rgb(8, 82, 237) rgba(8, 82, 237, 90%) hsv(221…" at bounding box center [195, 214] width 80 height 203
paste input "F7CE64"
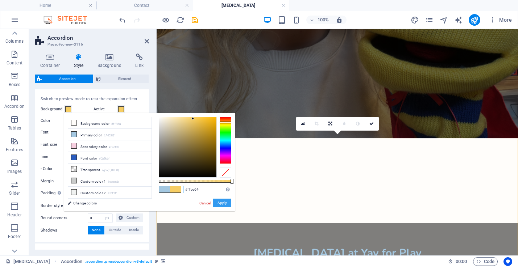
type input "#f7ce64"
click at [227, 204] on button "Apply" at bounding box center [222, 203] width 18 height 9
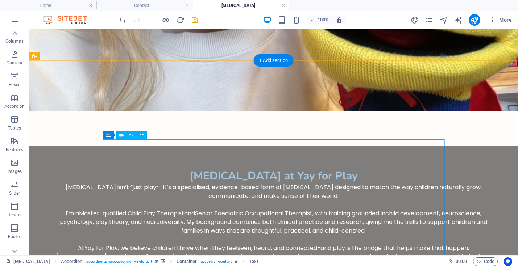
scroll to position [1629, 0]
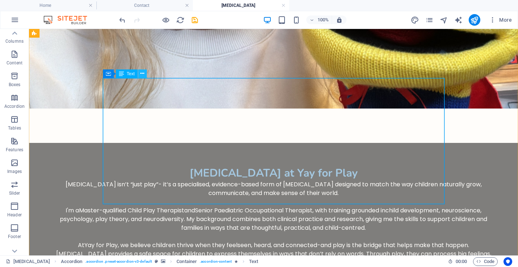
click at [144, 75] on icon at bounding box center [142, 74] width 4 height 8
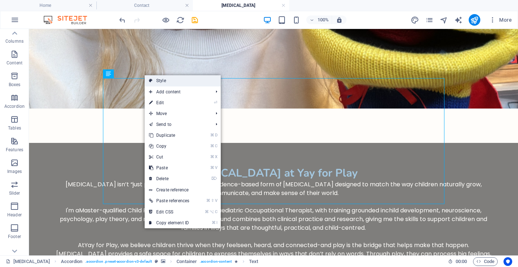
click at [157, 80] on link "Style" at bounding box center [183, 80] width 76 height 11
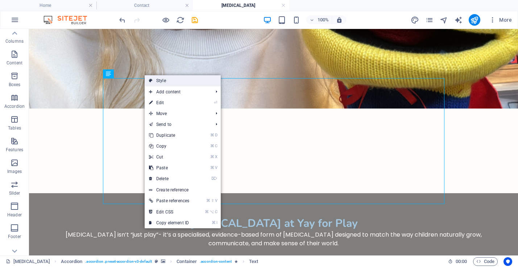
select select "rem"
select select "px"
select select "rem"
select select "px"
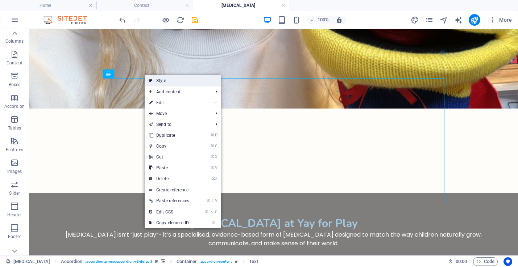
select select "rem"
select select "px"
select select "preset-accordion-v3-default"
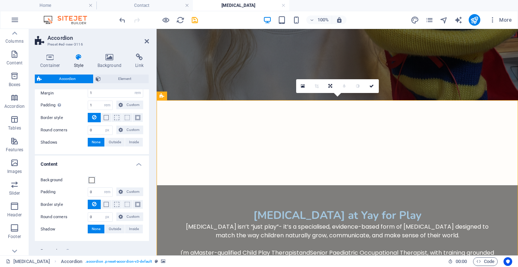
scroll to position [291, 0]
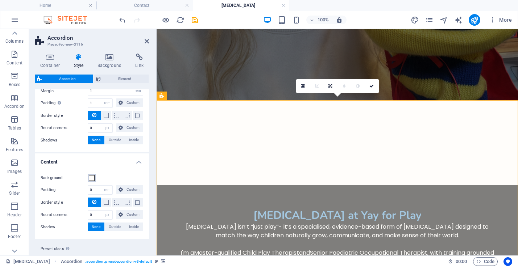
click at [93, 177] on span at bounding box center [92, 178] width 6 height 6
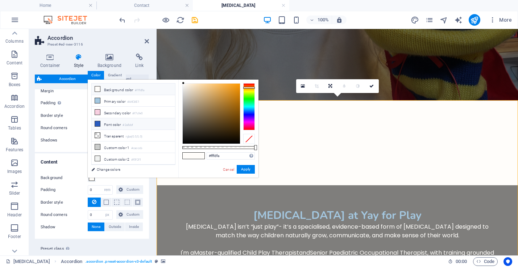
click at [115, 125] on li "Font color #2a5cbf" at bounding box center [133, 124] width 83 height 12
type input "#2a5cbf"
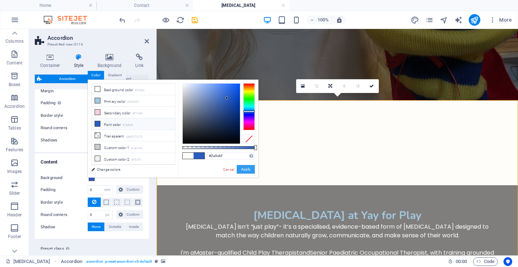
click at [247, 167] on button "Apply" at bounding box center [246, 169] width 18 height 9
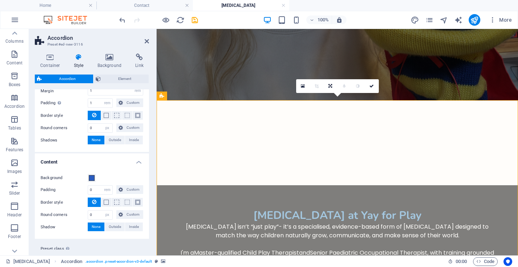
scroll to position [308, 0]
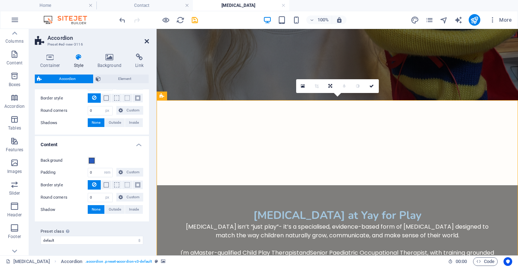
click at [148, 42] on icon at bounding box center [147, 41] width 4 height 6
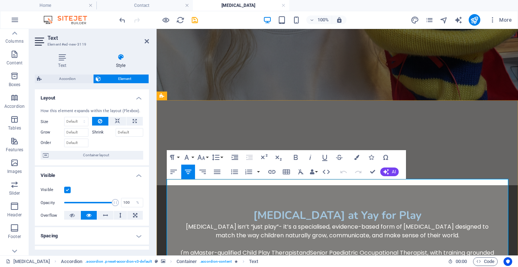
drag, startPoint x: 168, startPoint y: 184, endPoint x: 489, endPoint y: 192, distance: 320.7
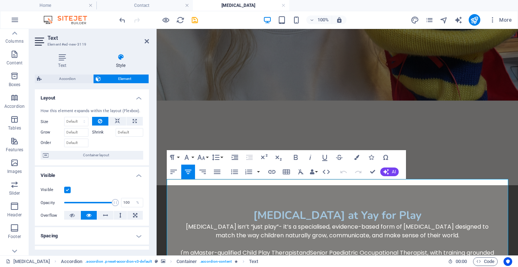
drag, startPoint x: 496, startPoint y: 197, endPoint x: 155, endPoint y: 184, distance: 341.5
click at [354, 160] on icon "button" at bounding box center [356, 157] width 5 height 5
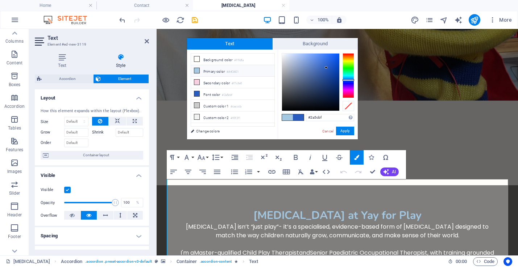
click at [237, 71] on small "#A4C8E1" at bounding box center [232, 72] width 12 height 5
type input "#a4c8e1"
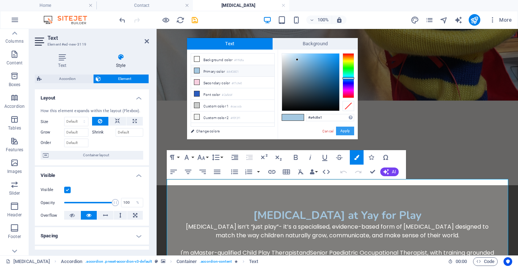
click at [345, 135] on button "Apply" at bounding box center [345, 131] width 18 height 9
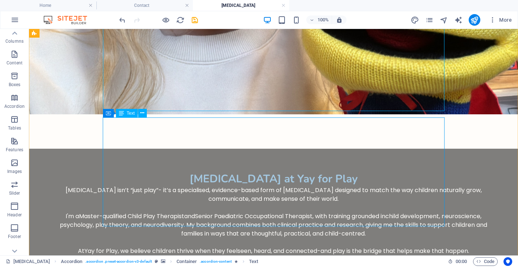
scroll to position [1723, 0]
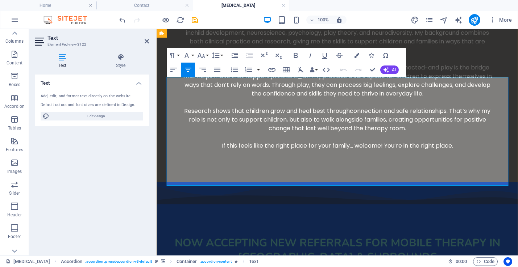
scroll to position [1863, 0]
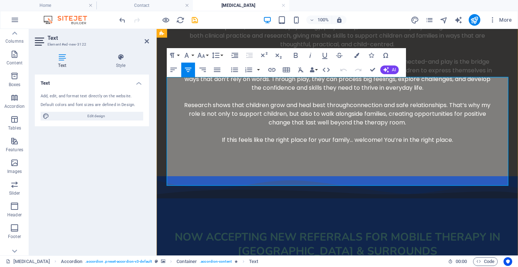
drag, startPoint x: 387, startPoint y: 112, endPoint x: 416, endPoint y: 112, distance: 29.7
drag, startPoint x: 418, startPoint y: 154, endPoint x: 380, endPoint y: 153, distance: 37.7
drag, startPoint x: 417, startPoint y: 184, endPoint x: 406, endPoint y: 184, distance: 10.9
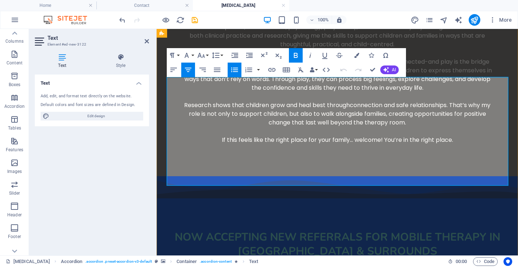
drag, startPoint x: 183, startPoint y: 82, endPoint x: 540, endPoint y: 198, distance: 375.6
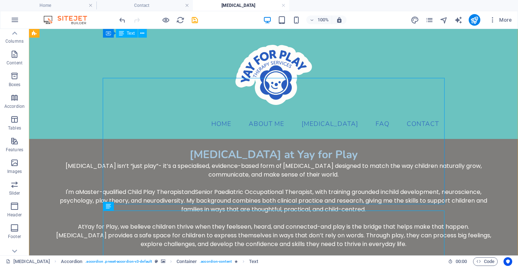
scroll to position [1628, 0]
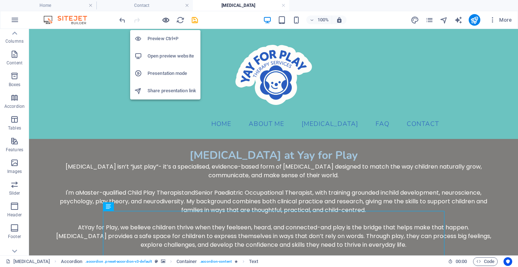
click at [167, 21] on icon "button" at bounding box center [166, 20] width 8 height 8
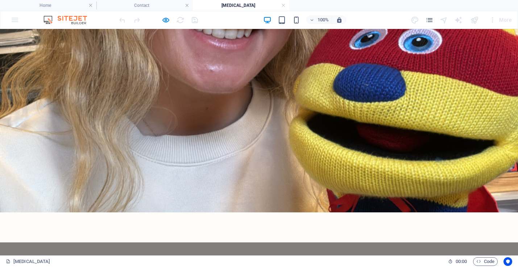
scroll to position [1521, 0]
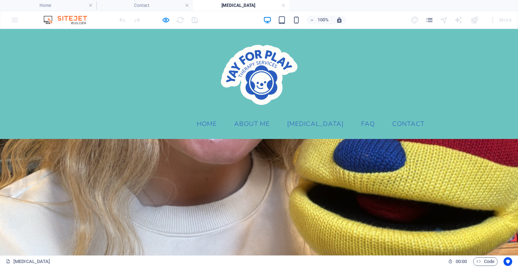
scroll to position [1528, 0]
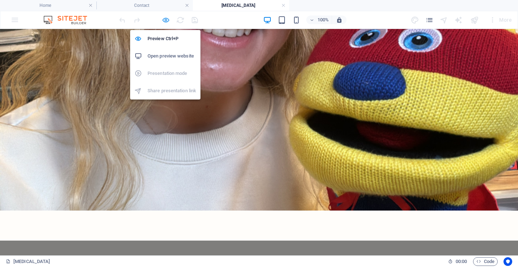
click at [165, 18] on icon "button" at bounding box center [166, 20] width 8 height 8
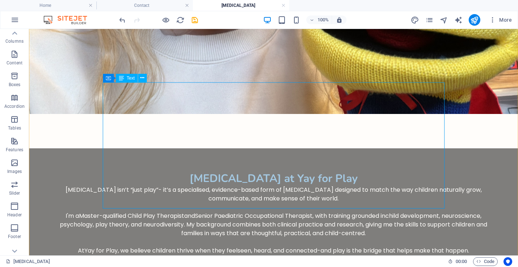
scroll to position [1624, 0]
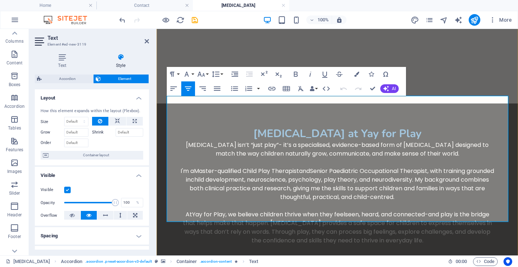
scroll to position [1713, 0]
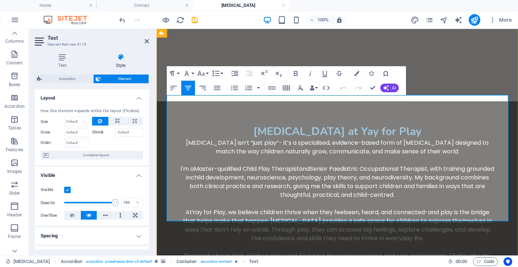
drag, startPoint x: 177, startPoint y: 122, endPoint x: 337, endPoint y: 217, distance: 186.1
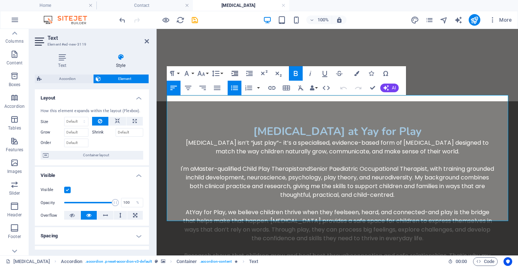
click at [237, 73] on icon "button" at bounding box center [234, 73] width 9 height 9
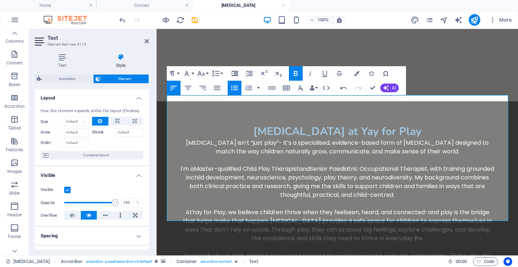
click at [237, 73] on icon "button" at bounding box center [234, 73] width 9 height 9
click at [237, 73] on icon "button" at bounding box center [234, 73] width 7 height 5
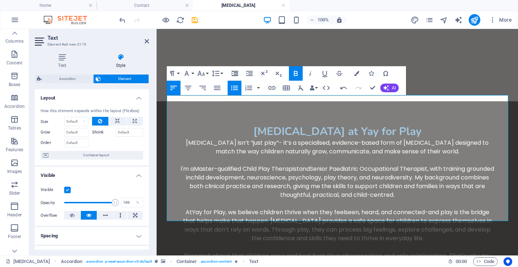
click at [237, 73] on icon "button" at bounding box center [234, 73] width 7 height 5
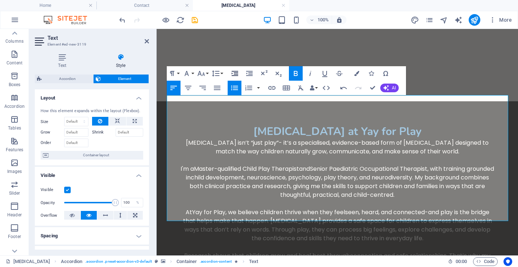
click at [237, 73] on icon "button" at bounding box center [234, 73] width 7 height 5
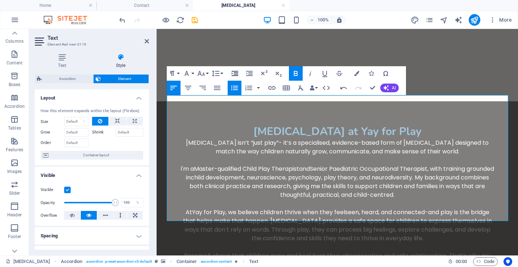
click at [237, 76] on icon "button" at bounding box center [234, 73] width 9 height 9
click at [251, 71] on icon "button" at bounding box center [249, 73] width 9 height 9
click at [251, 69] on icon "button" at bounding box center [249, 73] width 9 height 9
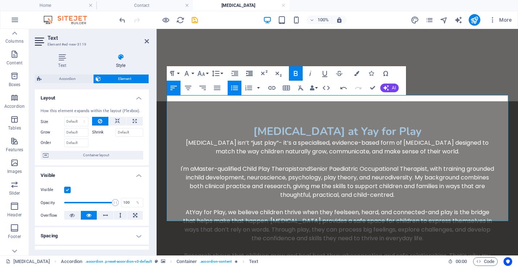
click at [251, 69] on icon "button" at bounding box center [249, 73] width 9 height 9
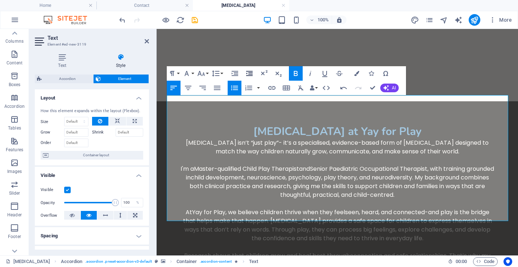
click at [251, 69] on icon "button" at bounding box center [249, 73] width 9 height 9
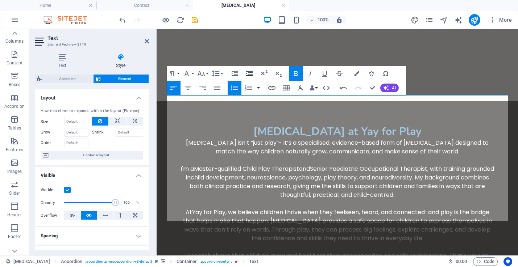
click at [251, 69] on icon "button" at bounding box center [249, 73] width 9 height 9
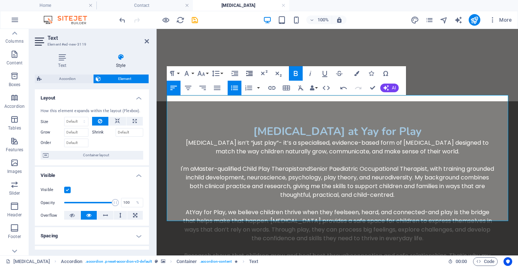
click at [251, 69] on icon "button" at bounding box center [249, 73] width 9 height 9
click at [251, 69] on button "Decrease Indent" at bounding box center [249, 73] width 14 height 14
click at [187, 87] on icon "button" at bounding box center [188, 88] width 9 height 9
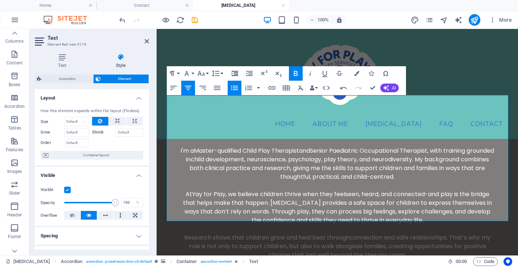
click at [237, 73] on icon "button" at bounding box center [234, 73] width 7 height 5
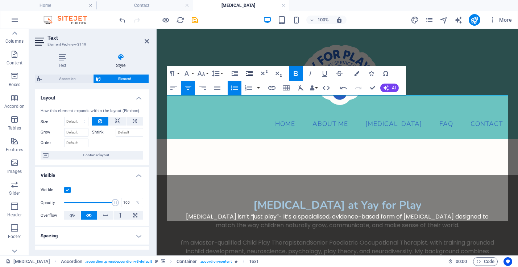
click at [250, 73] on icon "button" at bounding box center [249, 73] width 9 height 9
click at [173, 89] on icon "button" at bounding box center [173, 88] width 9 height 9
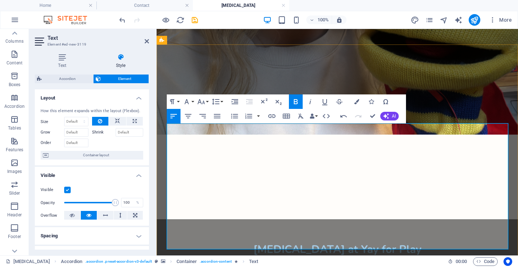
scroll to position [1689, 0]
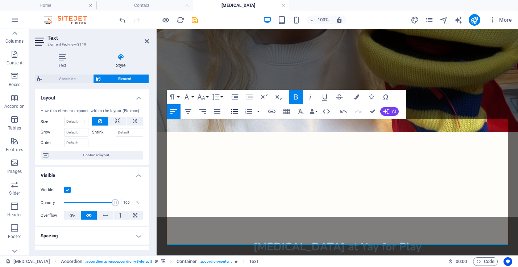
click at [231, 111] on icon "button" at bounding box center [234, 111] width 9 height 9
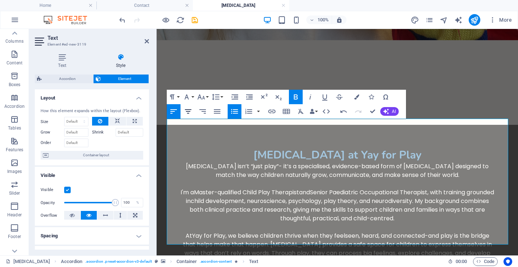
click at [188, 114] on icon "button" at bounding box center [188, 111] width 9 height 9
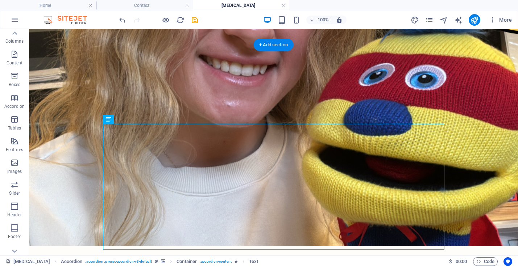
scroll to position [1583, 0]
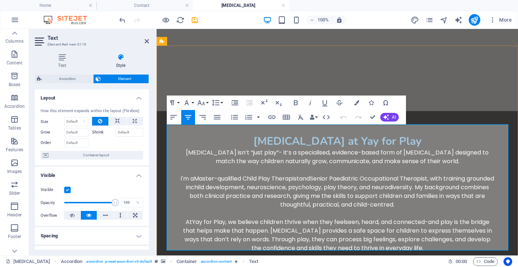
scroll to position [1705, 0]
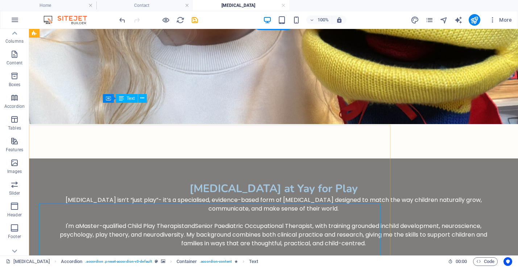
scroll to position [1604, 0]
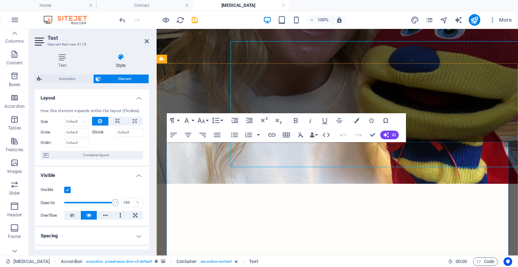
scroll to position [1666, 0]
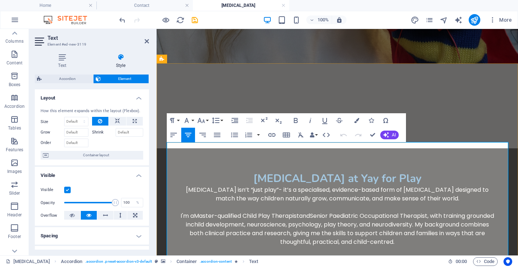
drag, startPoint x: 171, startPoint y: 148, endPoint x: 500, endPoint y: 159, distance: 329.1
click at [354, 121] on icon "button" at bounding box center [356, 120] width 5 height 5
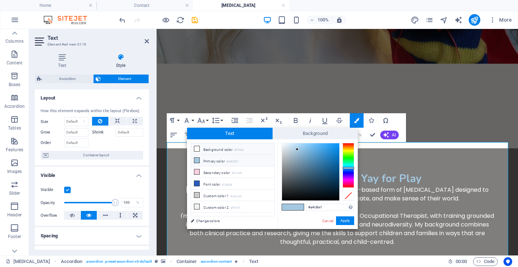
click at [233, 150] on li "Background color #fffdfa" at bounding box center [232, 149] width 83 height 12
type input "#fffdfa"
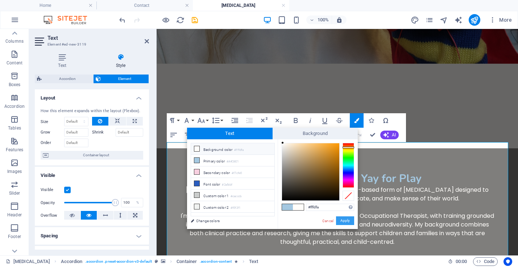
click at [342, 220] on button "Apply" at bounding box center [345, 221] width 18 height 9
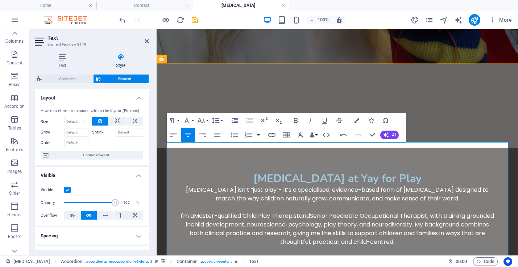
drag, startPoint x: 263, startPoint y: 169, endPoint x: 257, endPoint y: 168, distance: 5.8
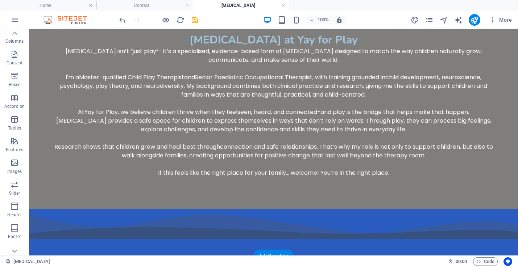
scroll to position [1763, 0]
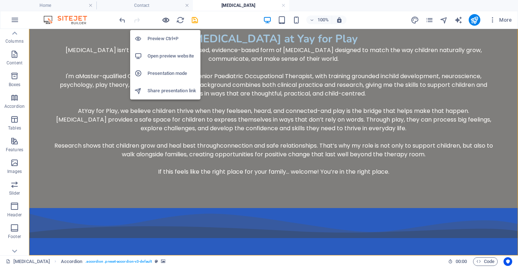
click at [164, 19] on icon "button" at bounding box center [166, 20] width 8 height 8
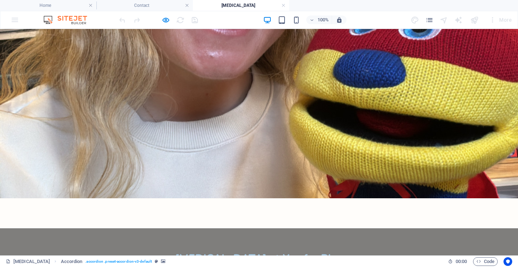
scroll to position [1550, 0]
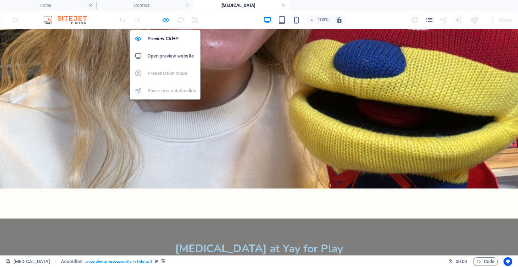
click at [163, 20] on icon "button" at bounding box center [166, 20] width 8 height 8
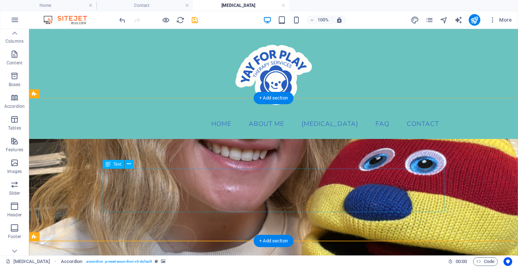
scroll to position [1386, 0]
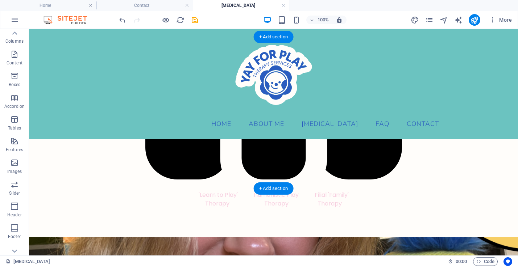
scroll to position [1250, 0]
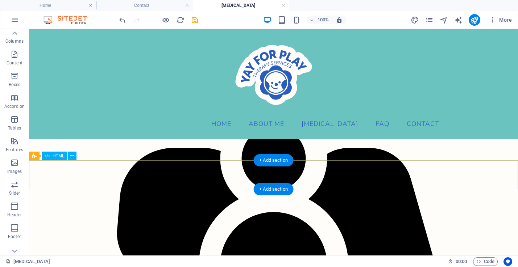
scroll to position [1121, 0]
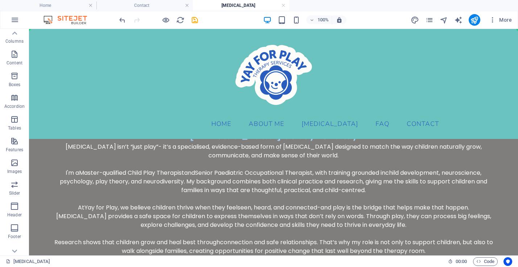
scroll to position [1645, 0]
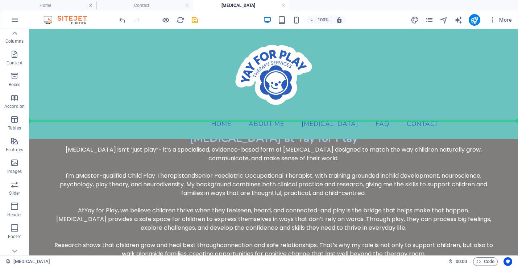
drag, startPoint x: 370, startPoint y: 197, endPoint x: 356, endPoint y: 118, distance: 79.9
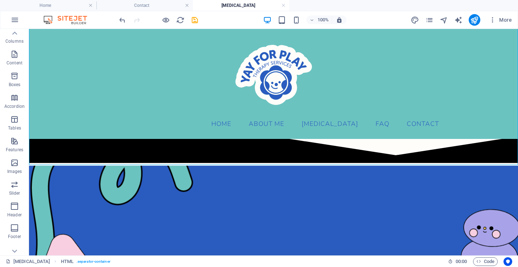
scroll to position [45, 0]
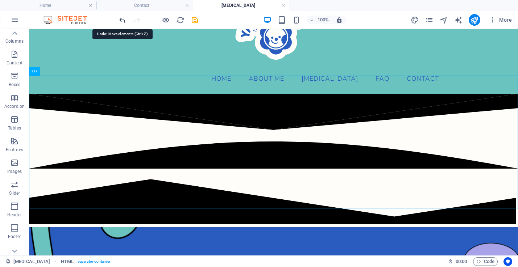
click at [120, 18] on icon "undo" at bounding box center [122, 20] width 8 height 8
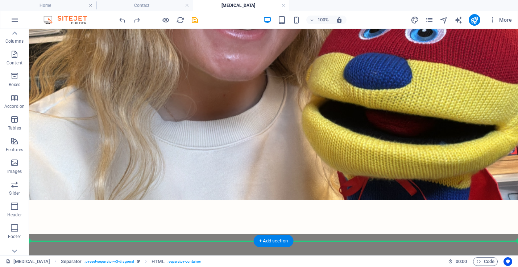
scroll to position [1584, 0]
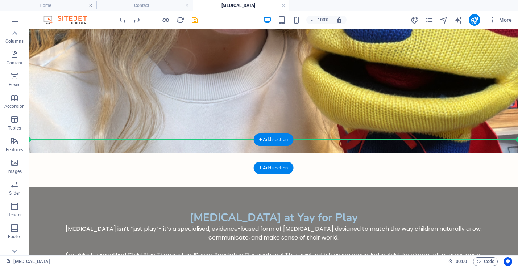
drag, startPoint x: 195, startPoint y: 54, endPoint x: 75, endPoint y: 145, distance: 150.4
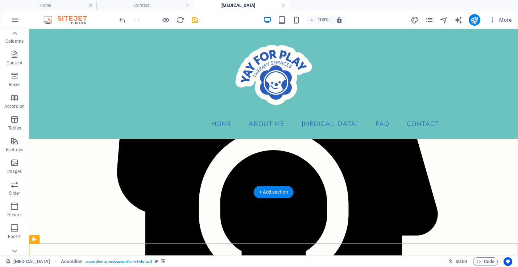
scroll to position [1110, 0]
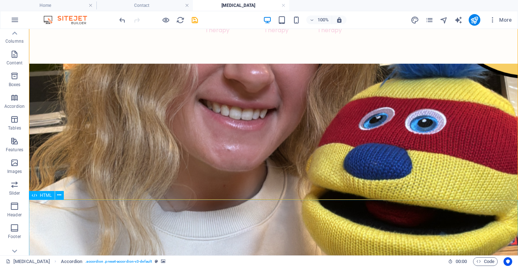
scroll to position [1595, 0]
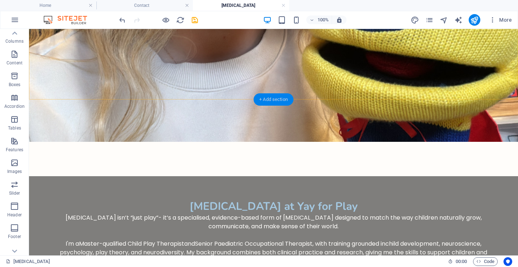
click at [273, 100] on div "+ Add section" at bounding box center [273, 99] width 40 height 12
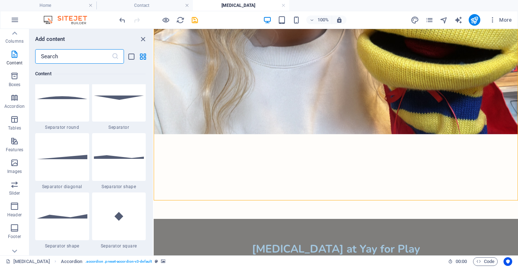
scroll to position [1747, 0]
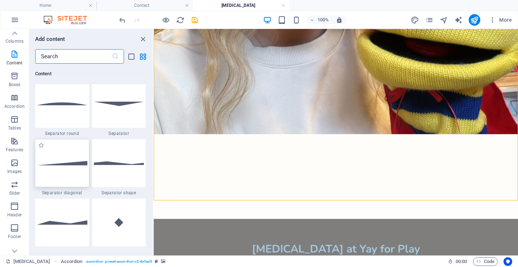
drag, startPoint x: 67, startPoint y: 165, endPoint x: 135, endPoint y: 110, distance: 87.6
click at [67, 165] on div at bounding box center [62, 163] width 54 height 48
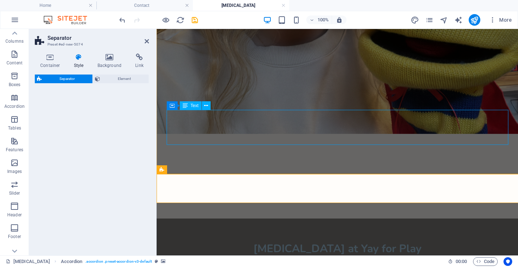
scroll to position [1668, 0]
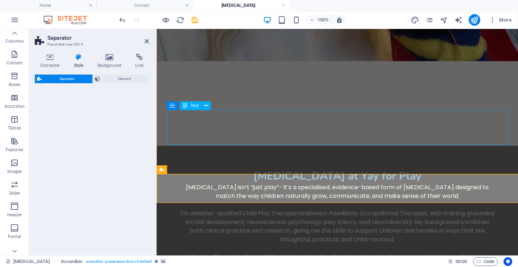
select select "diagonal"
select select "rem"
select select "preset-separator-v3-diagonal"
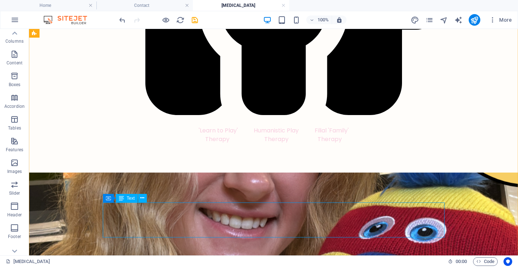
scroll to position [1473, 0]
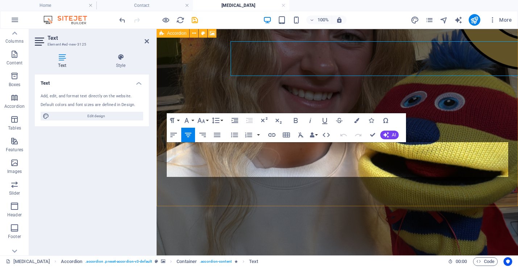
scroll to position [1590, 0]
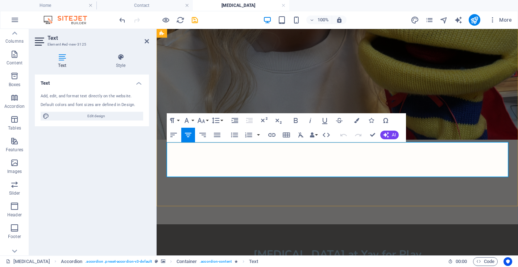
drag, startPoint x: 436, startPoint y: 172, endPoint x: 169, endPoint y: 147, distance: 267.8
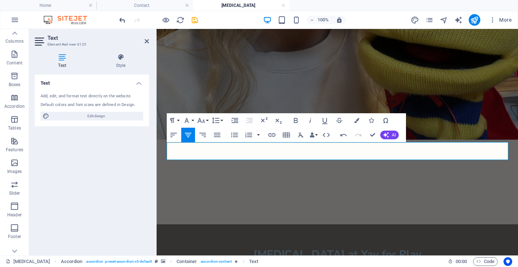
click at [122, 20] on icon "undo" at bounding box center [122, 20] width 8 height 8
click at [122, 17] on icon "undo" at bounding box center [122, 20] width 8 height 8
click at [122, 18] on icon "undo" at bounding box center [122, 20] width 8 height 8
click at [139, 20] on div at bounding box center [158, 20] width 81 height 12
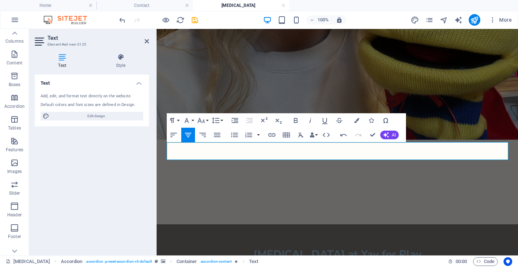
click at [139, 20] on div at bounding box center [158, 20] width 81 height 12
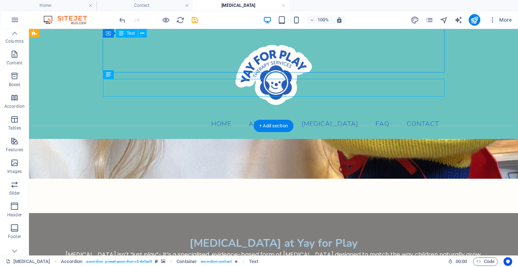
scroll to position [1534, 0]
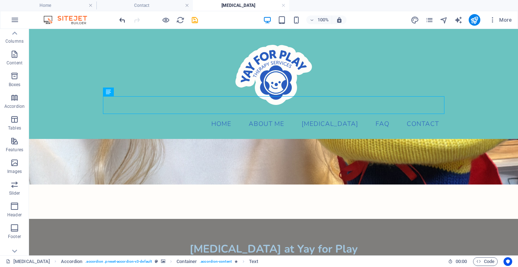
click at [121, 20] on icon "undo" at bounding box center [122, 20] width 8 height 8
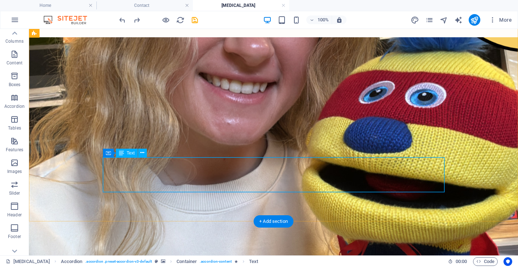
scroll to position [1589, 0]
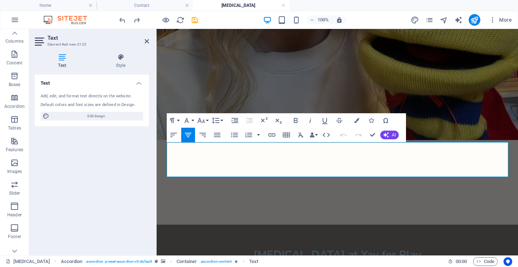
drag, startPoint x: 447, startPoint y: 171, endPoint x: 120, endPoint y: 149, distance: 327.9
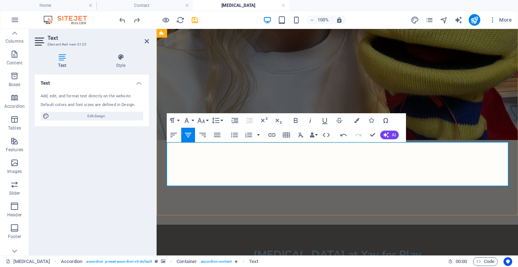
drag, startPoint x: 396, startPoint y: 180, endPoint x: 168, endPoint y: 169, distance: 228.5
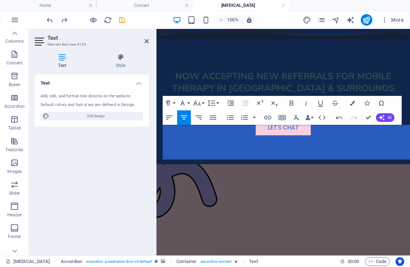
scroll to position [1890, 0]
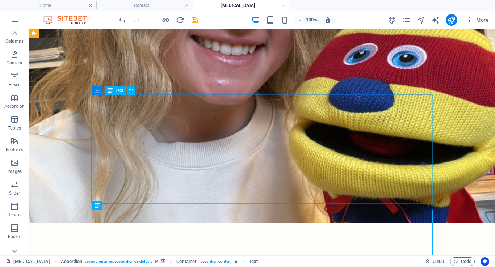
scroll to position [1530, 0]
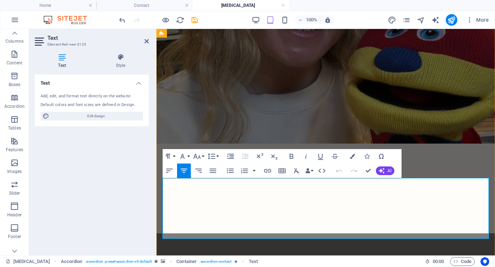
drag, startPoint x: 440, startPoint y: 201, endPoint x: 197, endPoint y: 210, distance: 242.5
click at [352, 156] on icon "button" at bounding box center [352, 156] width 5 height 5
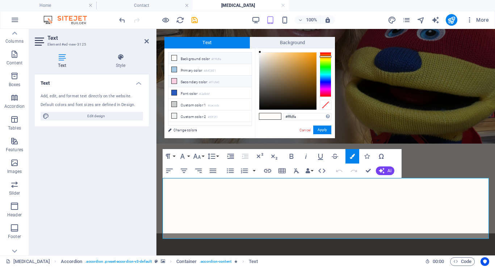
click at [192, 80] on li "Secondary color #f7cfe0" at bounding box center [209, 82] width 83 height 12
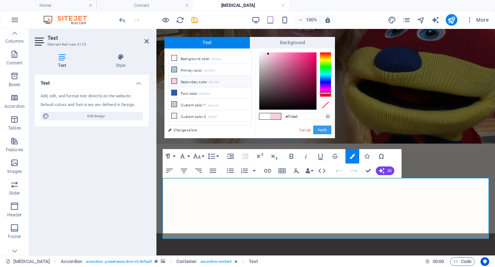
click at [325, 129] on button "Apply" at bounding box center [322, 130] width 18 height 9
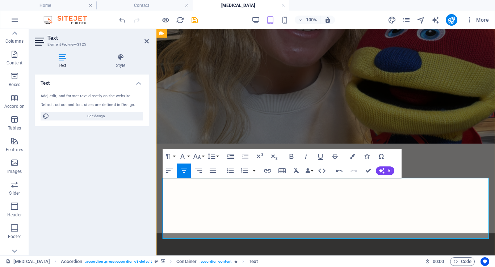
drag, startPoint x: 234, startPoint y: 209, endPoint x: 307, endPoint y: 209, distance: 73.2
click at [352, 156] on icon "button" at bounding box center [352, 156] width 5 height 5
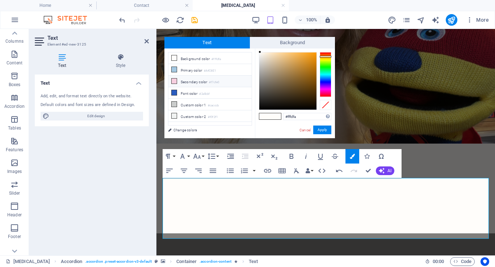
click at [196, 82] on li "Secondary color #f7cfe0" at bounding box center [209, 82] width 83 height 12
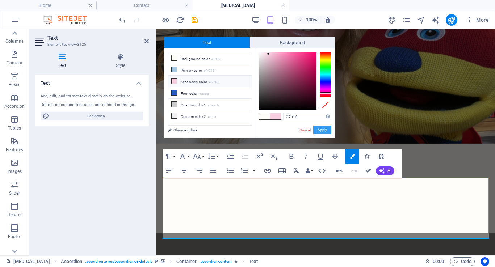
click at [317, 130] on button "Apply" at bounding box center [322, 130] width 18 height 9
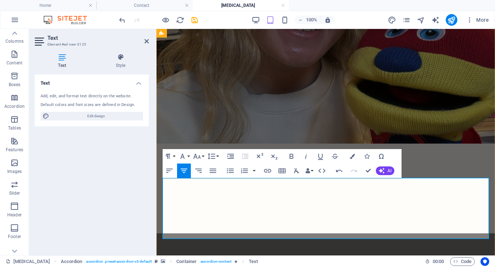
drag, startPoint x: 317, startPoint y: 210, endPoint x: 236, endPoint y: 218, distance: 81.6
click at [354, 156] on icon "button" at bounding box center [352, 156] width 5 height 5
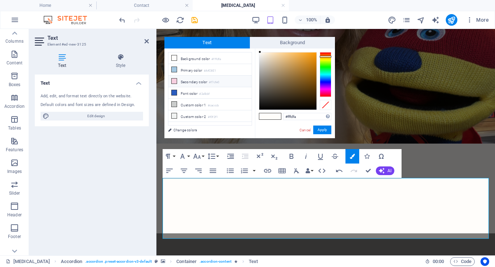
click at [204, 82] on li "Secondary color #f7cfe0" at bounding box center [209, 82] width 83 height 12
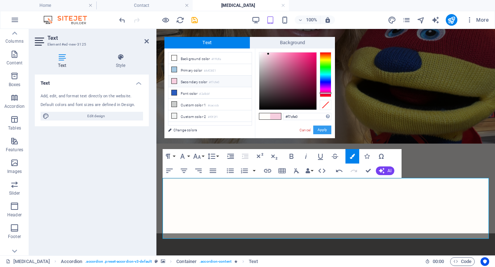
click at [320, 129] on button "Apply" at bounding box center [322, 130] width 18 height 9
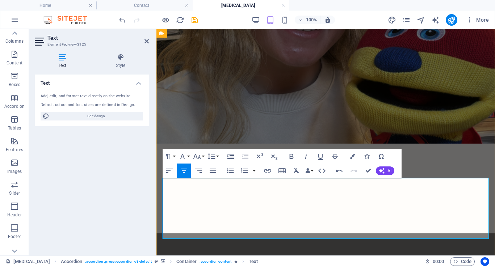
drag, startPoint x: 270, startPoint y: 218, endPoint x: 405, endPoint y: 221, distance: 135.5
click at [354, 160] on button "Colors" at bounding box center [353, 156] width 14 height 14
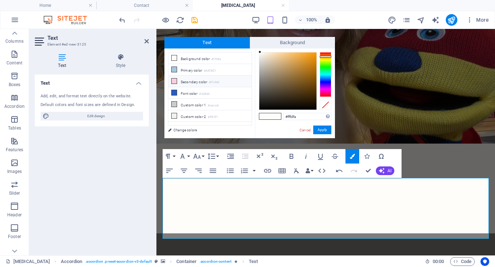
click at [215, 82] on small "#f7cfe0" at bounding box center [214, 82] width 10 height 5
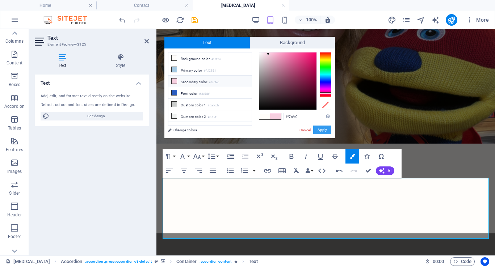
click at [317, 128] on button "Apply" at bounding box center [322, 130] width 18 height 9
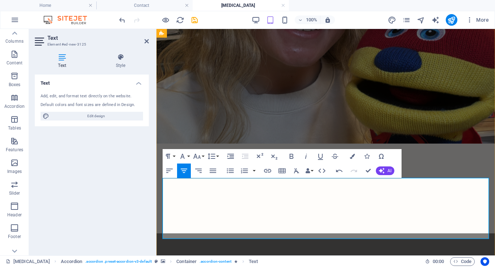
drag, startPoint x: 181, startPoint y: 226, endPoint x: 338, endPoint y: 229, distance: 156.9
click at [353, 156] on icon "button" at bounding box center [352, 156] width 5 height 5
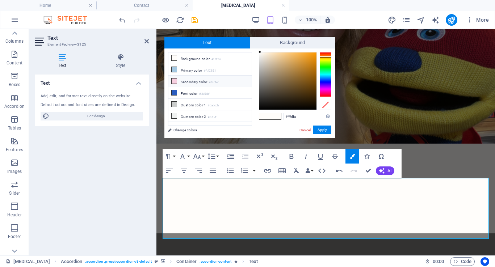
click at [222, 79] on li "Secondary color #f7cfe0" at bounding box center [209, 82] width 83 height 12
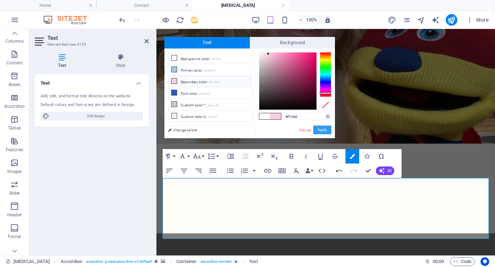
click at [323, 131] on button "Apply" at bounding box center [322, 130] width 18 height 9
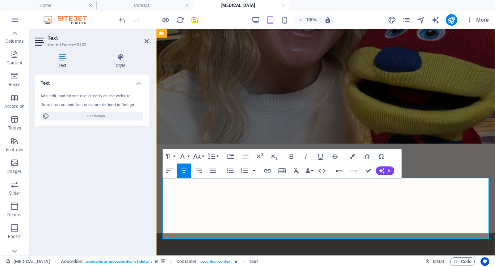
drag, startPoint x: 380, startPoint y: 226, endPoint x: 395, endPoint y: 235, distance: 16.9
drag, startPoint x: 314, startPoint y: 235, endPoint x: 396, endPoint y: 234, distance: 81.9
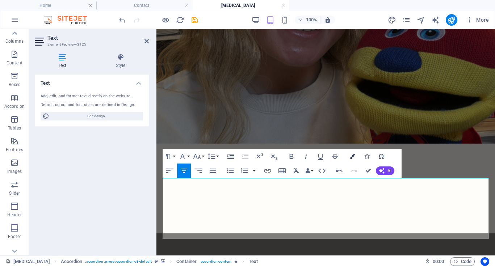
click at [351, 159] on icon "button" at bounding box center [352, 156] width 5 height 5
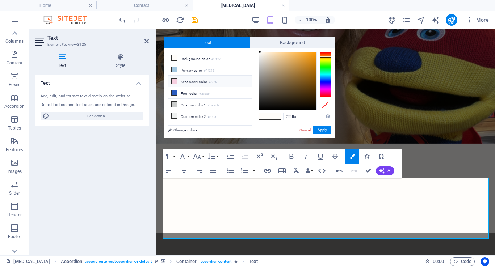
click at [203, 80] on li "Secondary color #f7cfe0" at bounding box center [209, 82] width 83 height 12
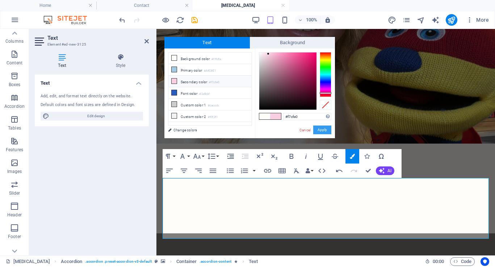
click at [322, 129] on button "Apply" at bounding box center [322, 130] width 18 height 9
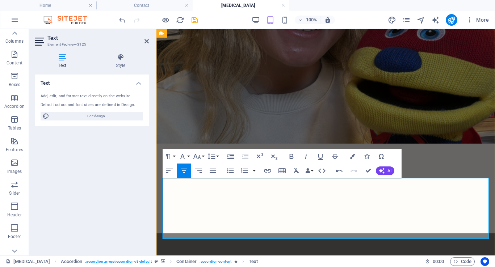
drag, startPoint x: 381, startPoint y: 227, endPoint x: 458, endPoint y: 226, distance: 76.4
drag, startPoint x: 380, startPoint y: 226, endPoint x: 463, endPoint y: 226, distance: 83.3
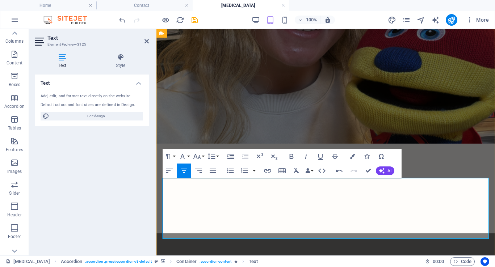
click at [348, 159] on button "Colors" at bounding box center [353, 156] width 14 height 14
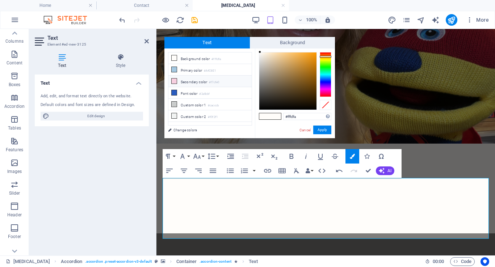
click at [200, 84] on li "Secondary color #f7cfe0" at bounding box center [209, 82] width 83 height 12
type input "#f7cfe0"
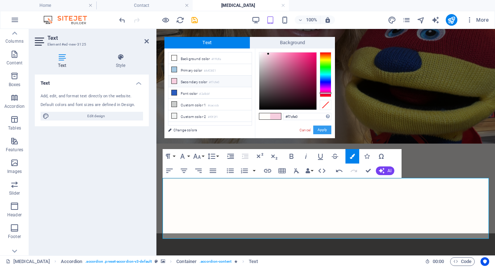
click at [325, 131] on button "Apply" at bounding box center [322, 130] width 18 height 9
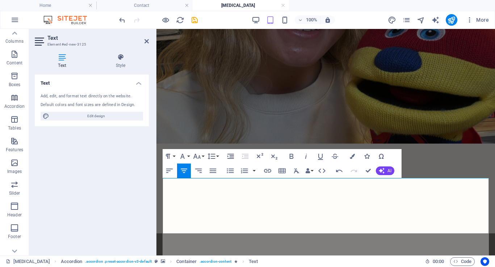
click at [367, 156] on icon "button" at bounding box center [366, 156] width 5 height 5
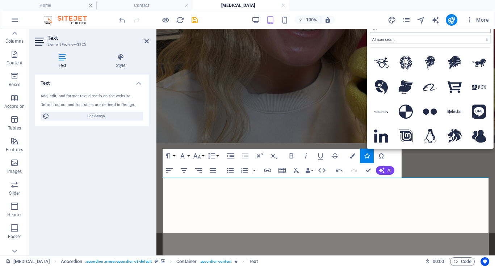
type input "link"
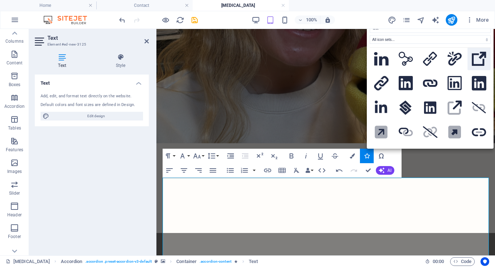
scroll to position [0, 0]
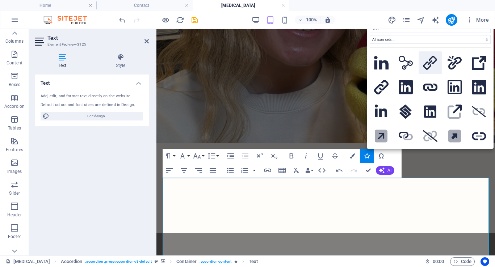
click at [432, 63] on icon at bounding box center [430, 63] width 14 height 14
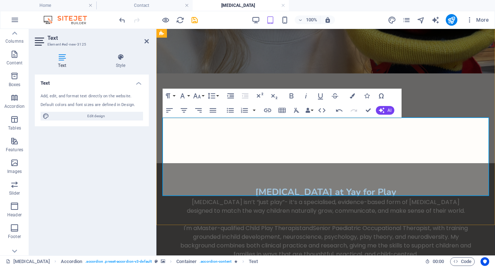
scroll to position [1604, 0]
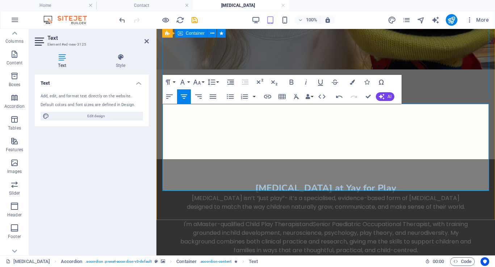
drag, startPoint x: 372, startPoint y: 178, endPoint x: 271, endPoint y: 178, distance: 100.7
copy icon "Evidence for Play Therapy"
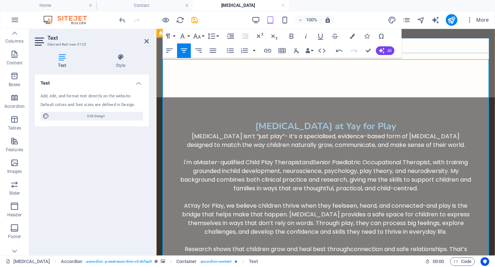
scroll to position [1676, 0]
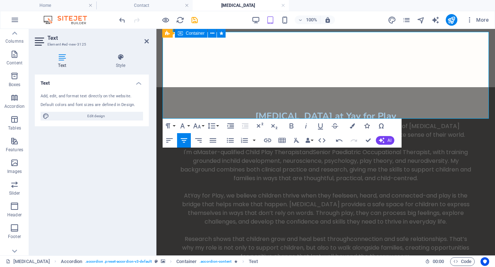
click at [368, 126] on icon "button" at bounding box center [366, 126] width 5 height 5
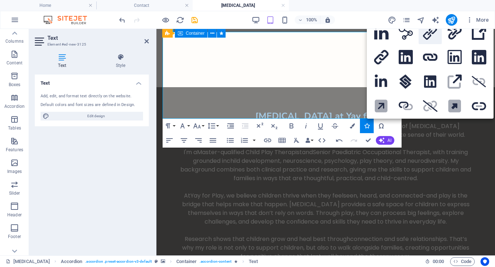
click at [427, 34] on icon at bounding box center [430, 33] width 14 height 14
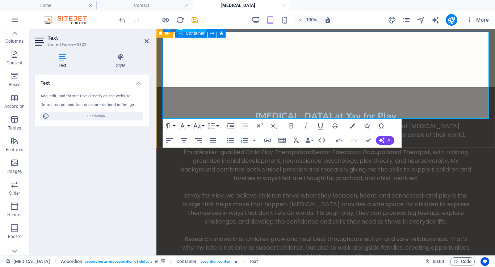
drag, startPoint x: 379, startPoint y: 116, endPoint x: 293, endPoint y: 116, distance: 85.5
drag, startPoint x: 369, startPoint y: 113, endPoint x: 291, endPoint y: 112, distance: 77.9
click at [309, 128] on icon "button" at bounding box center [306, 126] width 9 height 9
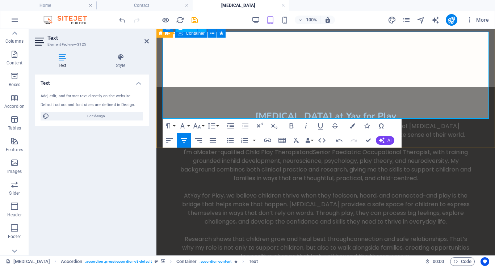
drag, startPoint x: 369, startPoint y: 104, endPoint x: 299, endPoint y: 103, distance: 70.3
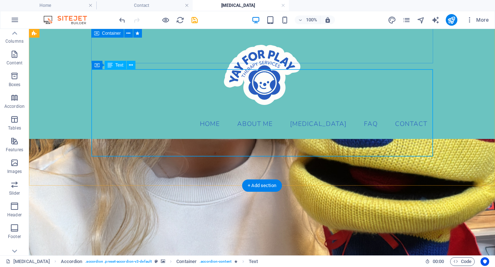
scroll to position [1551, 0]
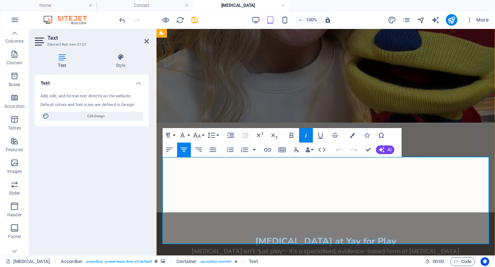
drag, startPoint x: 372, startPoint y: 241, endPoint x: 295, endPoint y: 229, distance: 78.4
click at [184, 134] on icon "button" at bounding box center [182, 135] width 9 height 9
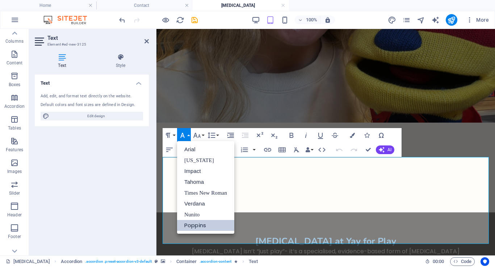
scroll to position [0, 0]
click at [195, 134] on icon "button" at bounding box center [197, 135] width 9 height 9
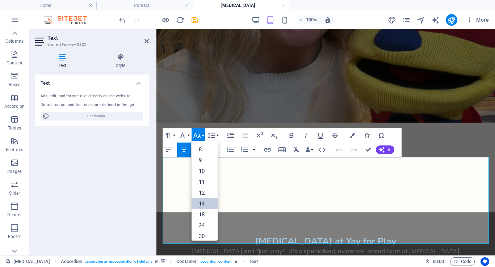
click at [205, 204] on link "14" at bounding box center [205, 204] width 26 height 11
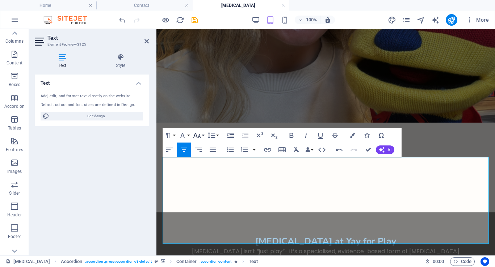
click at [201, 137] on button "Font Size" at bounding box center [199, 135] width 14 height 14
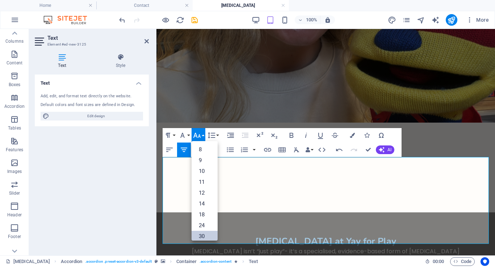
click at [207, 233] on link "30" at bounding box center [205, 236] width 26 height 11
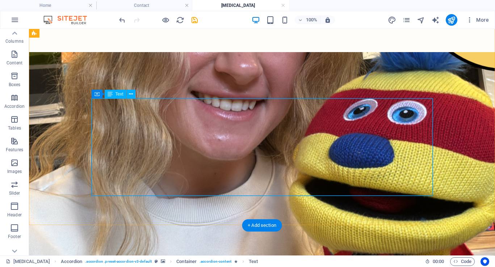
scroll to position [1549, 0]
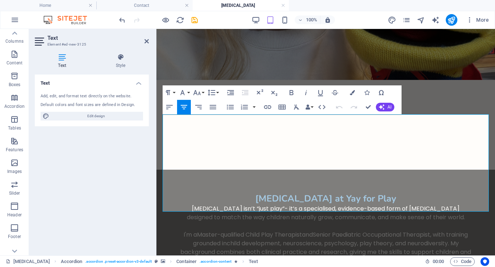
scroll to position [1601, 0]
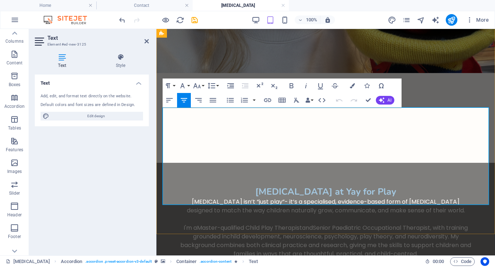
drag, startPoint x: 408, startPoint y: 198, endPoint x: 252, endPoint y: 179, distance: 156.5
click at [200, 86] on icon "button" at bounding box center [197, 86] width 9 height 9
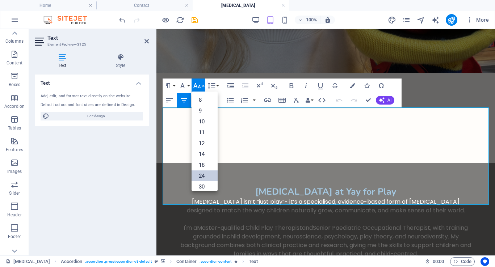
click at [208, 176] on link "24" at bounding box center [205, 176] width 26 height 11
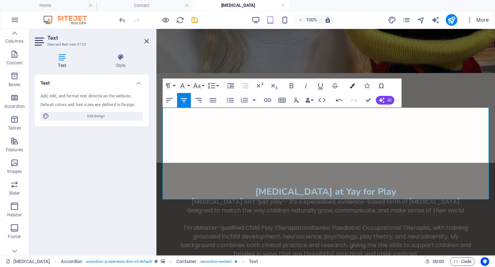
click at [356, 83] on button "Colors" at bounding box center [353, 86] width 14 height 14
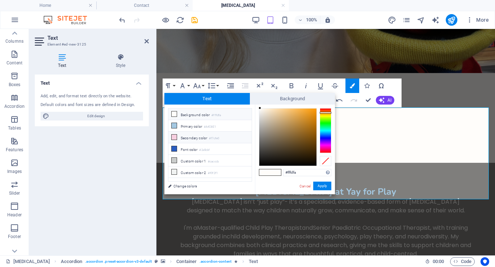
click at [201, 140] on li "Secondary color #f7cfe0" at bounding box center [209, 138] width 83 height 12
type input "#f7cfe0"
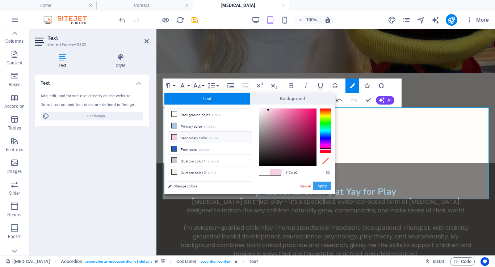
click at [319, 186] on button "Apply" at bounding box center [322, 186] width 18 height 9
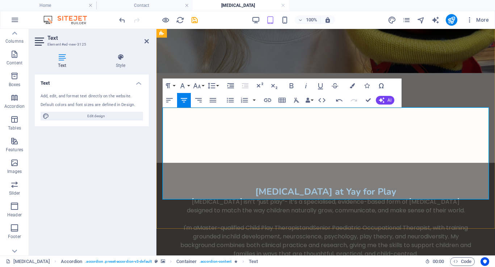
drag, startPoint x: 390, startPoint y: 192, endPoint x: 254, endPoint y: 191, distance: 136.6
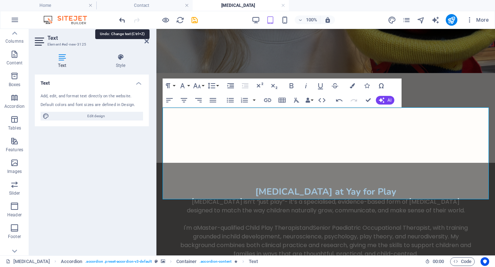
click at [122, 18] on icon "undo" at bounding box center [122, 20] width 8 height 8
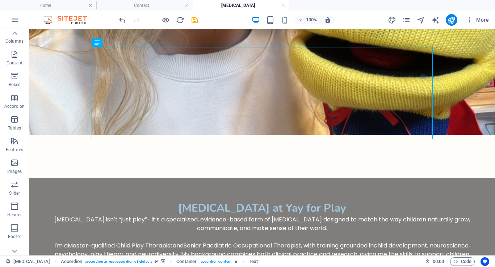
click at [120, 20] on icon "undo" at bounding box center [122, 20] width 8 height 8
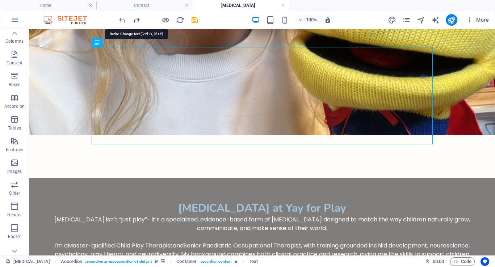
click at [135, 24] on icon "redo" at bounding box center [137, 20] width 8 height 8
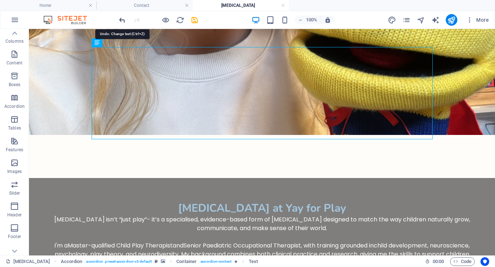
click at [122, 21] on icon "undo" at bounding box center [122, 20] width 8 height 8
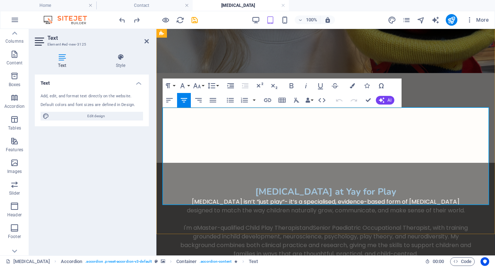
drag, startPoint x: 407, startPoint y: 199, endPoint x: 245, endPoint y: 183, distance: 163.1
click at [353, 87] on icon "button" at bounding box center [352, 85] width 5 height 5
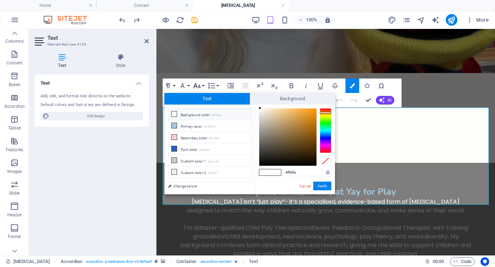
click at [199, 84] on icon "button" at bounding box center [197, 86] width 9 height 9
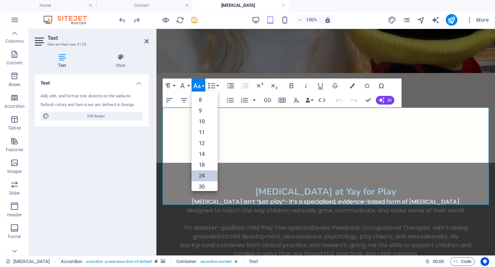
click at [208, 175] on link "24" at bounding box center [205, 176] width 26 height 11
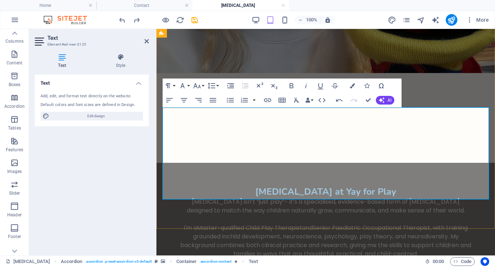
click at [350, 84] on icon "button" at bounding box center [352, 85] width 5 height 5
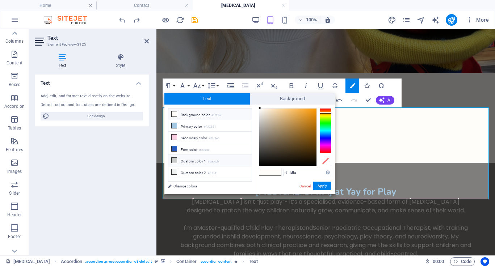
click at [196, 160] on li "Custom color 1 #cacccb" at bounding box center [209, 161] width 83 height 12
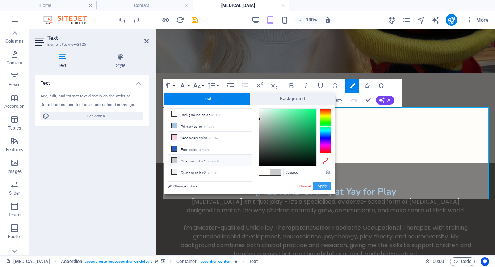
click at [321, 186] on button "Apply" at bounding box center [322, 186] width 18 height 9
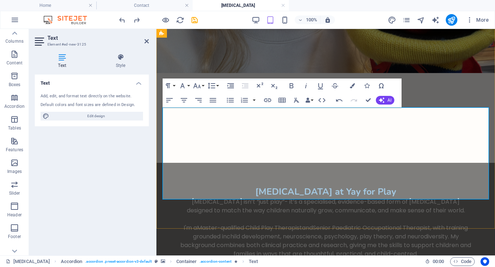
click at [352, 86] on icon "button" at bounding box center [352, 85] width 5 height 5
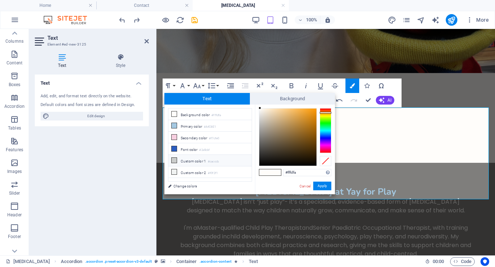
click at [218, 162] on small "#cacccb" at bounding box center [213, 161] width 11 height 5
type input "#cacccb"
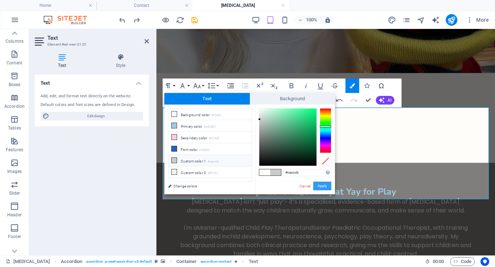
click at [326, 187] on button "Apply" at bounding box center [322, 186] width 18 height 9
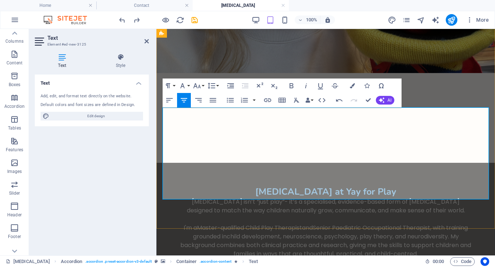
click at [353, 85] on icon "button" at bounding box center [352, 85] width 5 height 5
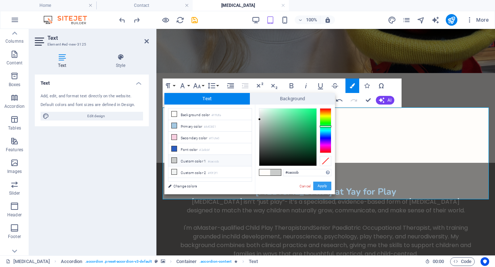
click at [322, 186] on button "Apply" at bounding box center [322, 186] width 18 height 9
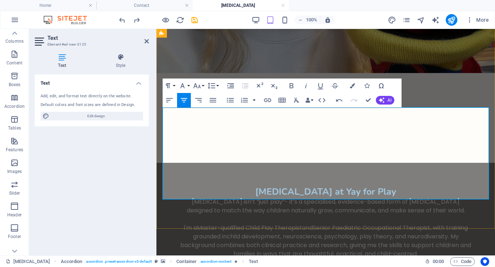
drag, startPoint x: 390, startPoint y: 182, endPoint x: 280, endPoint y: 181, distance: 109.8
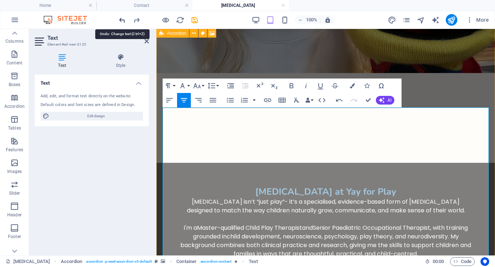
click at [124, 18] on icon "undo" at bounding box center [122, 20] width 8 height 8
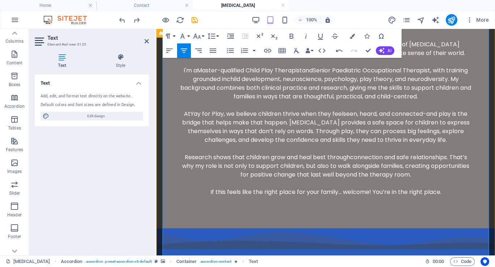
scroll to position [1760, 0]
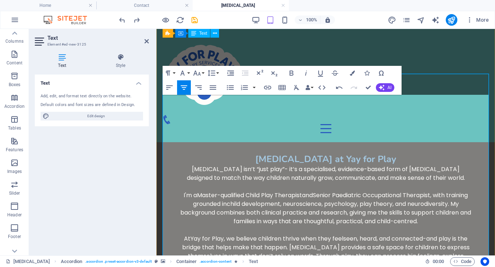
scroll to position [1634, 0]
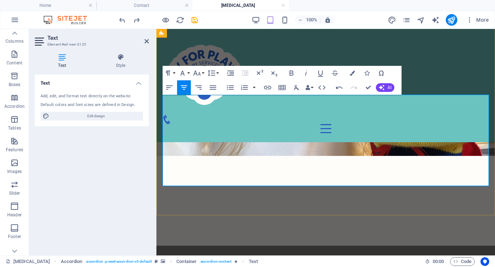
drag, startPoint x: 394, startPoint y: 179, endPoint x: 263, endPoint y: 179, distance: 131.9
copy p "Play Therapy and the NDIS"
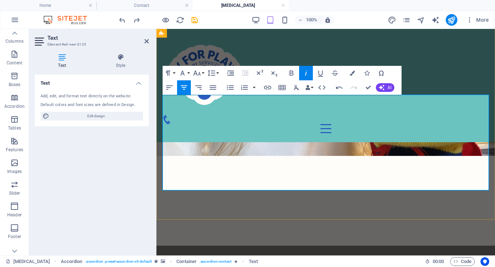
drag, startPoint x: 354, startPoint y: 173, endPoint x: 440, endPoint y: 171, distance: 86.2
drag, startPoint x: 389, startPoint y: 172, endPoint x: 276, endPoint y: 171, distance: 113.0
drag, startPoint x: 388, startPoint y: 173, endPoint x: 273, endPoint y: 172, distance: 114.1
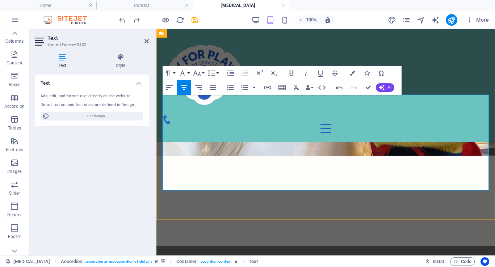
click at [306, 74] on icon "button" at bounding box center [306, 73] width 9 height 9
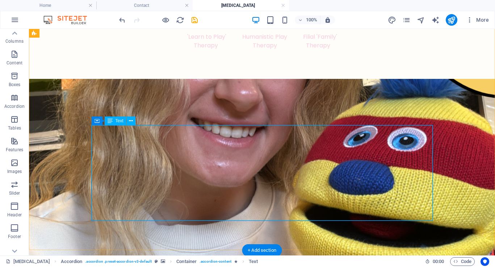
scroll to position [1523, 0]
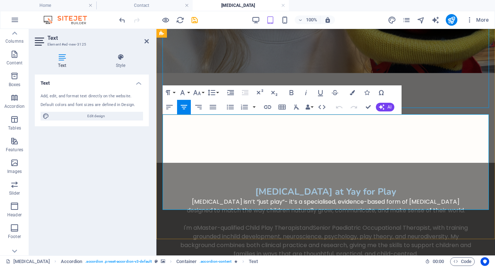
scroll to position [1603, 0]
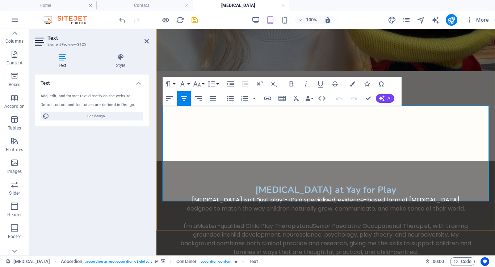
drag, startPoint x: 389, startPoint y: 181, endPoint x: 277, endPoint y: 184, distance: 111.2
click at [265, 99] on icon "button" at bounding box center [267, 98] width 9 height 9
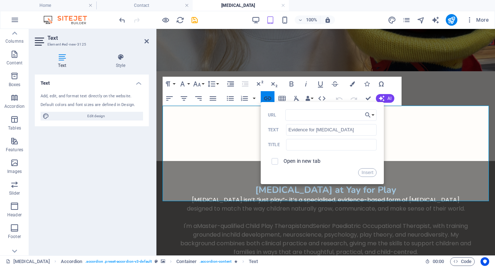
click at [266, 96] on icon "button" at bounding box center [267, 98] width 9 height 9
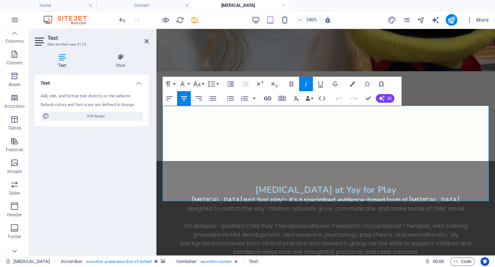
click at [270, 101] on icon "button" at bounding box center [267, 98] width 9 height 9
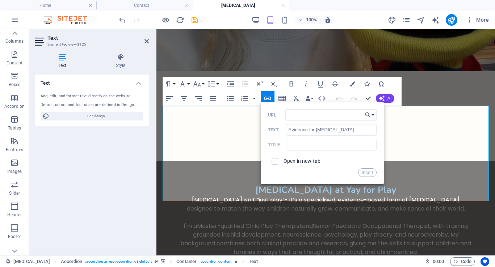
click at [294, 162] on label "Open in new tab" at bounding box center [302, 161] width 37 height 6
click at [373, 114] on button "Choose Link" at bounding box center [370, 115] width 14 height 12
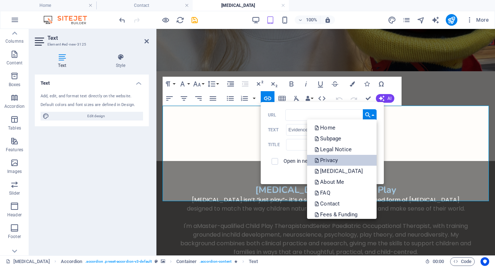
scroll to position [37, 0]
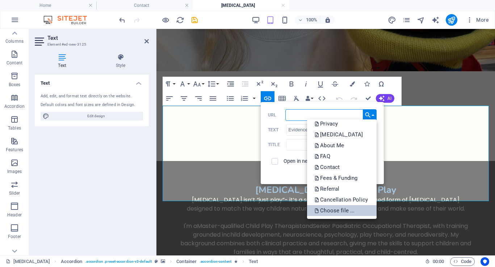
click at [338, 212] on p "Choose file ..." at bounding box center [335, 210] width 42 height 11
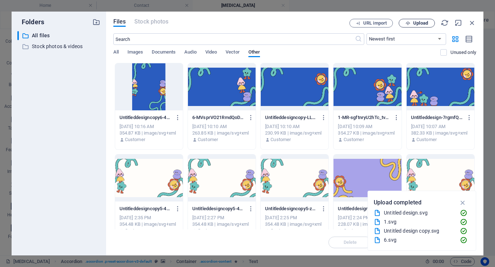
click at [420, 26] on button "Upload" at bounding box center [417, 23] width 36 height 9
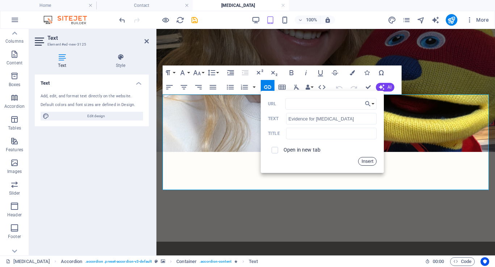
click at [369, 162] on button "Insert" at bounding box center [367, 161] width 18 height 9
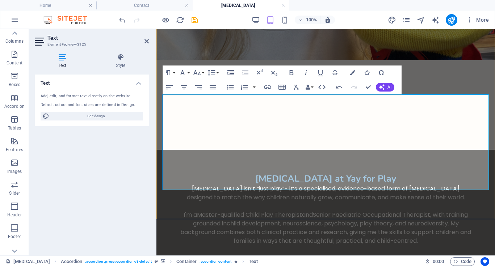
drag, startPoint x: 394, startPoint y: 184, endPoint x: 277, endPoint y: 184, distance: 117.0
type input "lay Therapy and the NDIS"
click at [266, 89] on icon "button" at bounding box center [267, 87] width 9 height 9
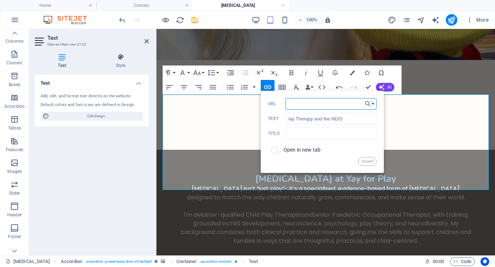
click at [306, 107] on input "URL" at bounding box center [330, 104] width 91 height 12
click at [281, 161] on div "Insert" at bounding box center [322, 161] width 109 height 9
click at [374, 104] on button "Choose Link" at bounding box center [370, 104] width 14 height 12
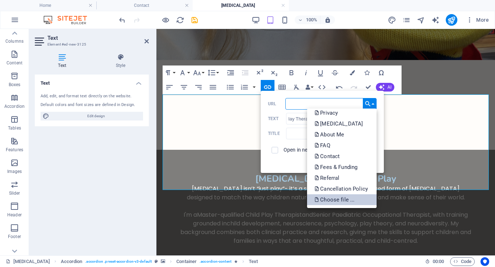
click at [347, 198] on p "Choose file ..." at bounding box center [335, 200] width 42 height 11
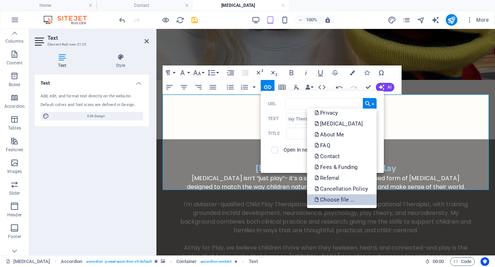
scroll to position [2002, 0]
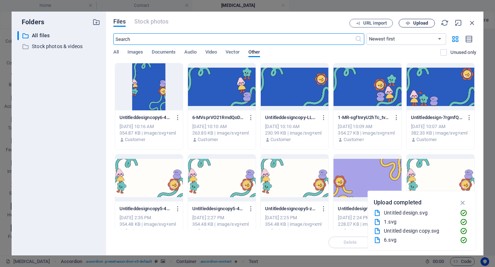
click at [418, 23] on span "Upload" at bounding box center [420, 23] width 15 height 4
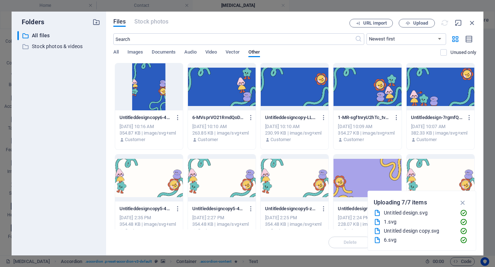
scroll to position [1614, 0]
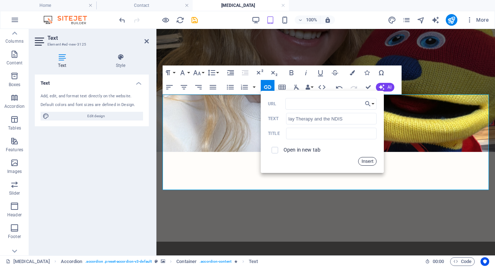
click at [370, 163] on button "Insert" at bounding box center [367, 161] width 18 height 9
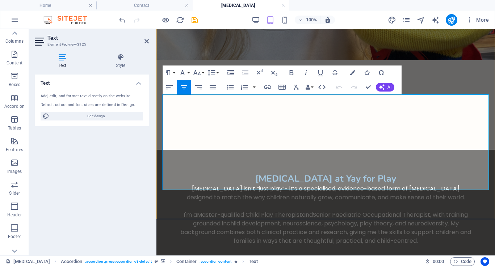
drag, startPoint x: 398, startPoint y: 185, endPoint x: 277, endPoint y: 170, distance: 122.7
click at [354, 72] on icon "button" at bounding box center [352, 72] width 5 height 5
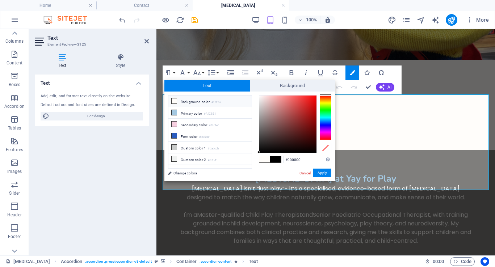
click at [198, 98] on li "Background color #fffdfa" at bounding box center [209, 102] width 83 height 12
type input "#fffdfa"
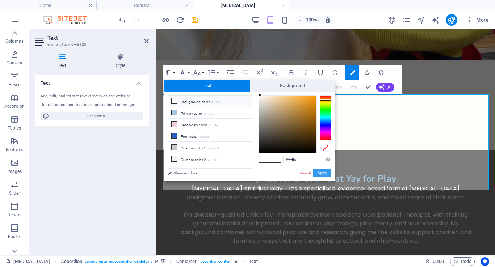
click at [323, 170] on button "Apply" at bounding box center [322, 173] width 18 height 9
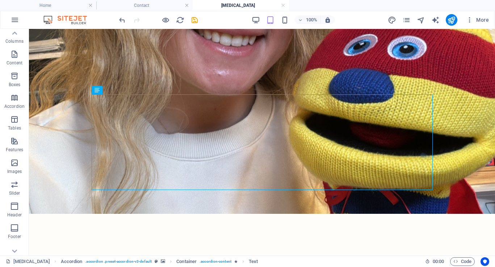
scroll to position [1554, 0]
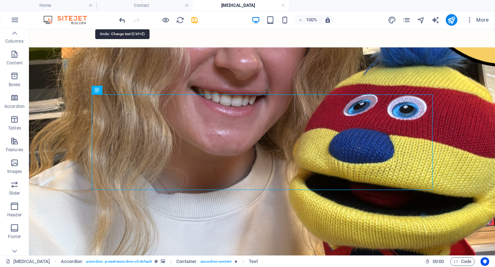
click at [120, 22] on icon "undo" at bounding box center [122, 20] width 8 height 8
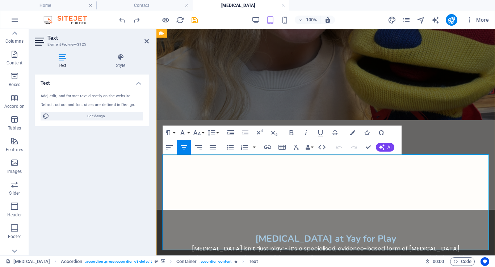
click at [353, 133] on icon "button" at bounding box center [352, 132] width 5 height 5
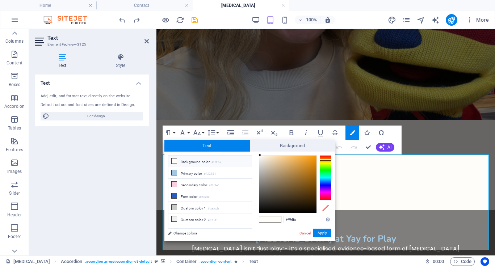
click at [306, 234] on link "Cancel" at bounding box center [305, 233] width 13 height 5
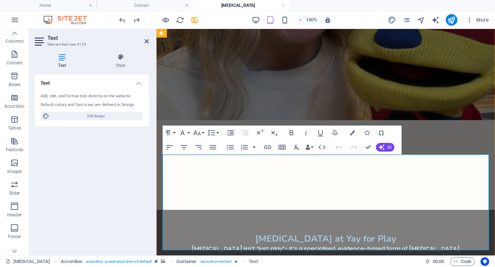
drag, startPoint x: 404, startPoint y: 232, endPoint x: 277, endPoint y: 231, distance: 127.2
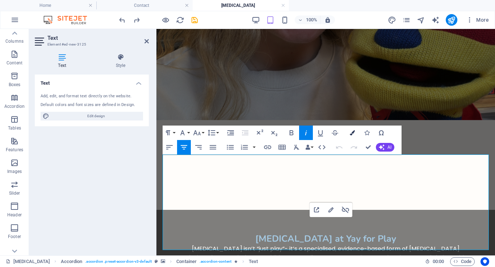
click at [350, 134] on icon "button" at bounding box center [352, 132] width 5 height 5
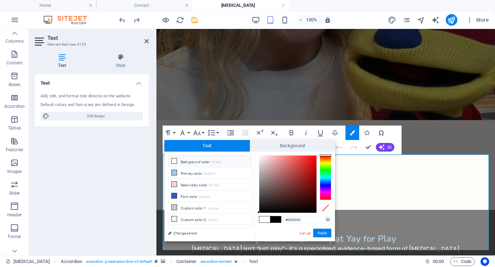
click at [193, 163] on li "Background color #fffdfa" at bounding box center [209, 162] width 83 height 12
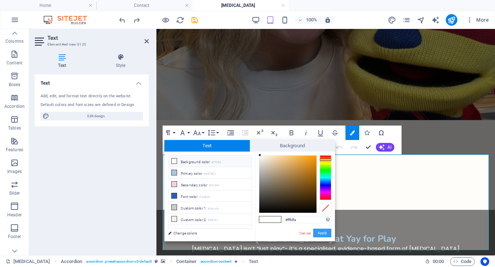
click at [319, 235] on button "Apply" at bounding box center [322, 233] width 18 height 9
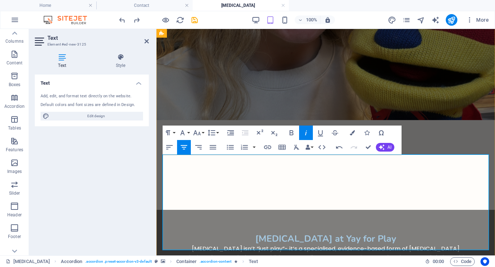
drag, startPoint x: 406, startPoint y: 244, endPoint x: 275, endPoint y: 248, distance: 131.9
click at [352, 132] on icon "button" at bounding box center [352, 132] width 5 height 5
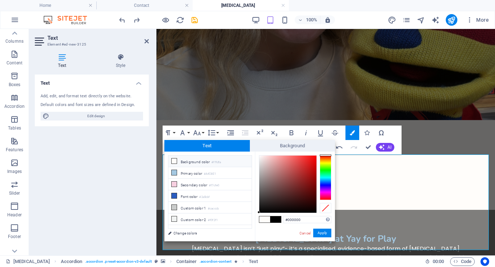
click at [211, 166] on li "Background color #fffdfa" at bounding box center [209, 162] width 83 height 12
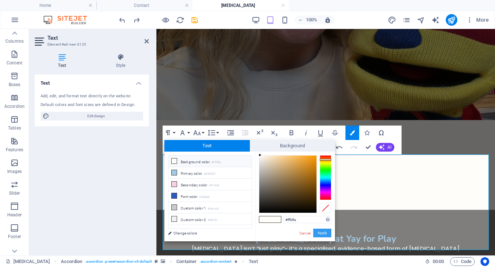
click at [325, 234] on button "Apply" at bounding box center [322, 233] width 18 height 9
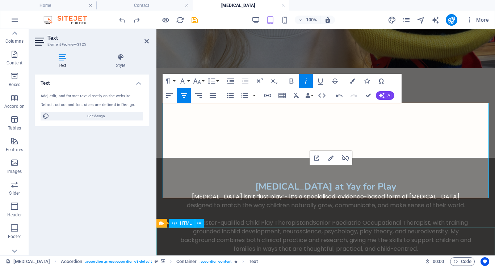
scroll to position [1606, 0]
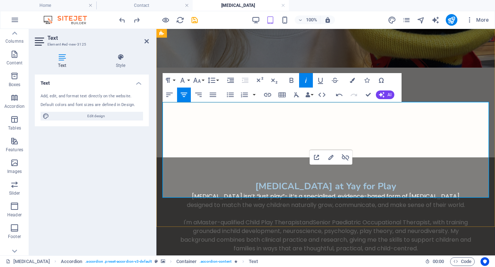
drag, startPoint x: 277, startPoint y: 191, endPoint x: 406, endPoint y: 187, distance: 129.4
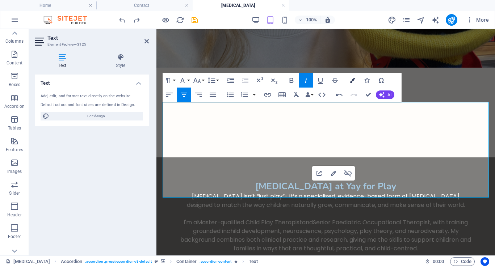
click at [354, 83] on button "Colors" at bounding box center [353, 80] width 14 height 14
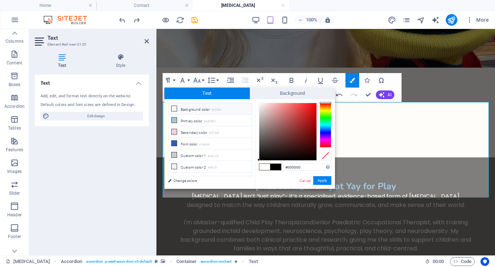
click at [210, 108] on li "Background color #fffdfa" at bounding box center [209, 109] width 83 height 12
type input "#fffdfa"
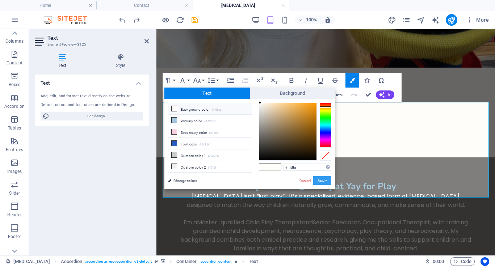
click at [318, 180] on button "Apply" at bounding box center [322, 180] width 18 height 9
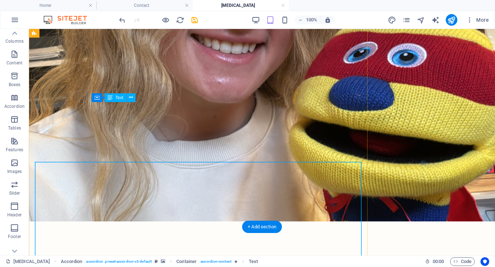
scroll to position [1546, 0]
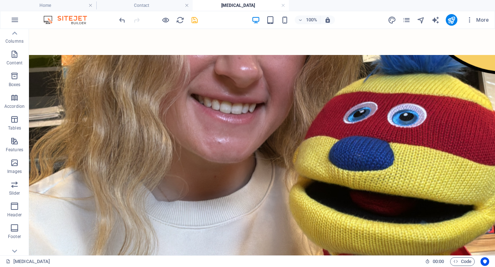
click at [195, 24] on icon "save" at bounding box center [195, 20] width 8 height 8
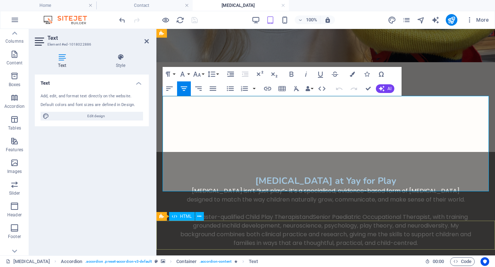
scroll to position [1612, 0]
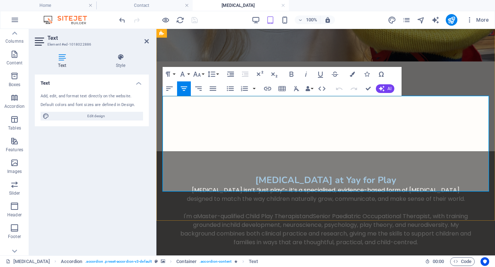
drag, startPoint x: 279, startPoint y: 184, endPoint x: 406, endPoint y: 186, distance: 127.2
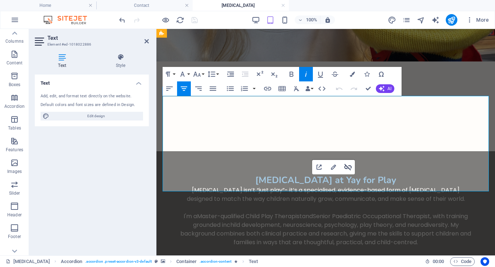
click at [350, 166] on icon "button" at bounding box center [348, 167] width 7 height 7
drag, startPoint x: 393, startPoint y: 187, endPoint x: 275, endPoint y: 186, distance: 118.8
click at [269, 88] on icon "button" at bounding box center [267, 88] width 9 height 9
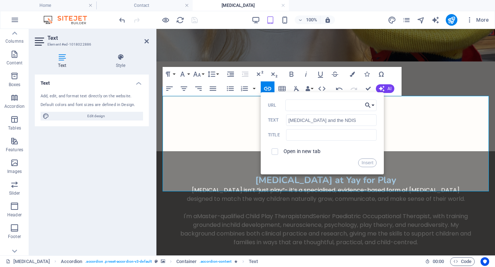
click at [373, 107] on button "Choose Link" at bounding box center [370, 106] width 14 height 12
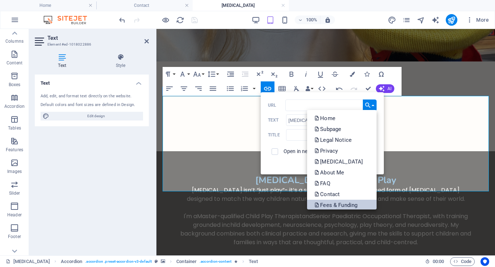
scroll to position [37, 0]
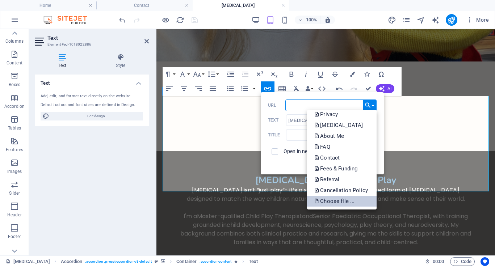
click at [342, 203] on p "Choose file ..." at bounding box center [335, 201] width 42 height 11
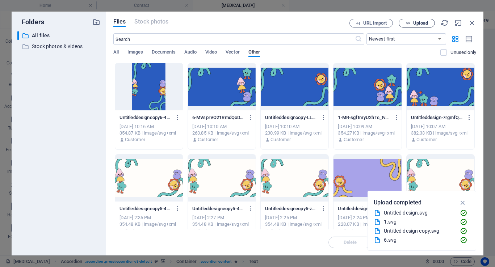
click at [409, 23] on icon "button" at bounding box center [408, 23] width 5 height 5
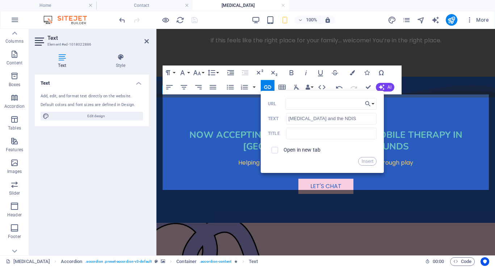
scroll to position [1614, 0]
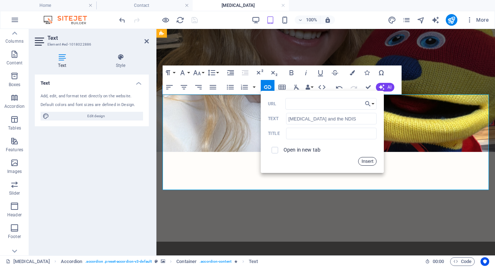
click at [362, 162] on button "Insert" at bounding box center [367, 161] width 18 height 9
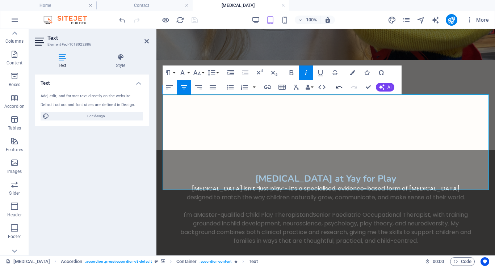
click at [338, 89] on icon "button" at bounding box center [339, 87] width 9 height 9
click at [351, 72] on icon "button" at bounding box center [352, 72] width 5 height 5
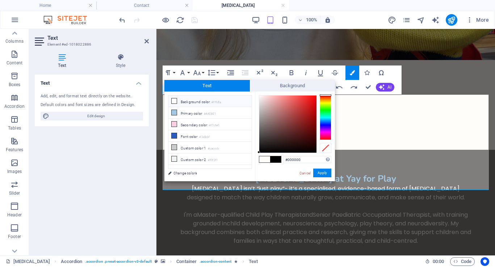
click at [193, 105] on li "Background color #fffdfa" at bounding box center [209, 102] width 83 height 12
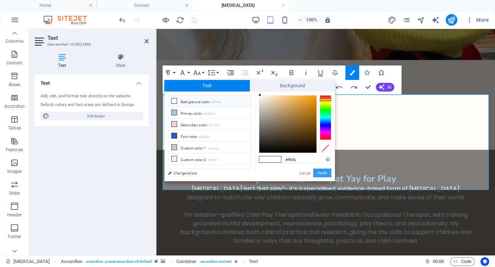
click at [324, 172] on button "Apply" at bounding box center [322, 173] width 18 height 9
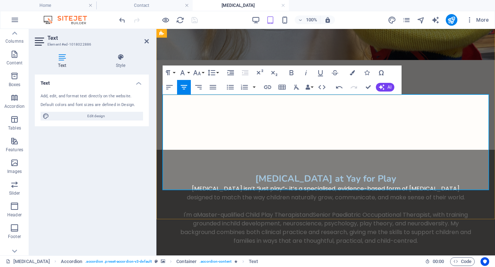
drag, startPoint x: 275, startPoint y: 180, endPoint x: 407, endPoint y: 181, distance: 132.2
click at [351, 75] on button "Colors" at bounding box center [353, 73] width 14 height 14
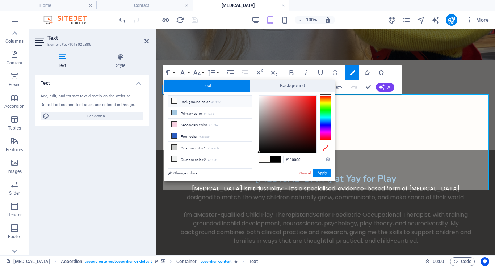
click at [224, 104] on li "Background color #fffdfa" at bounding box center [209, 102] width 83 height 12
type input "#fffdfa"
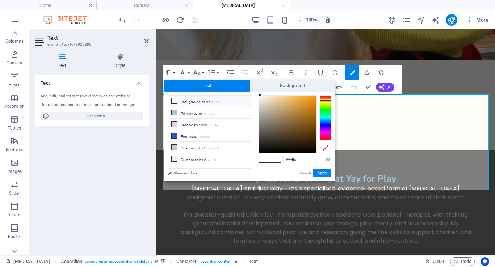
click at [320, 168] on div "#fffdfa Supported formats #0852ed rgb(8, 82, 237) rgba(8, 82, 237, 90%) hsv(221…" at bounding box center [295, 189] width 80 height 195
click at [321, 172] on button "Apply" at bounding box center [322, 173] width 18 height 9
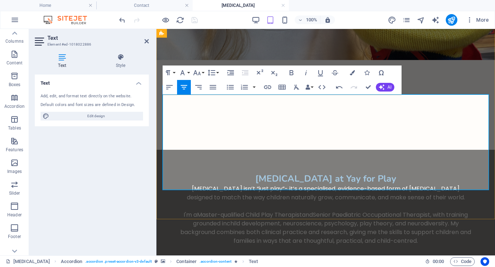
scroll to position [1554, 0]
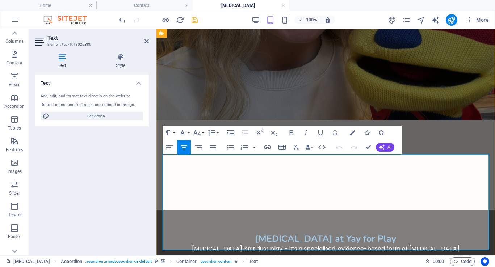
drag, startPoint x: 279, startPoint y: 243, endPoint x: 275, endPoint y: 243, distance: 4.0
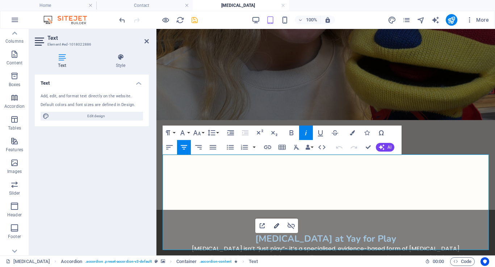
click at [276, 226] on icon "button" at bounding box center [276, 226] width 5 height 5
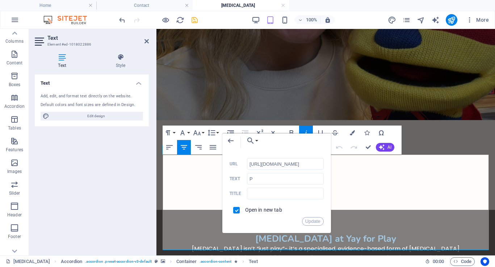
scroll to position [0, 199]
click at [231, 140] on icon "button" at bounding box center [230, 141] width 9 height 9
click at [230, 139] on icon "button" at bounding box center [230, 141] width 9 height 9
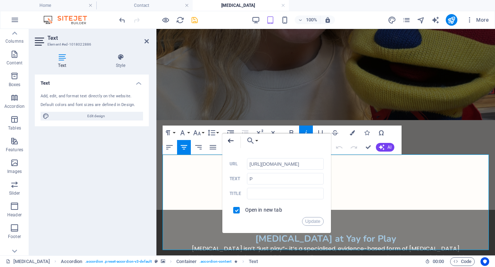
click at [230, 139] on icon "button" at bounding box center [230, 141] width 9 height 9
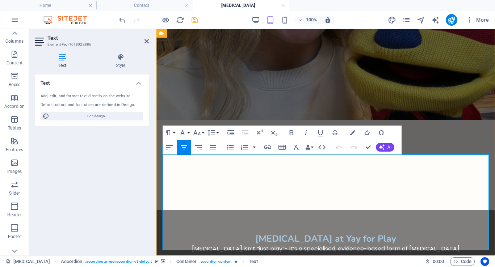
drag, startPoint x: 393, startPoint y: 244, endPoint x: 275, endPoint y: 244, distance: 117.7
click at [351, 132] on icon "button" at bounding box center [352, 132] width 5 height 5
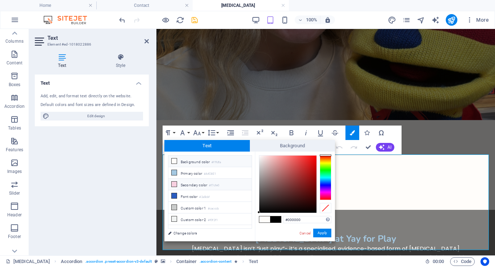
click at [196, 184] on li "Secondary color #f7cfe0" at bounding box center [209, 185] width 83 height 12
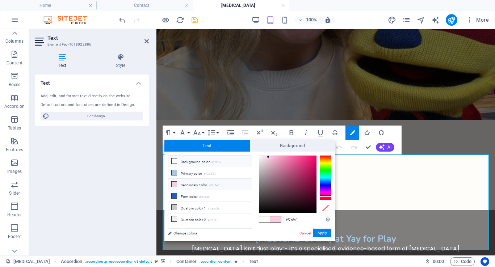
click at [197, 163] on li "Background color #fffdfa" at bounding box center [209, 162] width 83 height 12
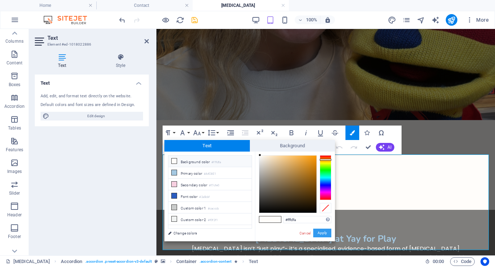
click at [327, 234] on button "Apply" at bounding box center [322, 233] width 18 height 9
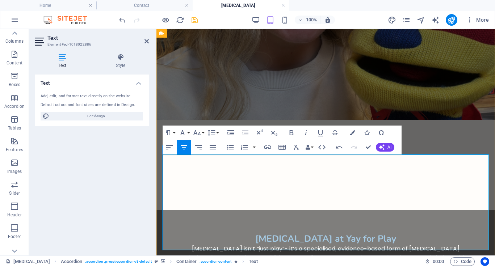
drag, startPoint x: 397, startPoint y: 244, endPoint x: 275, endPoint y: 243, distance: 121.4
click at [355, 132] on button "Colors" at bounding box center [353, 133] width 14 height 14
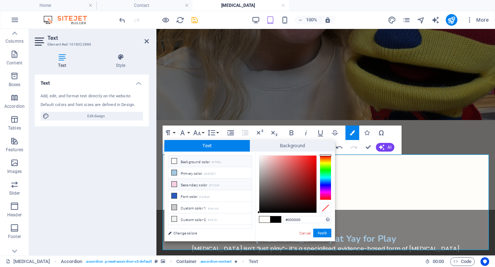
click at [187, 186] on li "Secondary color #f7cfe0" at bounding box center [209, 185] width 83 height 12
type input "#f7cfe0"
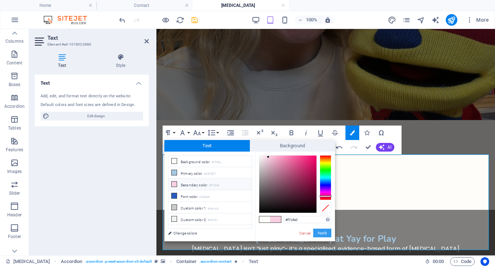
click at [323, 234] on button "Apply" at bounding box center [322, 233] width 18 height 9
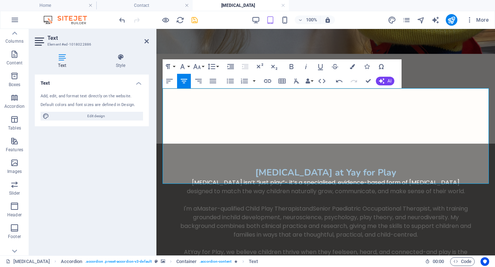
scroll to position [1560, 0]
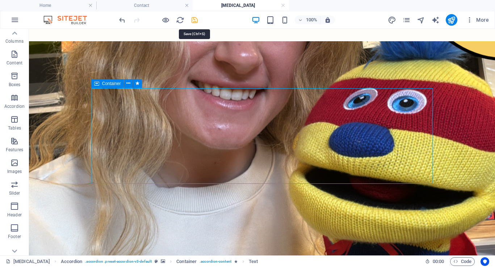
click at [192, 21] on icon "save" at bounding box center [195, 20] width 8 height 8
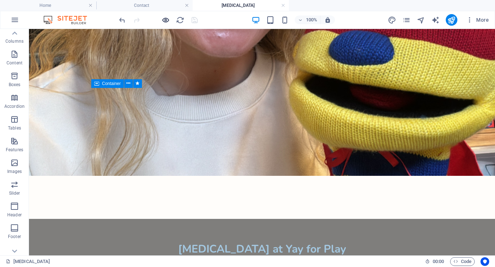
click at [166, 17] on icon "button" at bounding box center [166, 20] width 8 height 8
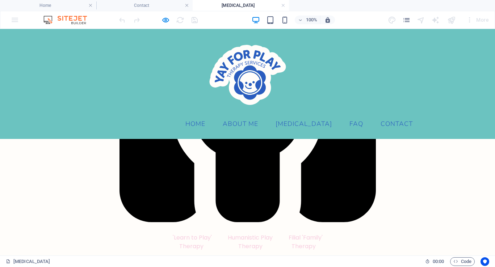
scroll to position [1212, 0]
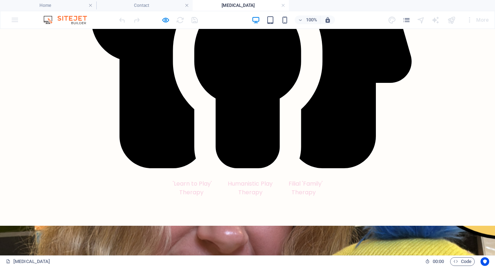
scroll to position [1287, 0]
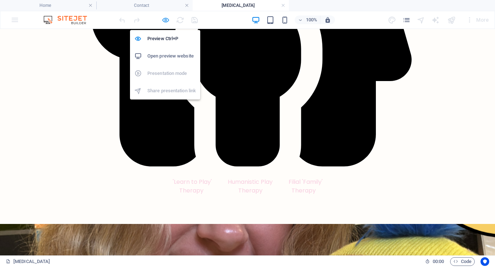
click at [165, 19] on icon "button" at bounding box center [166, 20] width 8 height 8
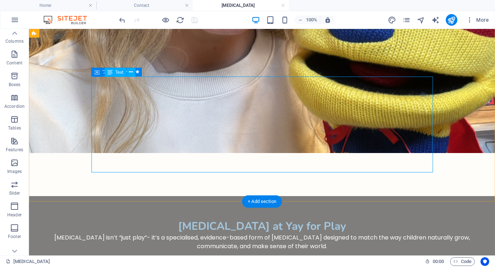
scroll to position [1605, 0]
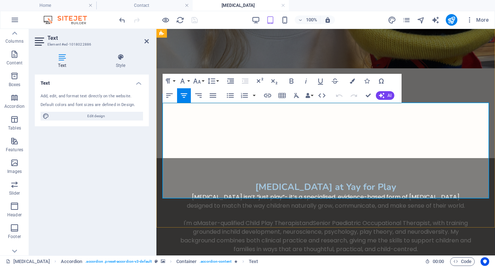
drag, startPoint x: 273, startPoint y: 190, endPoint x: 389, endPoint y: 188, distance: 116.3
click at [265, 94] on icon "button" at bounding box center [267, 96] width 7 height 4
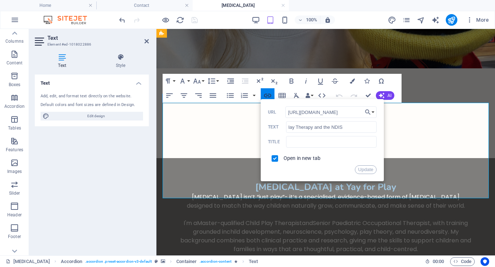
scroll to position [0, 197]
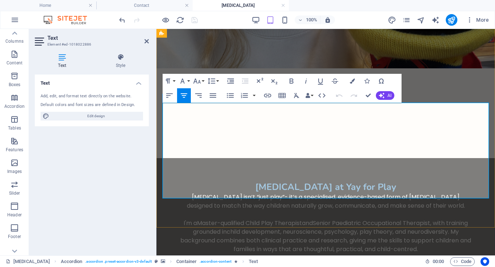
drag, startPoint x: 400, startPoint y: 188, endPoint x: 274, endPoint y: 190, distance: 125.4
type input "Play Therapy and the NDIS"
checkbox input "false"
click at [269, 98] on icon "button" at bounding box center [267, 95] width 9 height 9
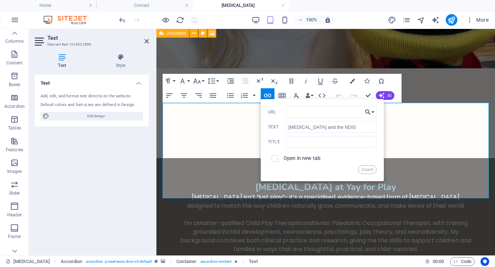
click at [373, 112] on button "Choose Link" at bounding box center [370, 113] width 14 height 12
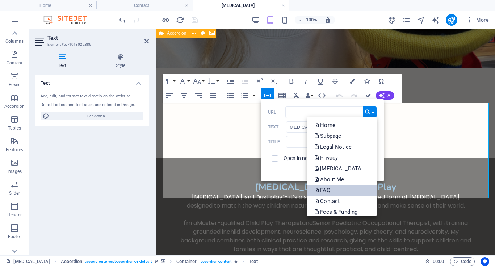
scroll to position [37, 0]
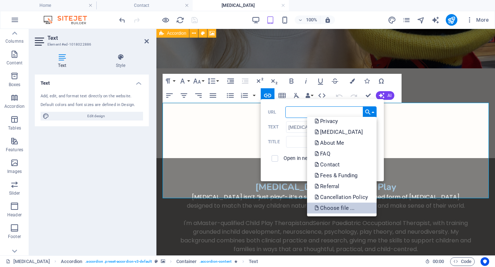
click at [346, 208] on p "Choose file ..." at bounding box center [335, 208] width 42 height 11
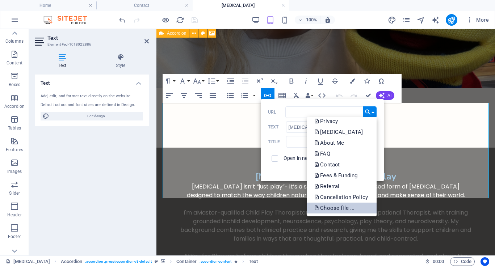
scroll to position [2002, 0]
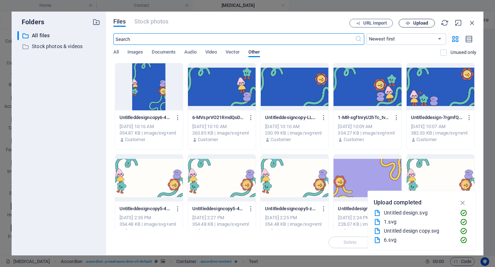
click at [407, 24] on icon "button" at bounding box center [408, 23] width 5 height 5
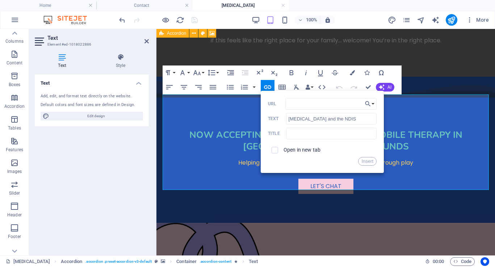
scroll to position [1614, 0]
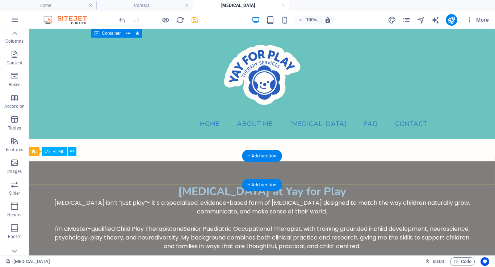
scroll to position [1599, 0]
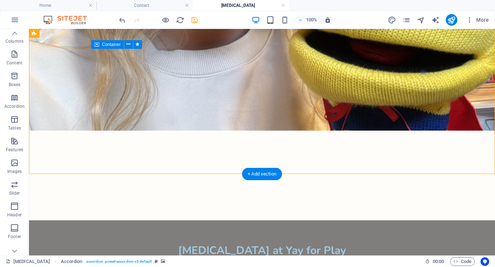
select select "rem"
select select "px"
select select "rem"
select select "px"
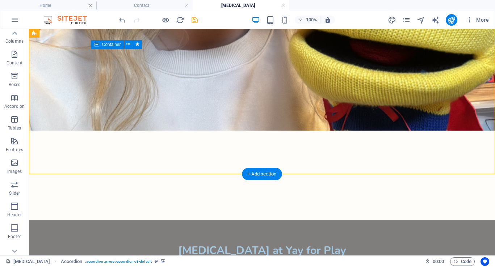
select select "rem"
select select "px"
select select "preset-accordion-v3-default"
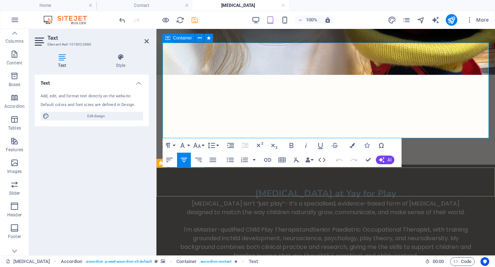
scroll to position [1666, 0]
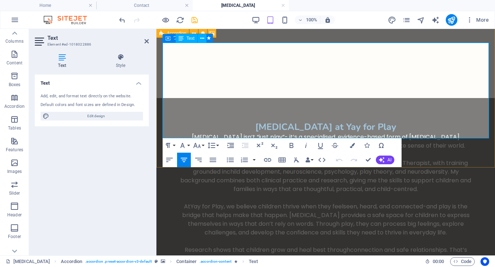
drag, startPoint x: 398, startPoint y: 131, endPoint x: 273, endPoint y: 131, distance: 125.3
drag, startPoint x: 389, startPoint y: 132, endPoint x: 276, endPoint y: 134, distance: 113.4
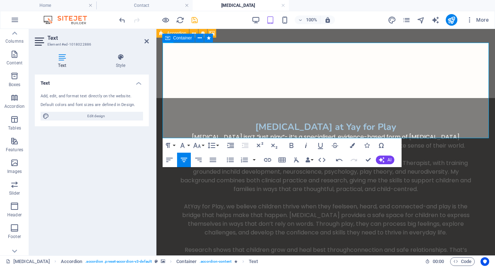
click at [306, 144] on icon "button" at bounding box center [306, 145] width 9 height 9
click at [269, 160] on icon "button" at bounding box center [267, 160] width 7 height 4
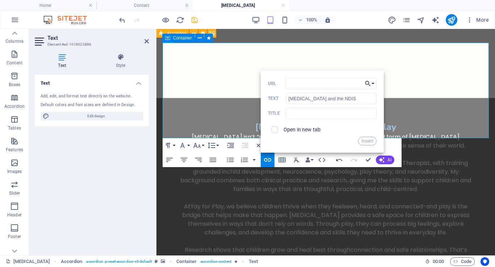
click at [372, 82] on button "Choose Link" at bounding box center [370, 84] width 14 height 12
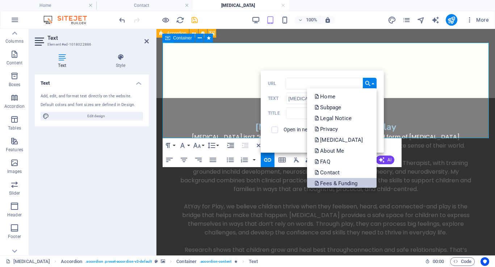
scroll to position [37, 0]
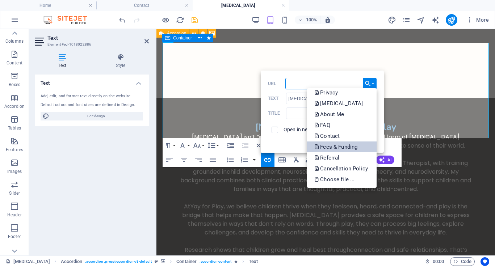
click at [347, 184] on p "Choose file ..." at bounding box center [335, 179] width 42 height 11
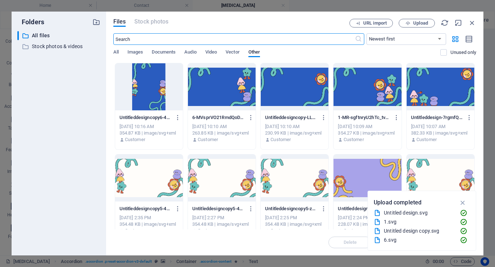
scroll to position [2002, 0]
click at [416, 23] on span "Upload" at bounding box center [420, 23] width 15 height 4
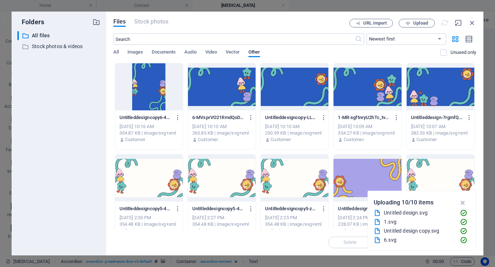
scroll to position [1614, 0]
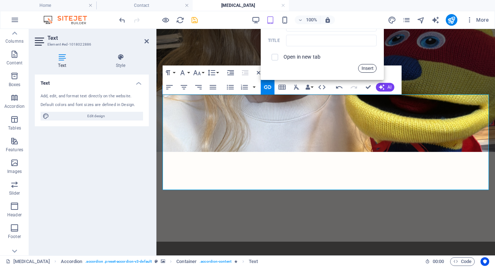
click at [369, 68] on button "Insert" at bounding box center [367, 68] width 18 height 9
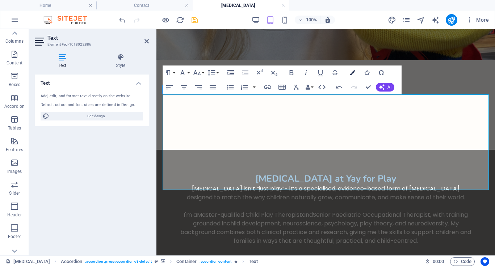
click at [354, 72] on icon "button" at bounding box center [352, 72] width 5 height 5
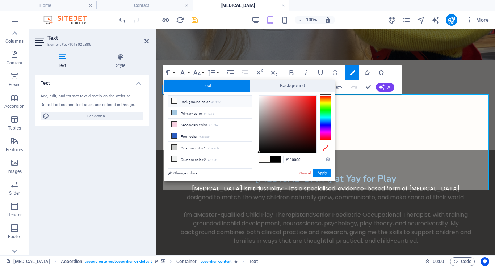
click at [203, 101] on li "Background color #fffdfa" at bounding box center [209, 102] width 83 height 12
type input "#fffdfa"
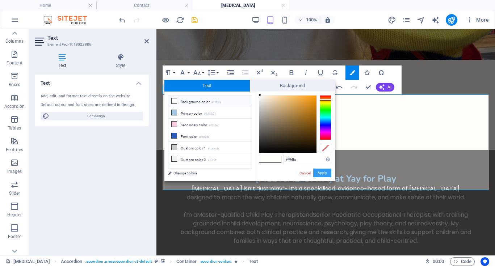
click at [321, 173] on button "Apply" at bounding box center [322, 173] width 18 height 9
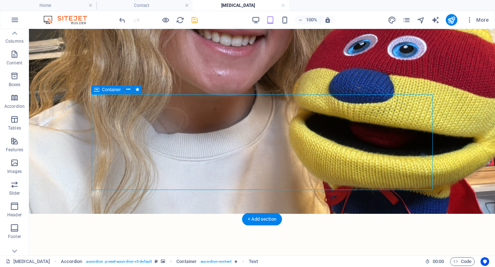
scroll to position [1554, 0]
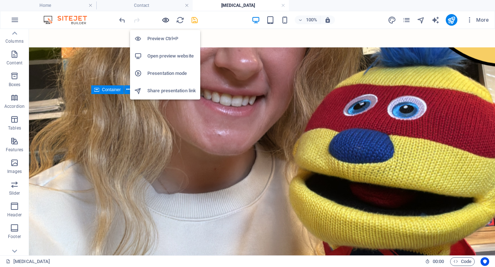
click at [164, 19] on icon "button" at bounding box center [166, 20] width 8 height 8
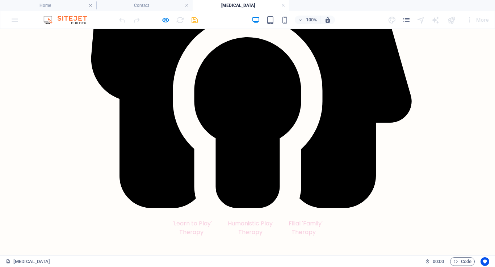
scroll to position [1247, 0]
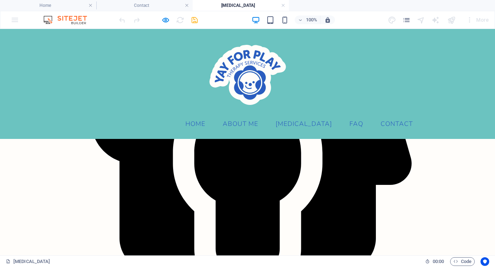
scroll to position [1165, 0]
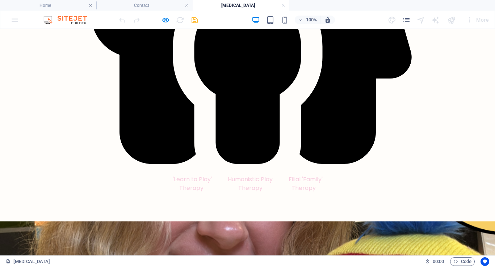
scroll to position [1292, 0]
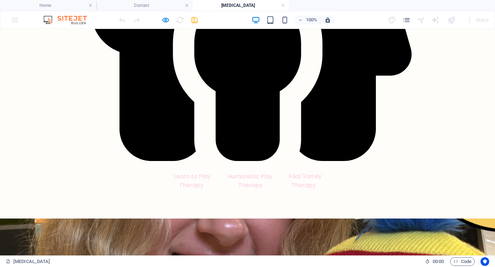
click at [169, 21] on icon "button" at bounding box center [166, 20] width 8 height 8
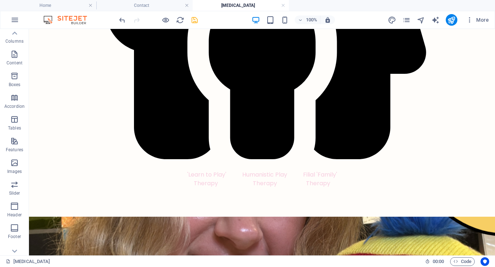
click at [196, 19] on icon "save" at bounding box center [195, 20] width 8 height 8
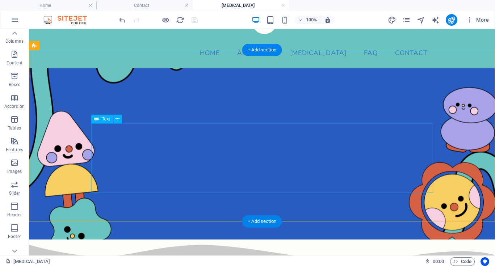
scroll to position [72, 0]
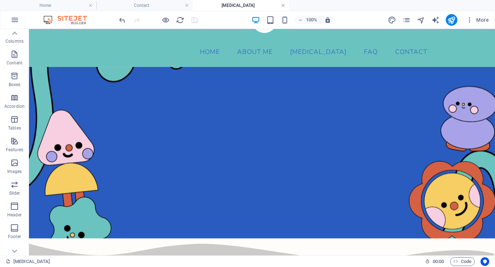
click at [281, 6] on link at bounding box center [283, 5] width 4 height 7
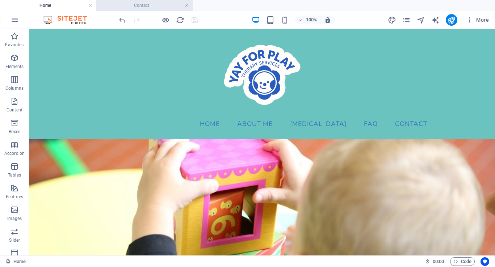
click at [187, 6] on link at bounding box center [187, 5] width 4 height 7
